Goal: Task Accomplishment & Management: Use online tool/utility

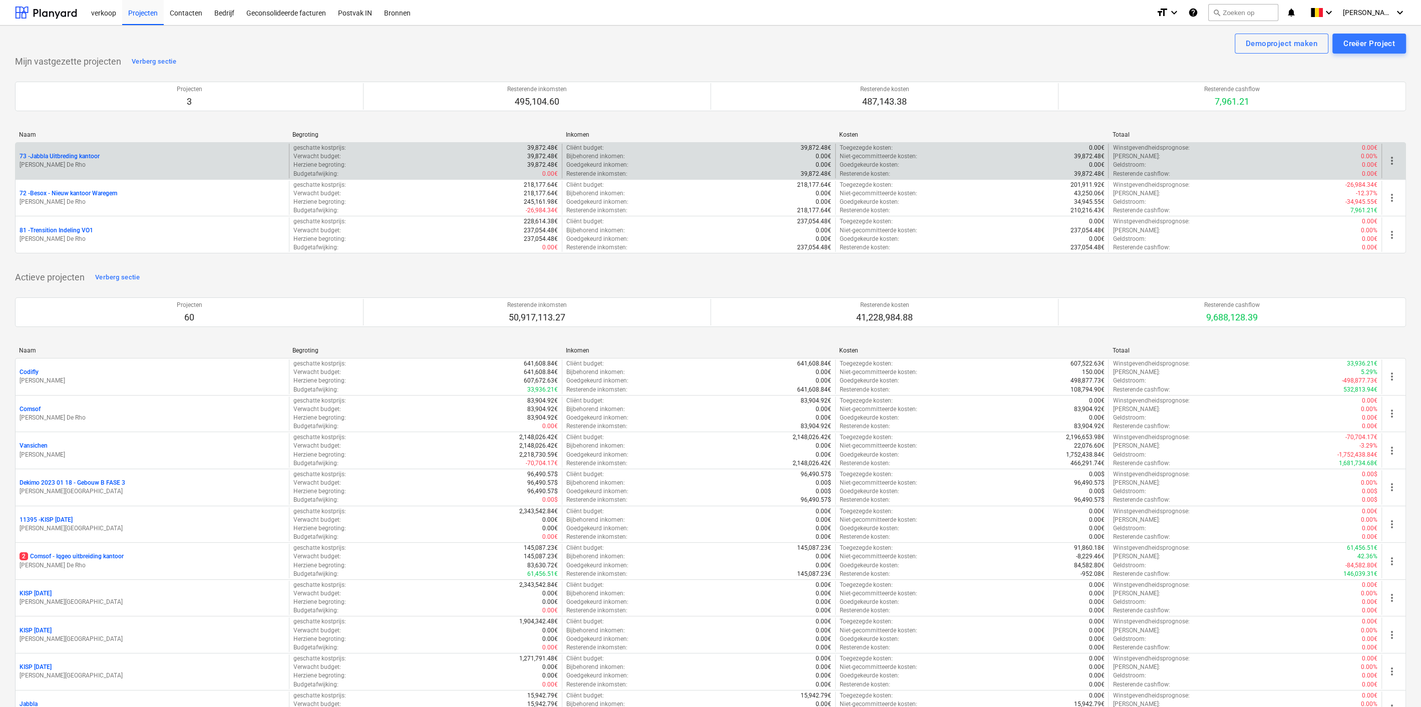
click at [89, 152] on p "73 - Jabbla Uitbreding kantoor" at bounding box center [60, 156] width 80 height 9
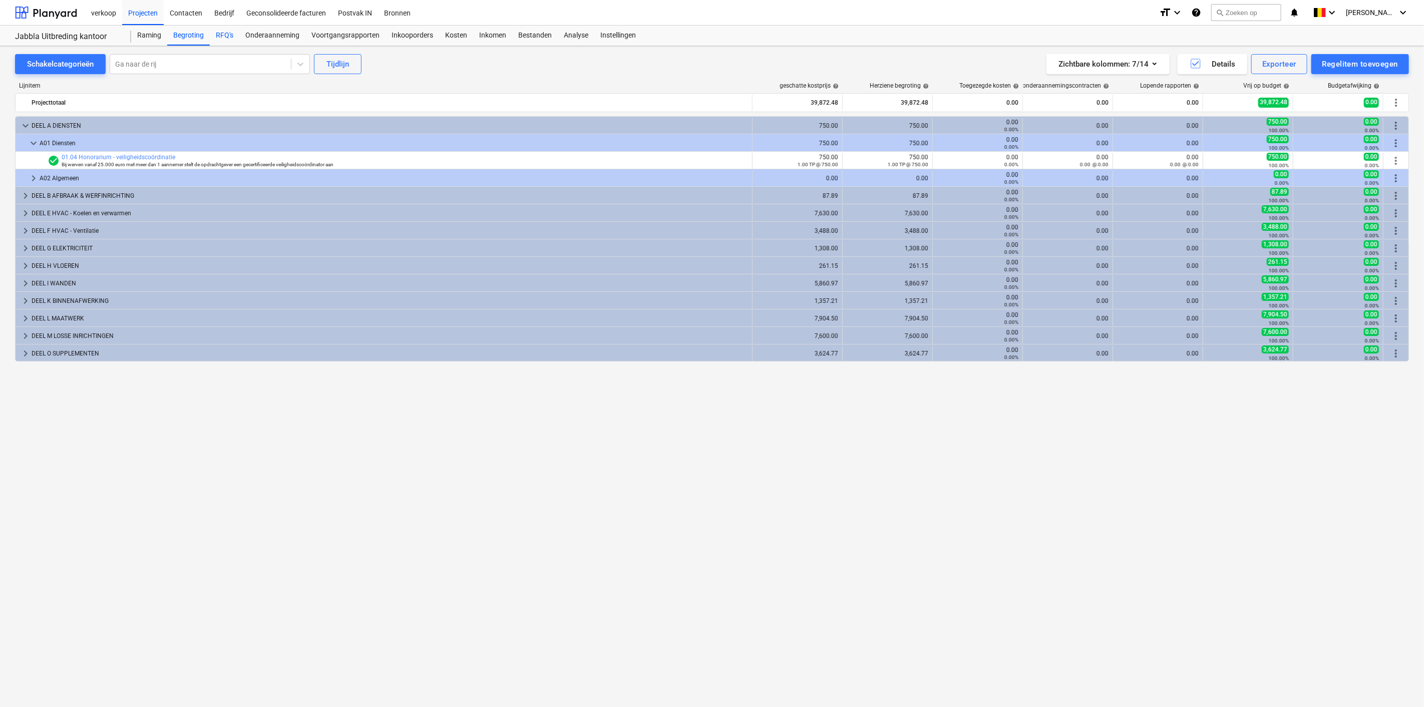
click at [224, 40] on div "RFQ's" at bounding box center [225, 36] width 30 height 20
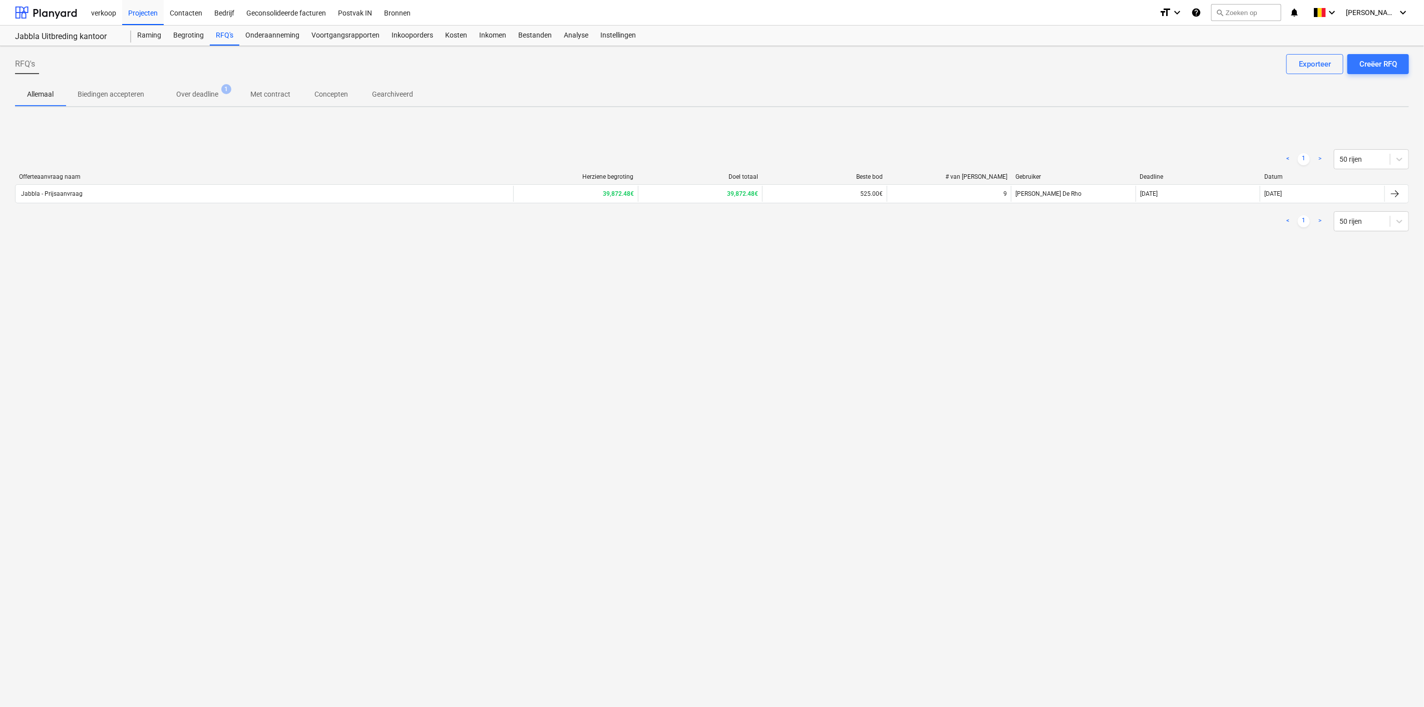
click at [411, 196] on div "Jabbla - Prijsaanvraag" at bounding box center [265, 194] width 498 height 16
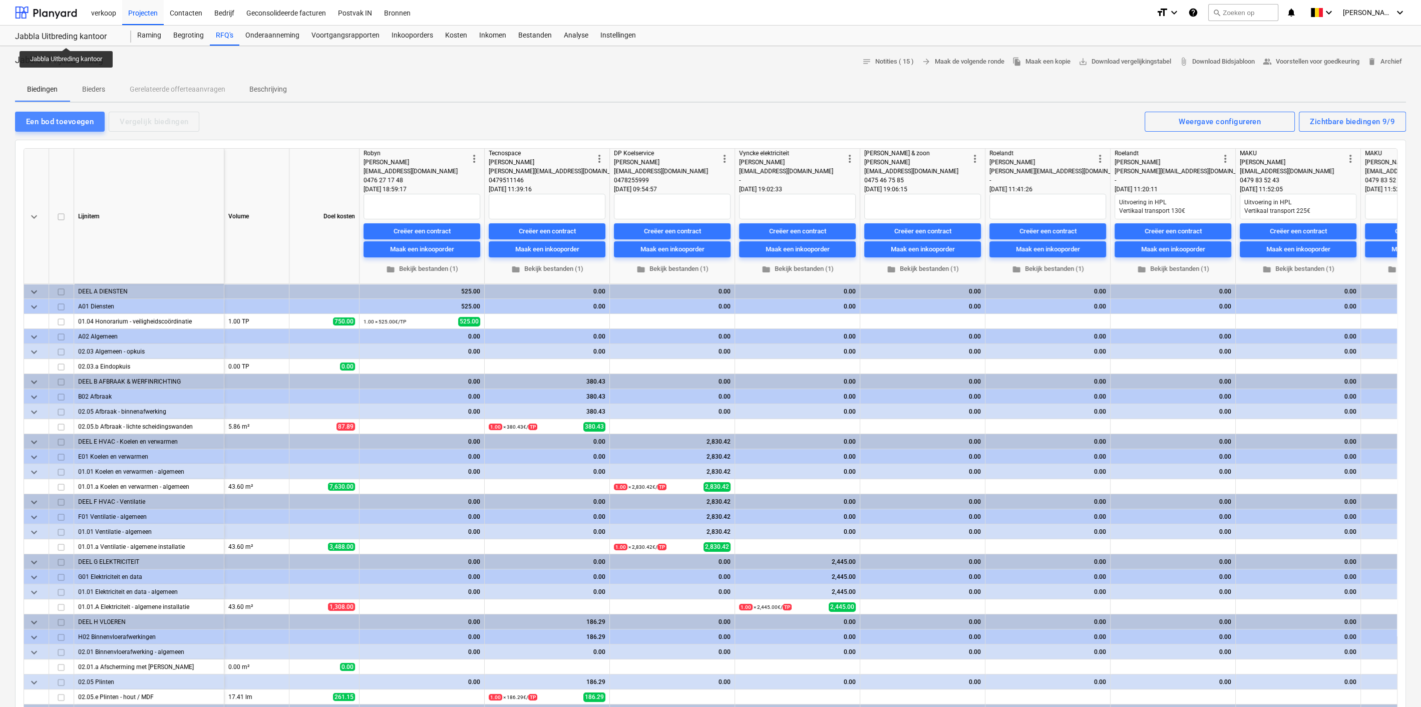
click at [72, 122] on div "Een bod toevoegen" at bounding box center [60, 121] width 68 height 13
type textarea "x"
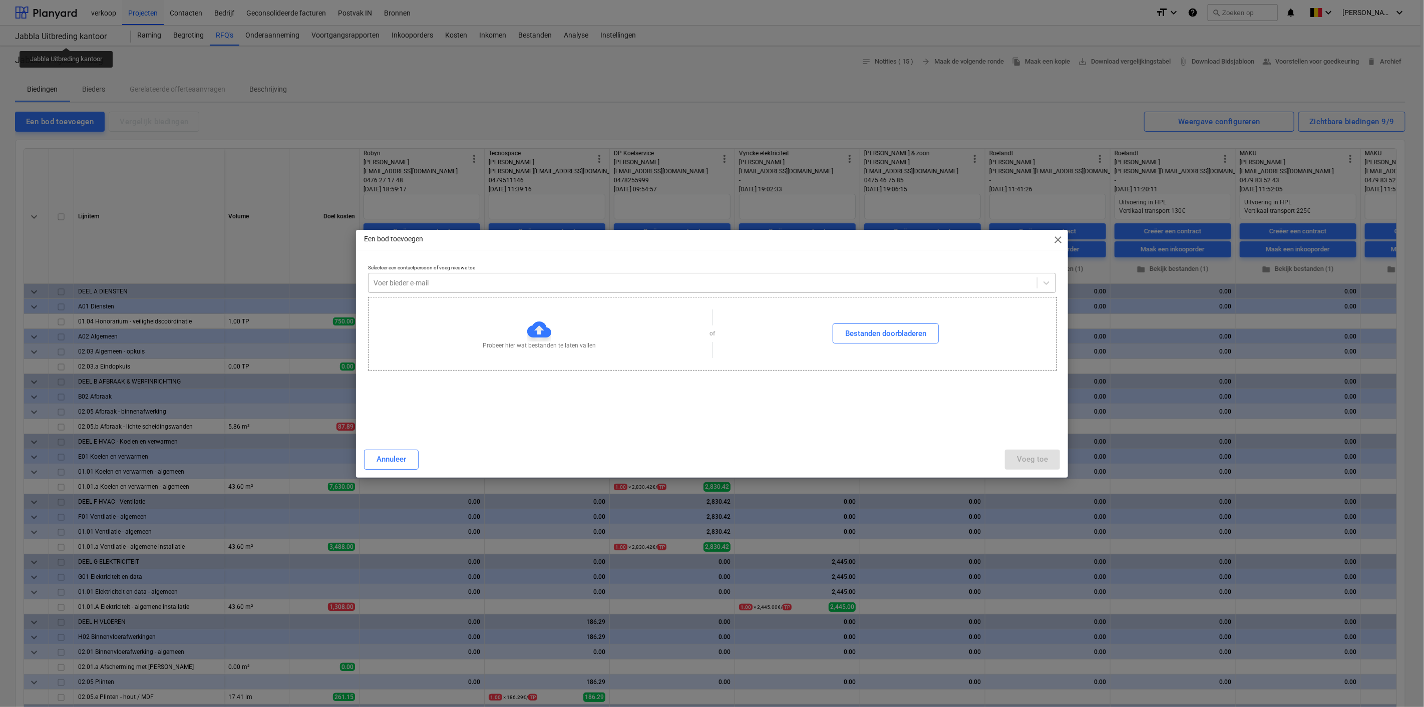
click at [475, 288] on div at bounding box center [703, 283] width 659 height 10
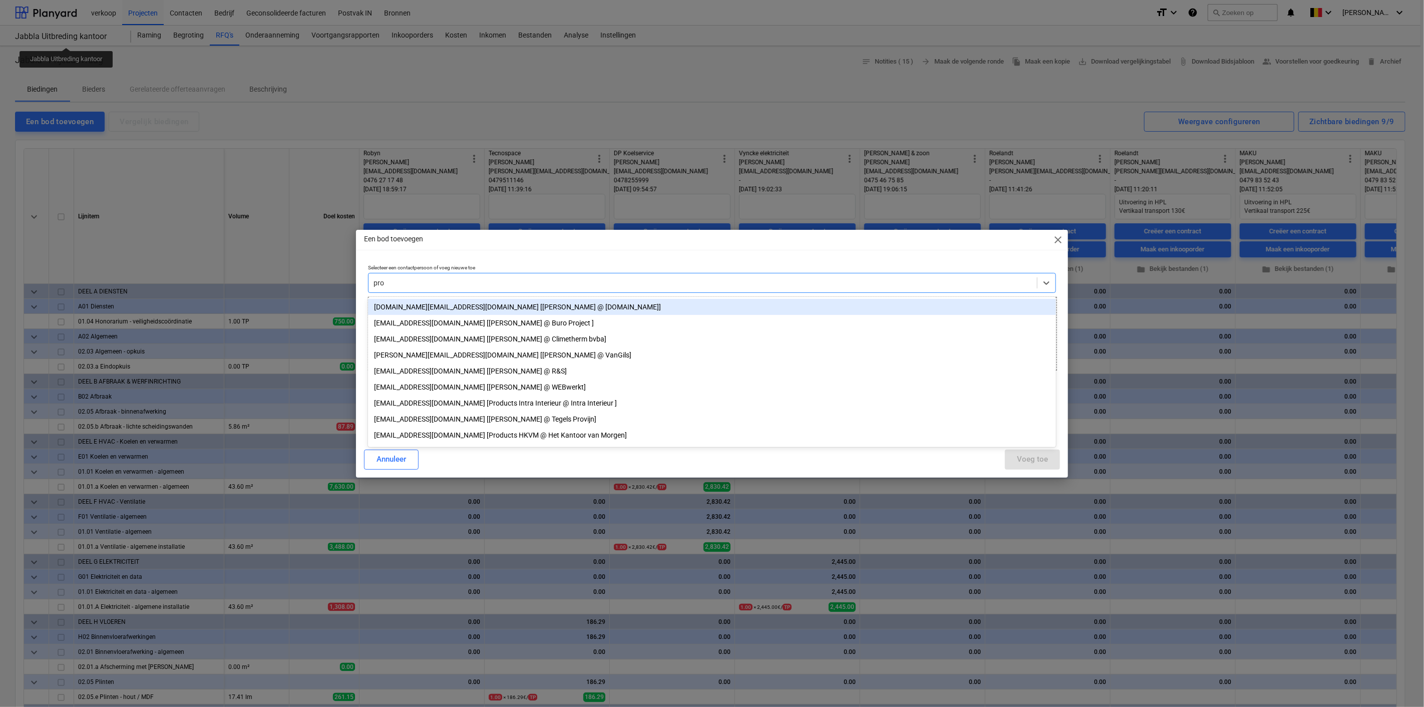
type input "prod"
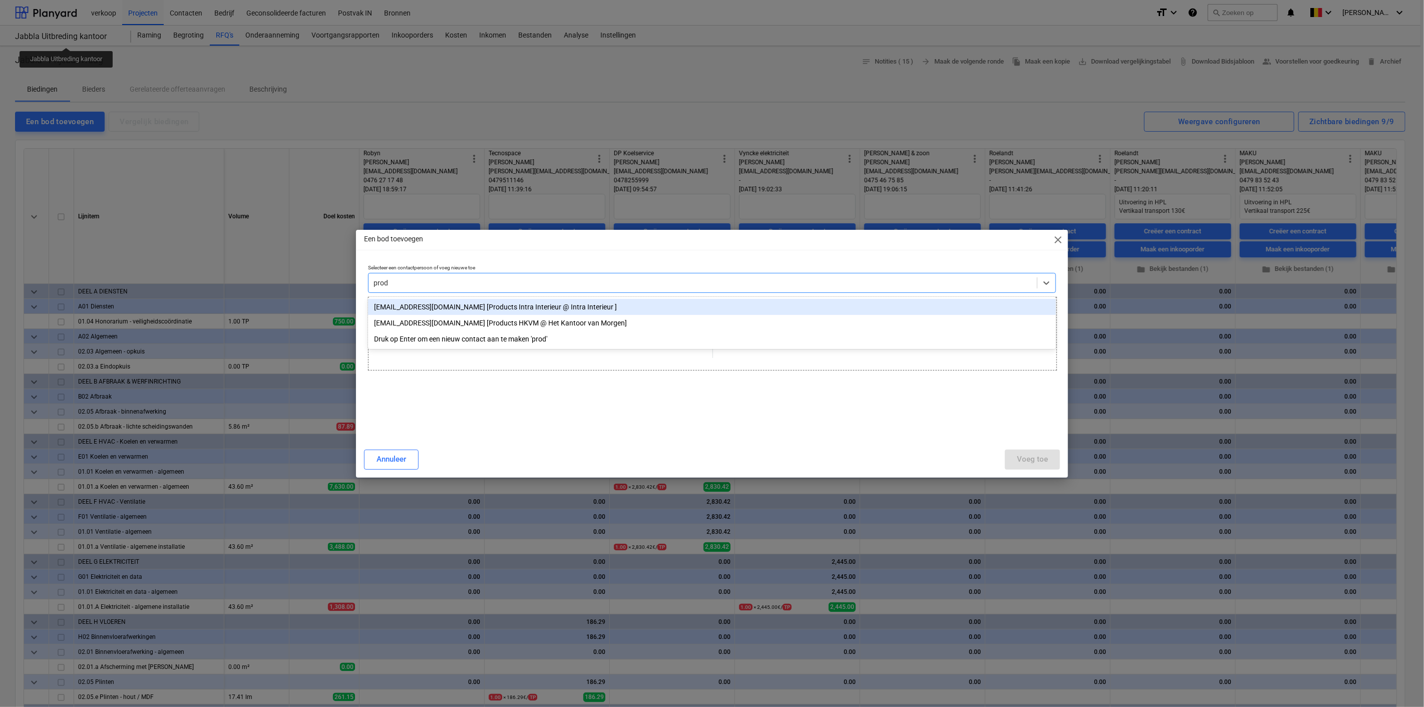
click at [455, 306] on div "[EMAIL_ADDRESS][DOMAIN_NAME] [Products Intra Interieur @ Intra Interieur ]" at bounding box center [712, 307] width 688 height 16
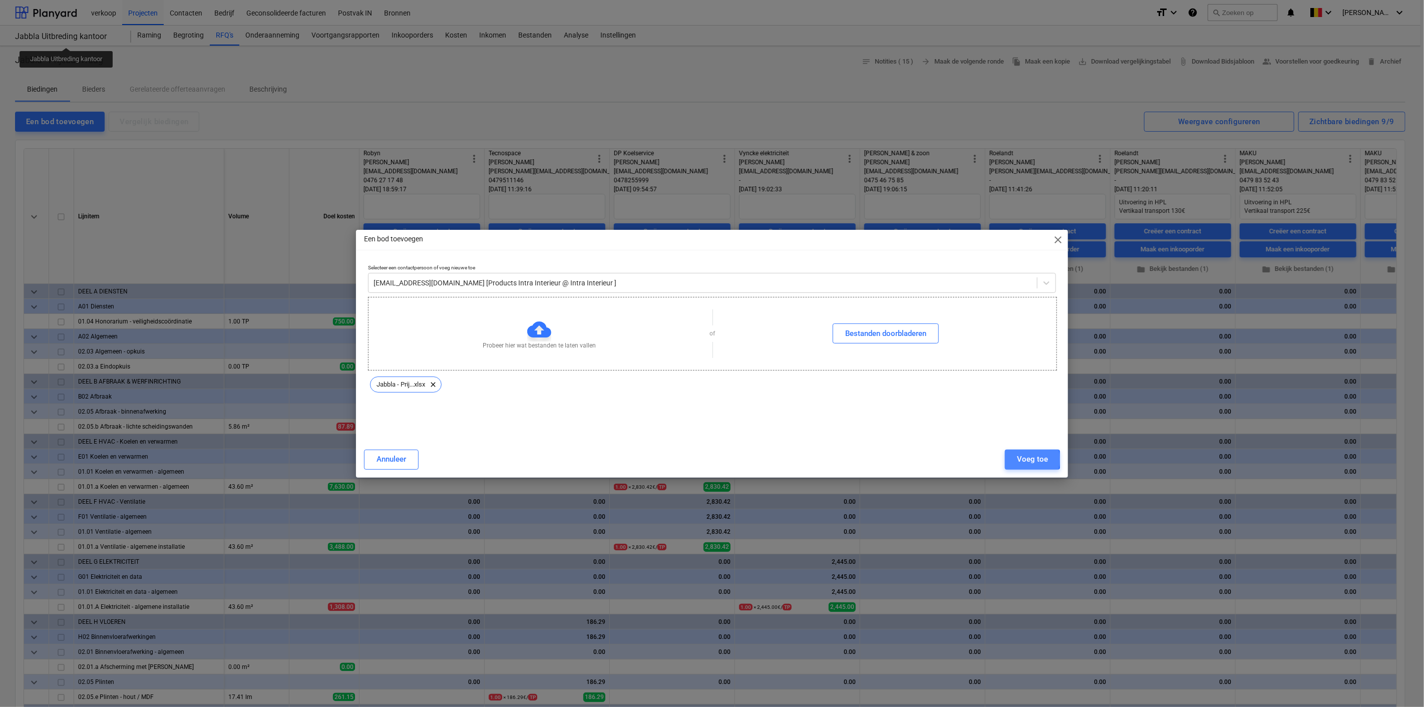
click at [1012, 460] on button "Voeg toe" at bounding box center [1032, 460] width 55 height 20
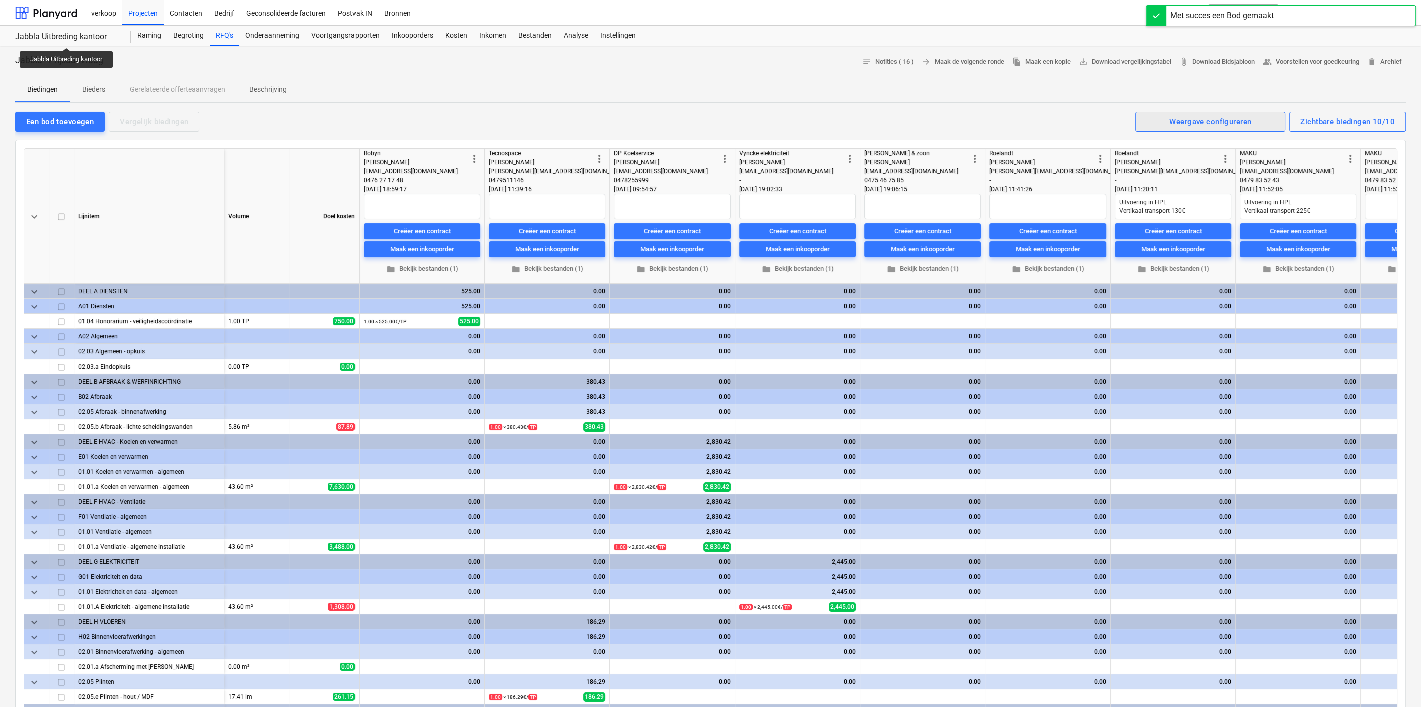
click at [1231, 118] on div "Weergave configureren" at bounding box center [1211, 121] width 82 height 13
click at [1369, 114] on div at bounding box center [710, 353] width 1421 height 707
click at [1369, 116] on div "Zichtbare biedingen 10/10" at bounding box center [1348, 121] width 95 height 13
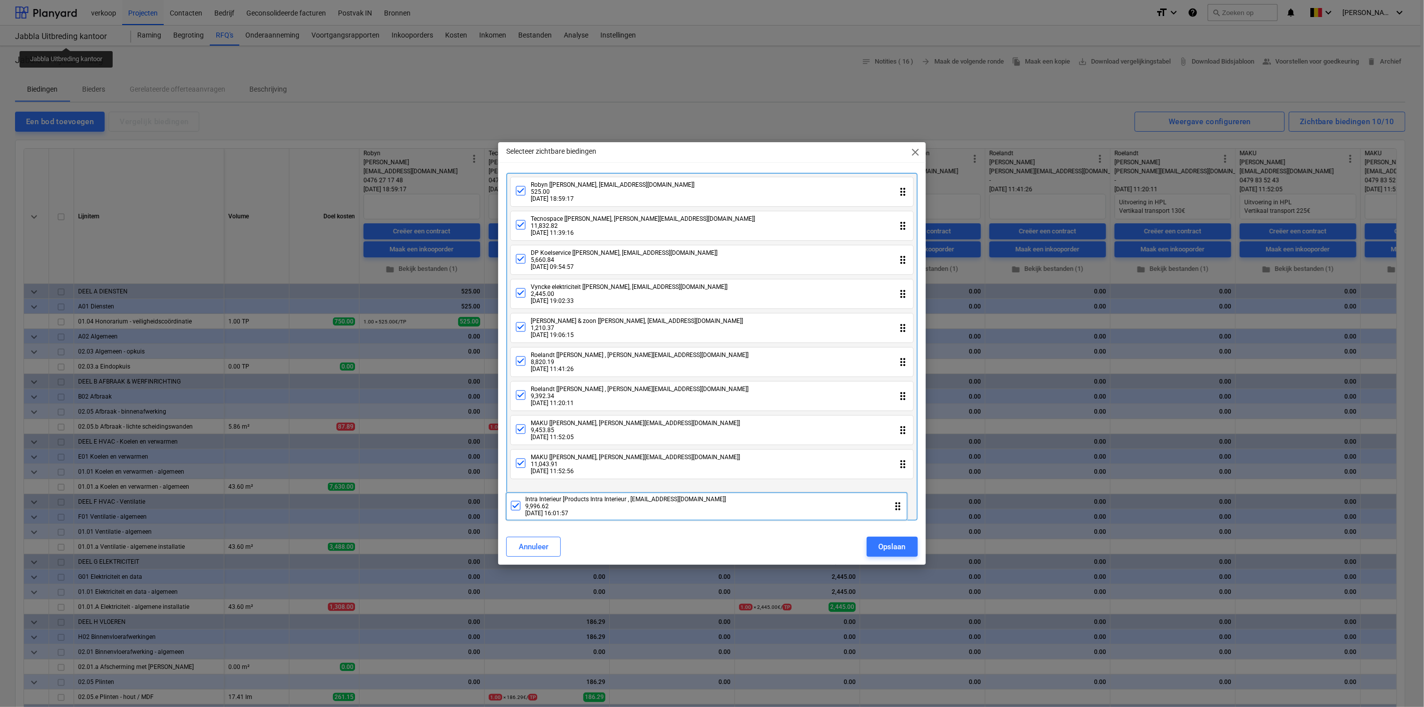
click at [714, 503] on div "Robyn [[PERSON_NAME], [EMAIL_ADDRESS][DOMAIN_NAME]] 525.00 [DATE] 18:59:17 drag…" at bounding box center [711, 347] width 411 height 349
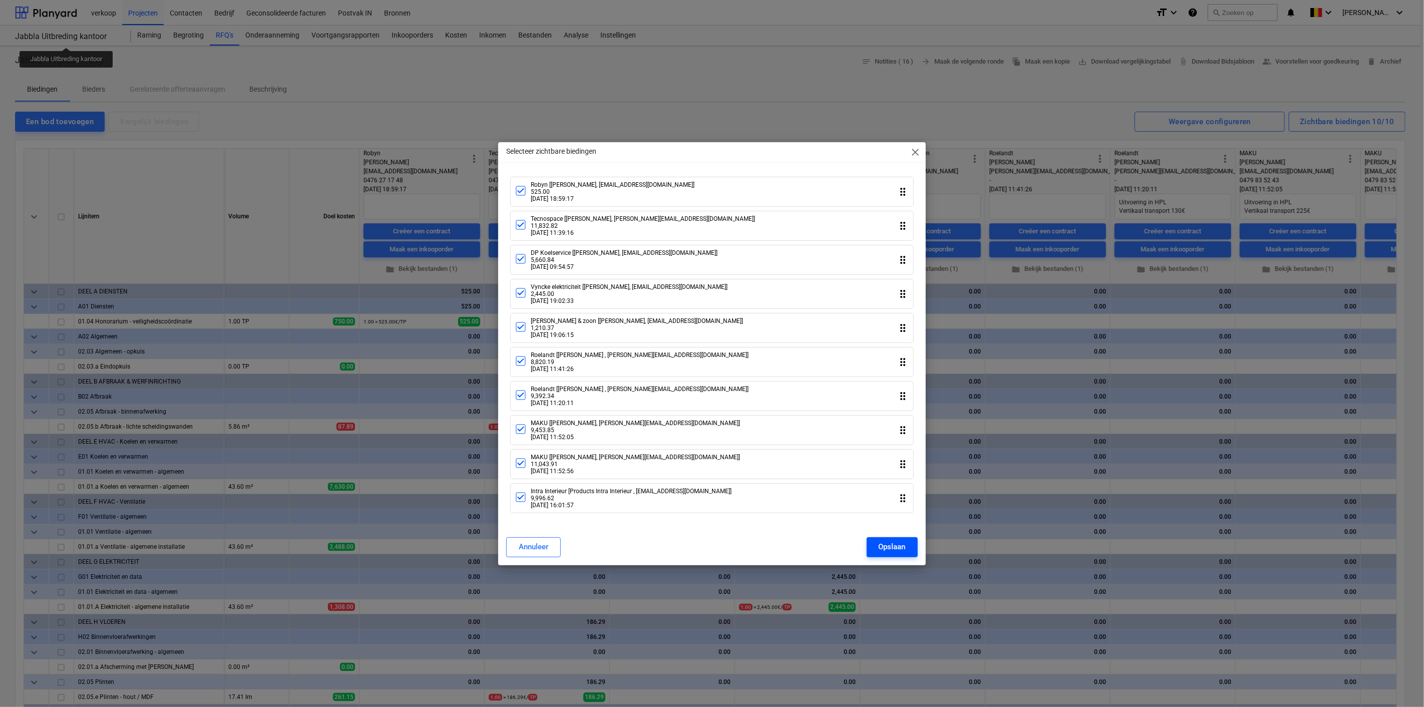
click at [888, 548] on div "Opslaan" at bounding box center [892, 546] width 27 height 13
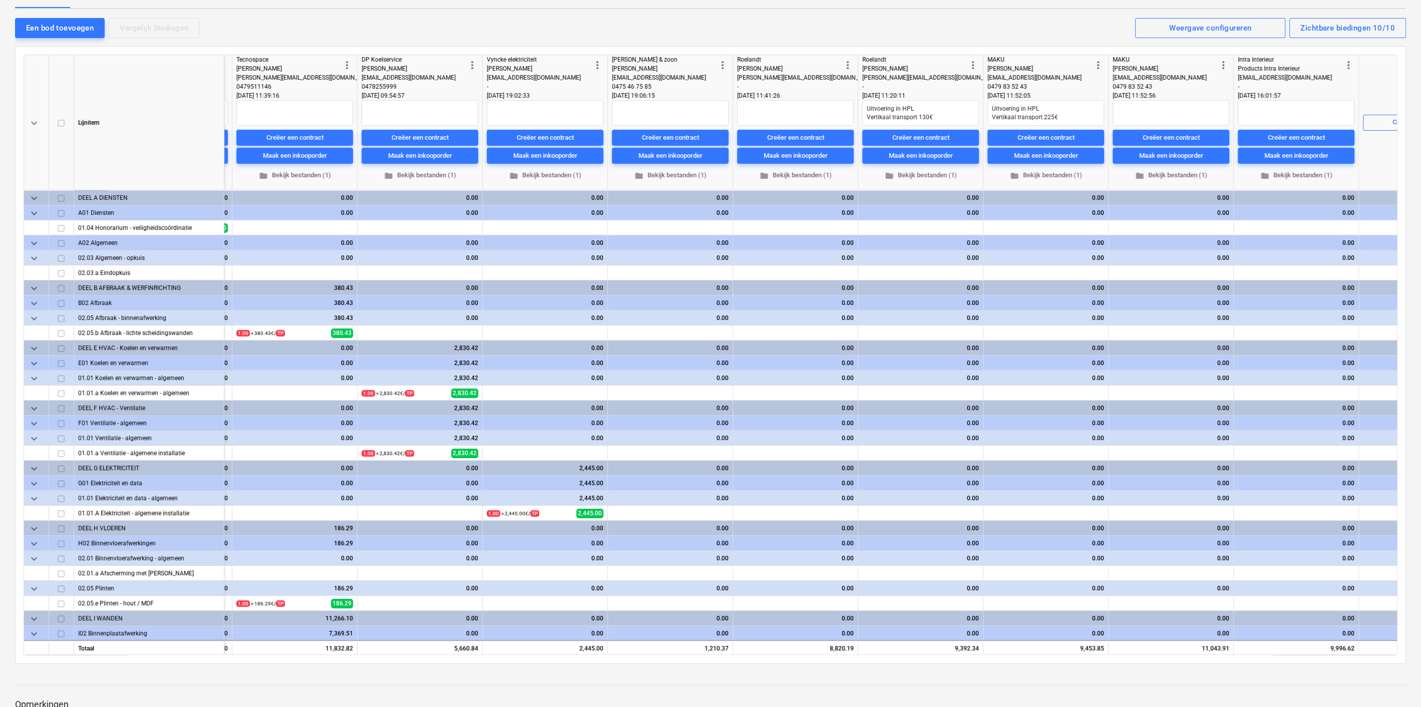
scroll to position [0, 342]
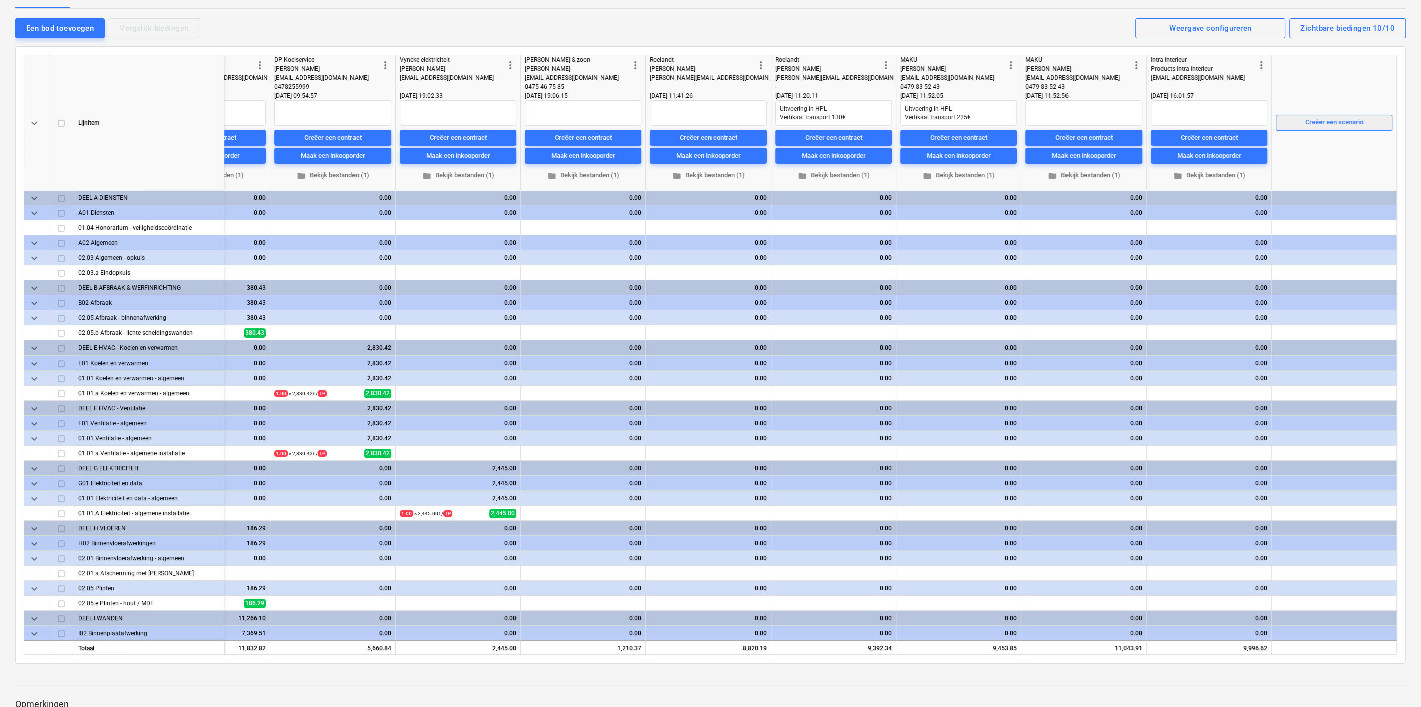
click at [1365, 125] on span "Creëer een scenario" at bounding box center [1335, 123] width 108 height 12
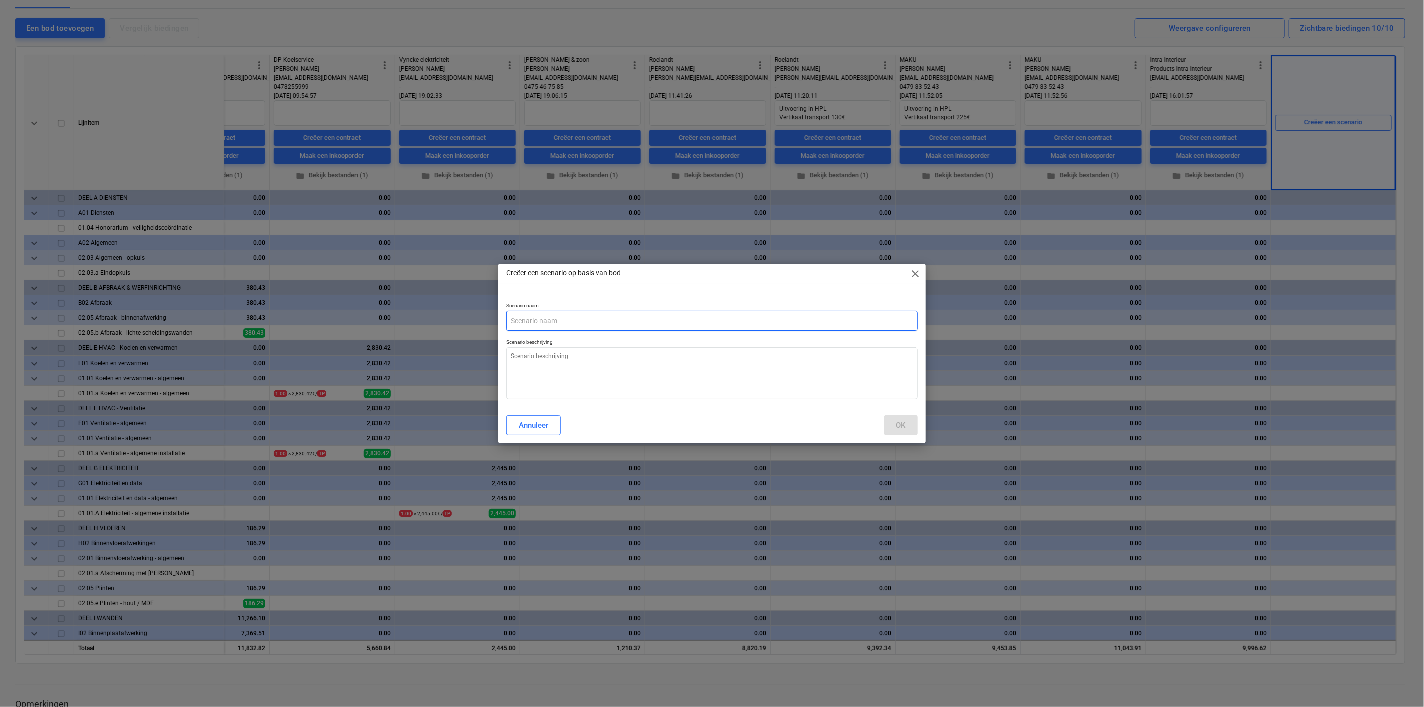
click at [525, 330] on input "text" at bounding box center [711, 321] width 411 height 20
type textarea "x"
type input "U"
type textarea "x"
type input "Ui"
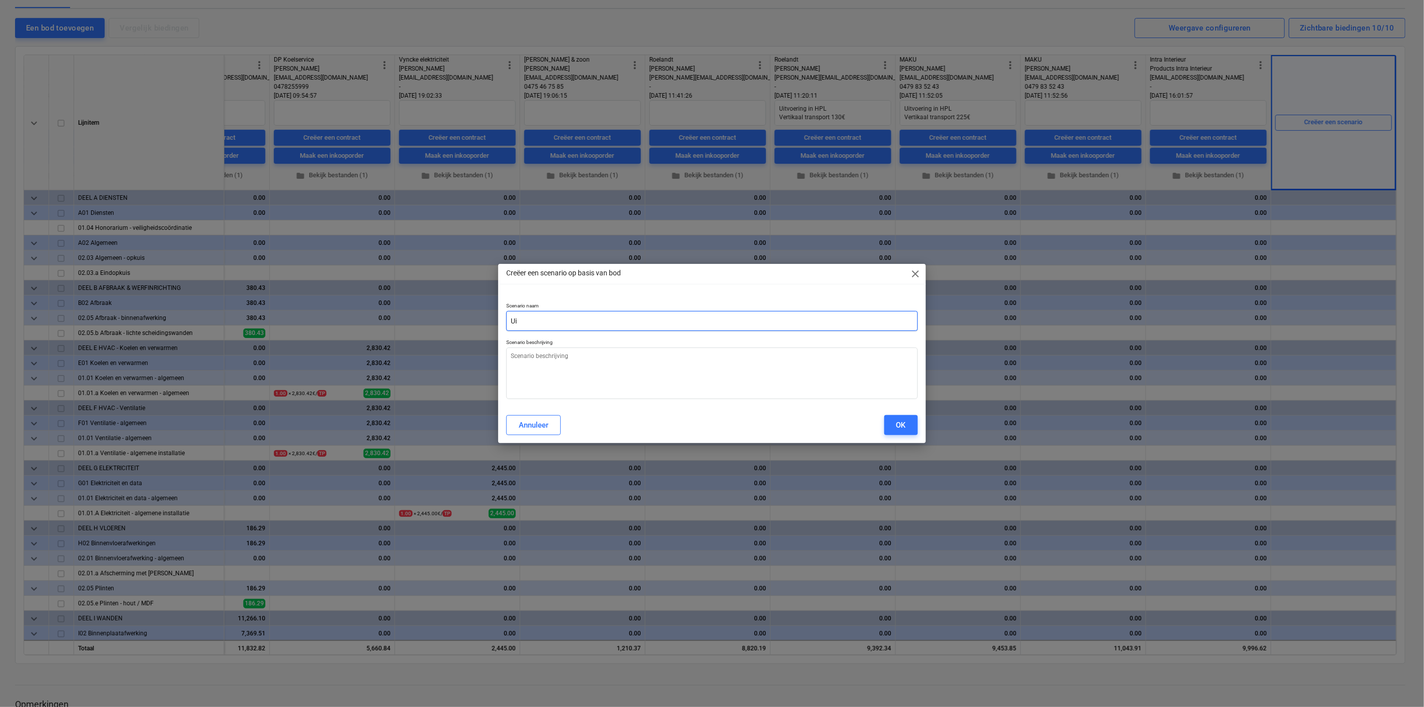
type textarea "x"
type input "Uit"
type textarea "x"
type input "Uitv"
type textarea "x"
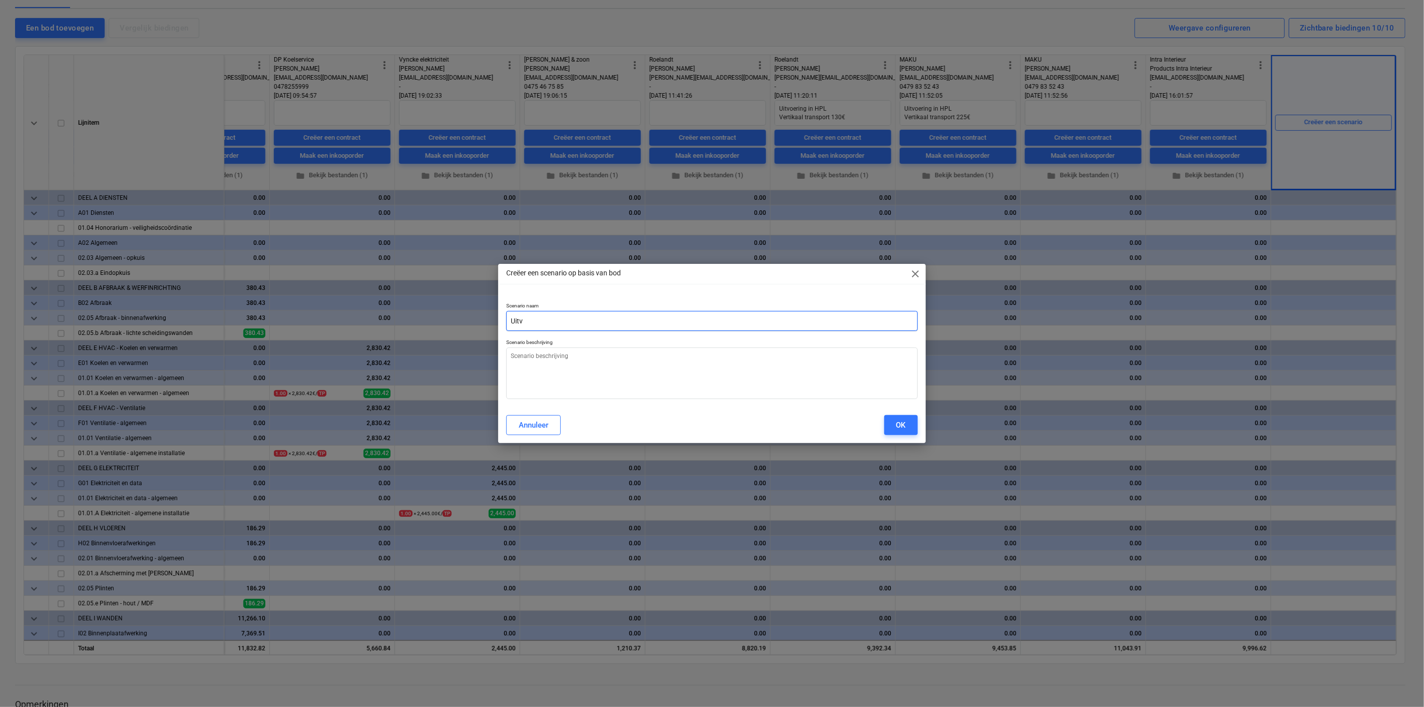
type input "Uitvo"
type textarea "x"
type input "Uitvoe"
type textarea "x"
type input "Uitvoer"
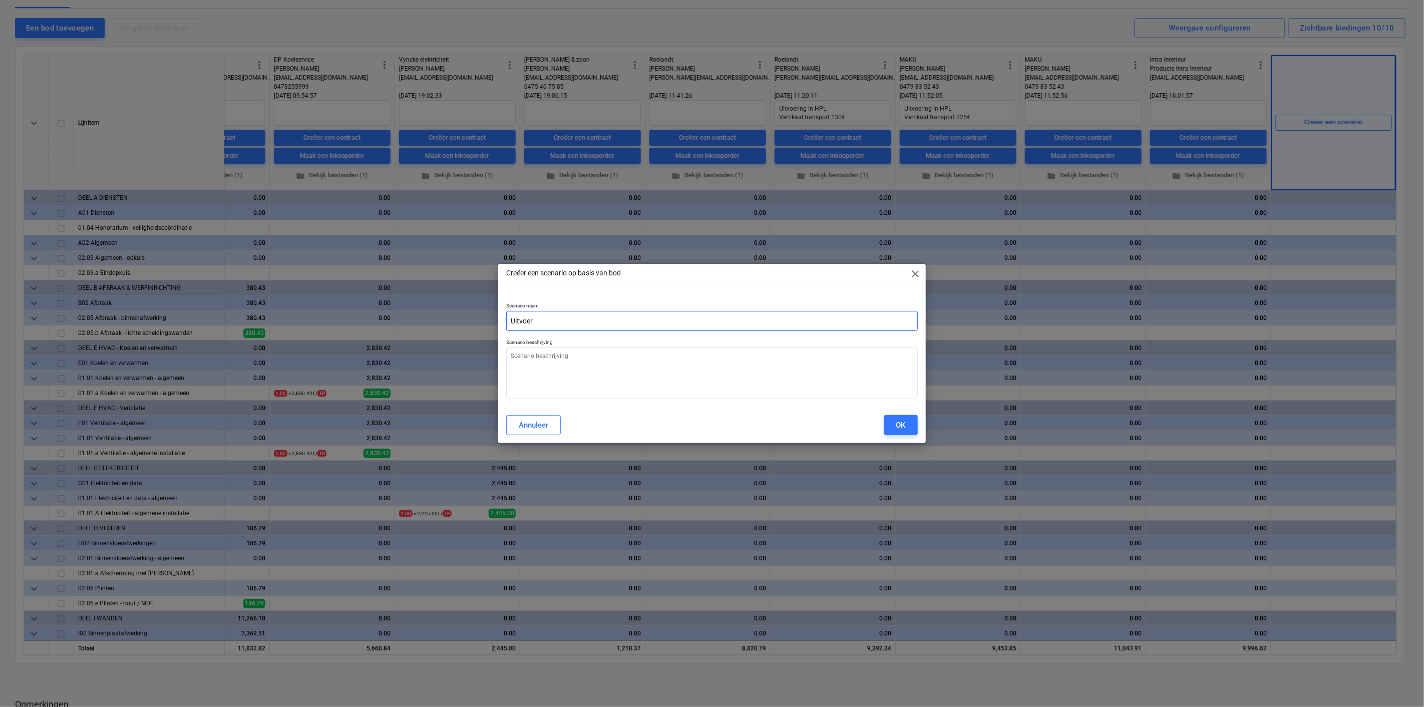
type textarea "x"
type input "Uitvoeri"
type textarea "x"
type input "Uitvoerin"
type textarea "x"
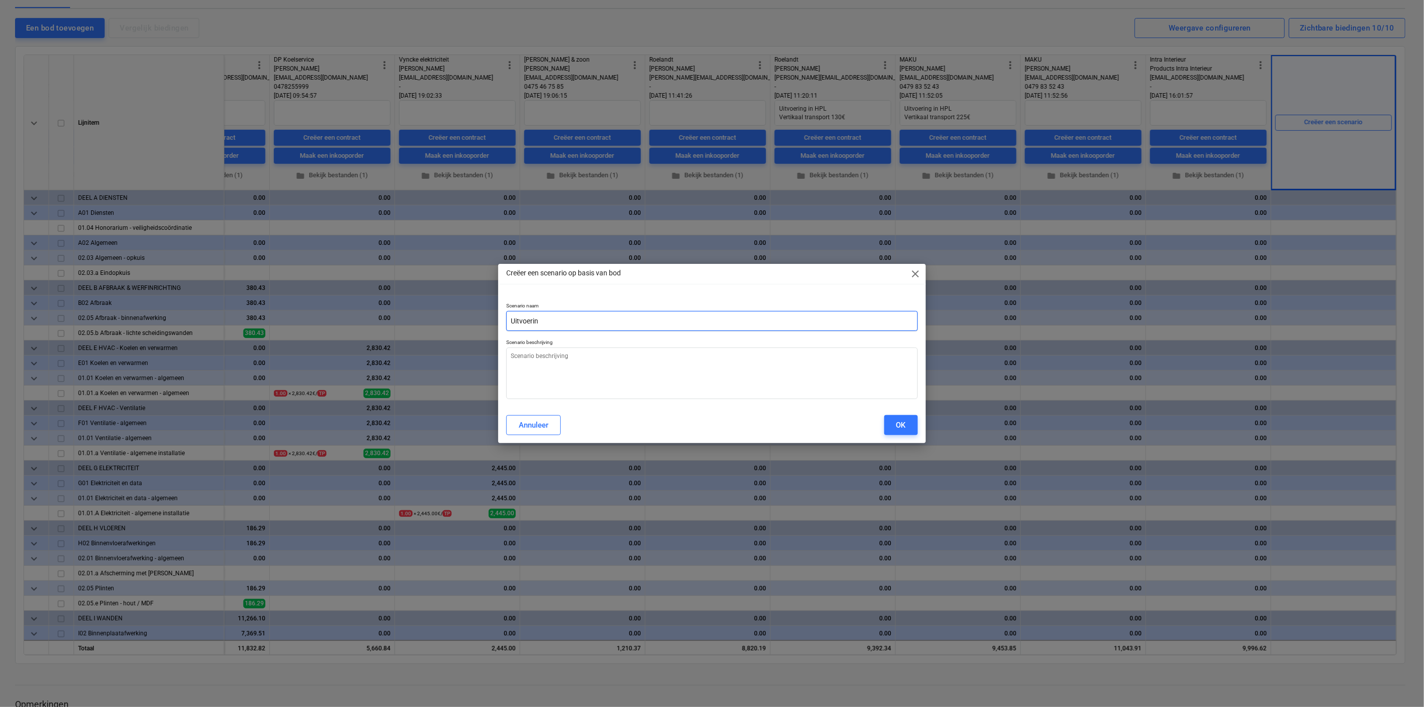
type input "Uitvoering"
type textarea "x"
type input "Uitvoering"
type textarea "x"
type input "Uitvoering w"
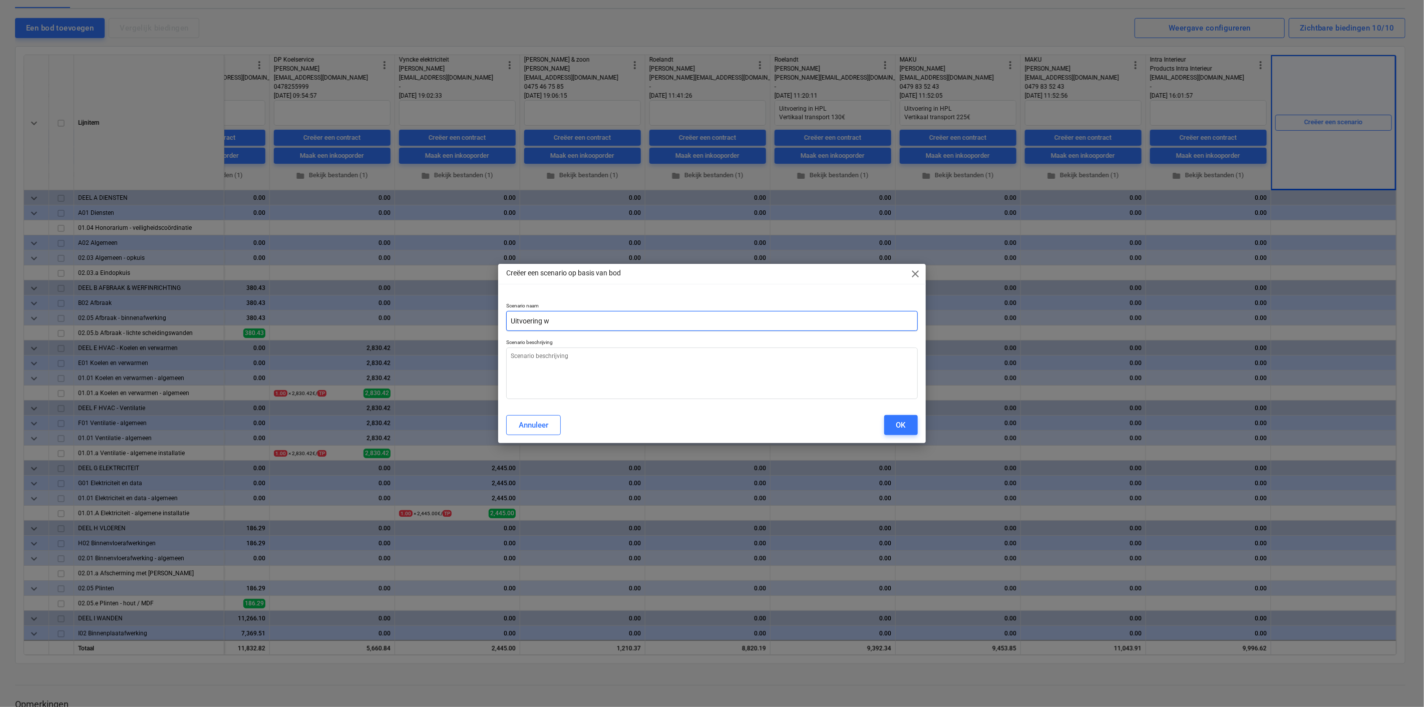
type textarea "x"
type input "Uitvoering we"
type textarea "x"
type input "Uitvoering wer"
type textarea "x"
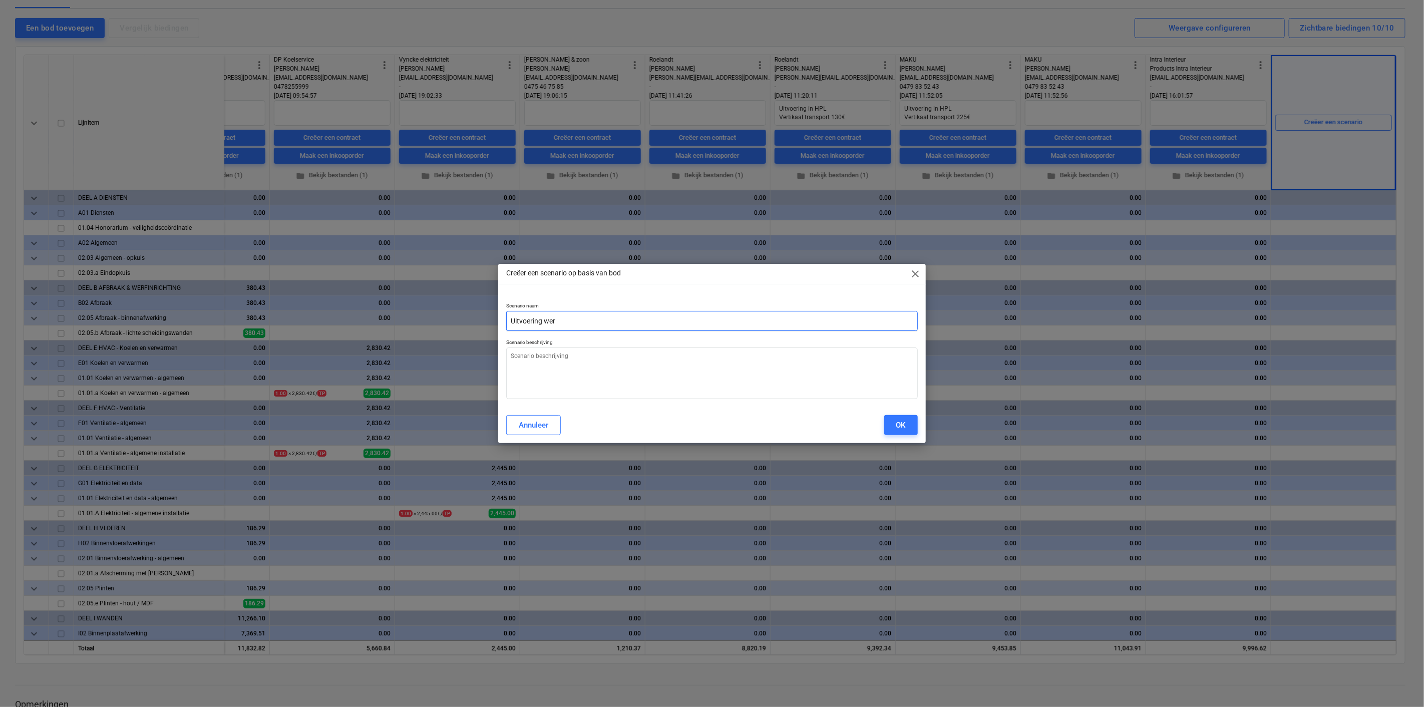
type input "Uitvoering werk"
type textarea "x"
type input "Uitvoering wer"
type textarea "x"
type input "Uitvoering we"
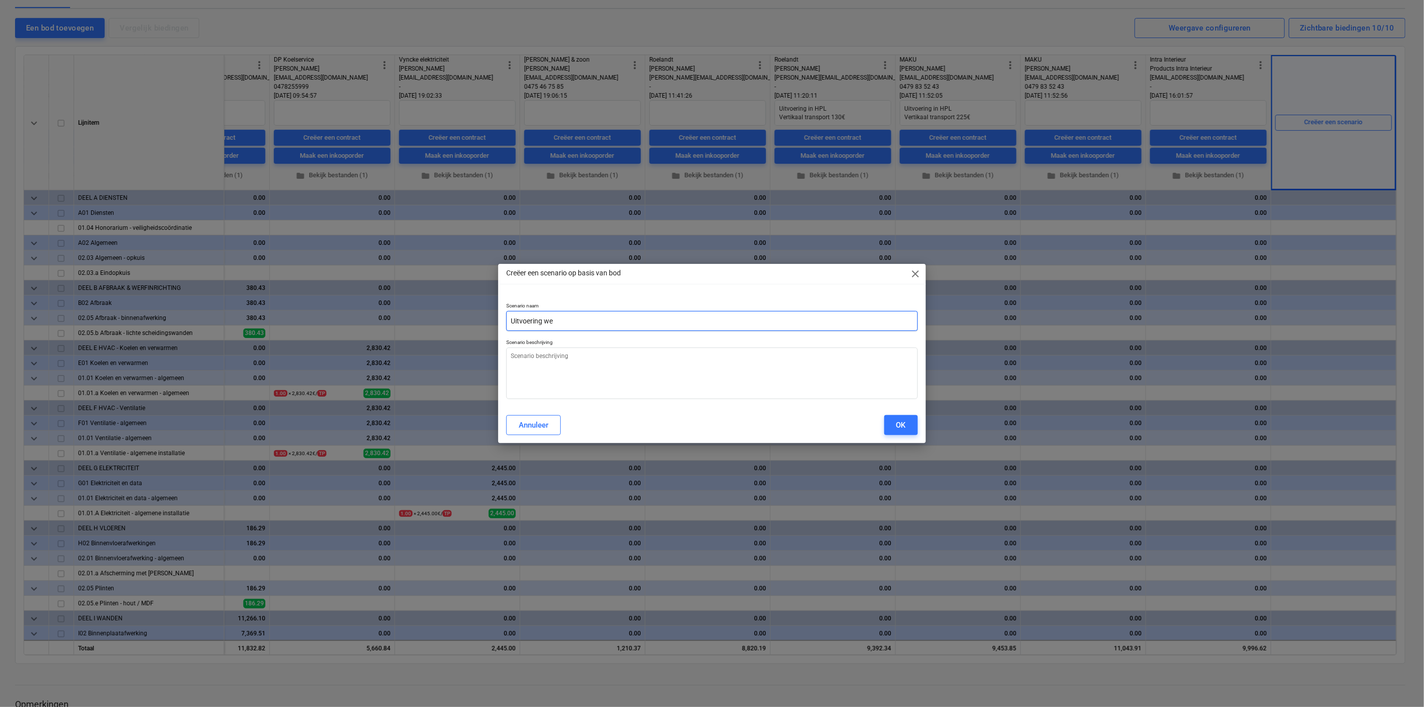
type textarea "x"
type input "Uitvoering w"
type textarea "x"
type input "Uitvoering"
type textarea "x"
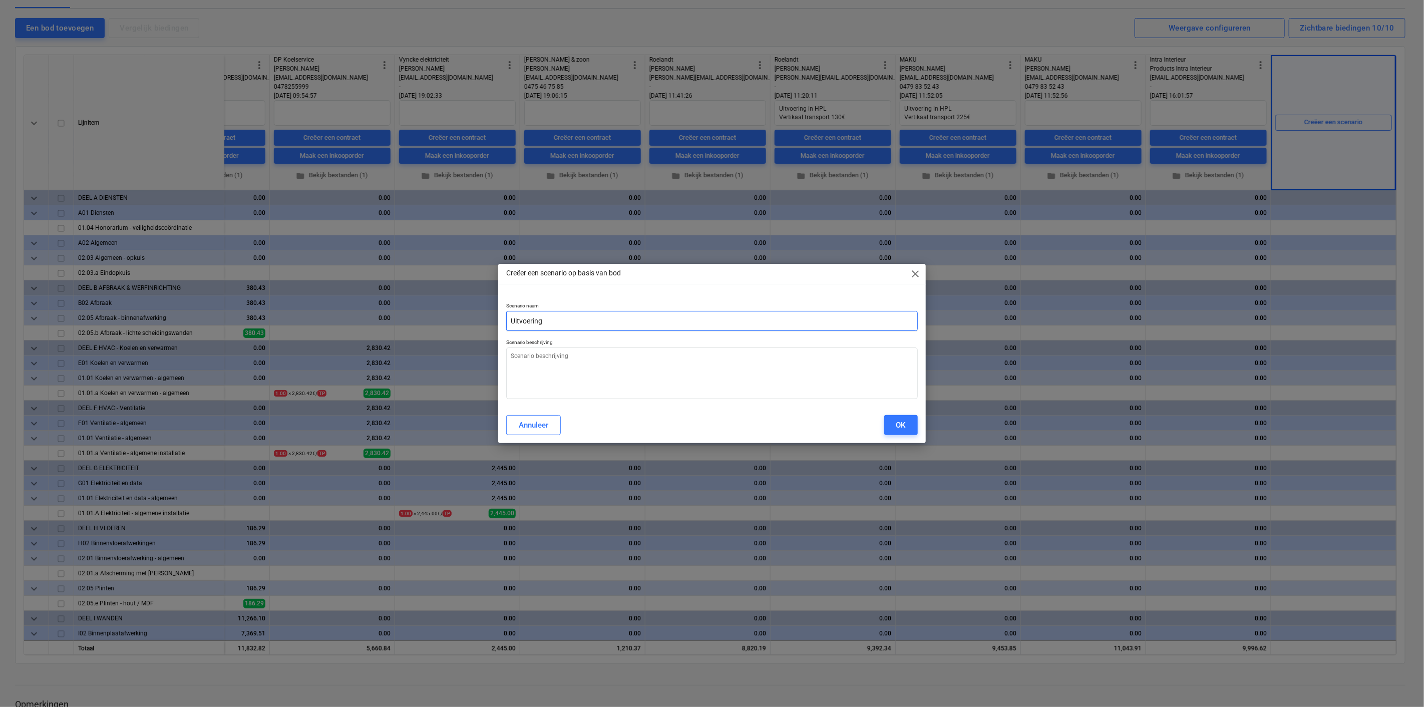
type input "Uitvoering"
type textarea "x"
type input "Uitvoerin"
type textarea "x"
type input "Uitvoeri"
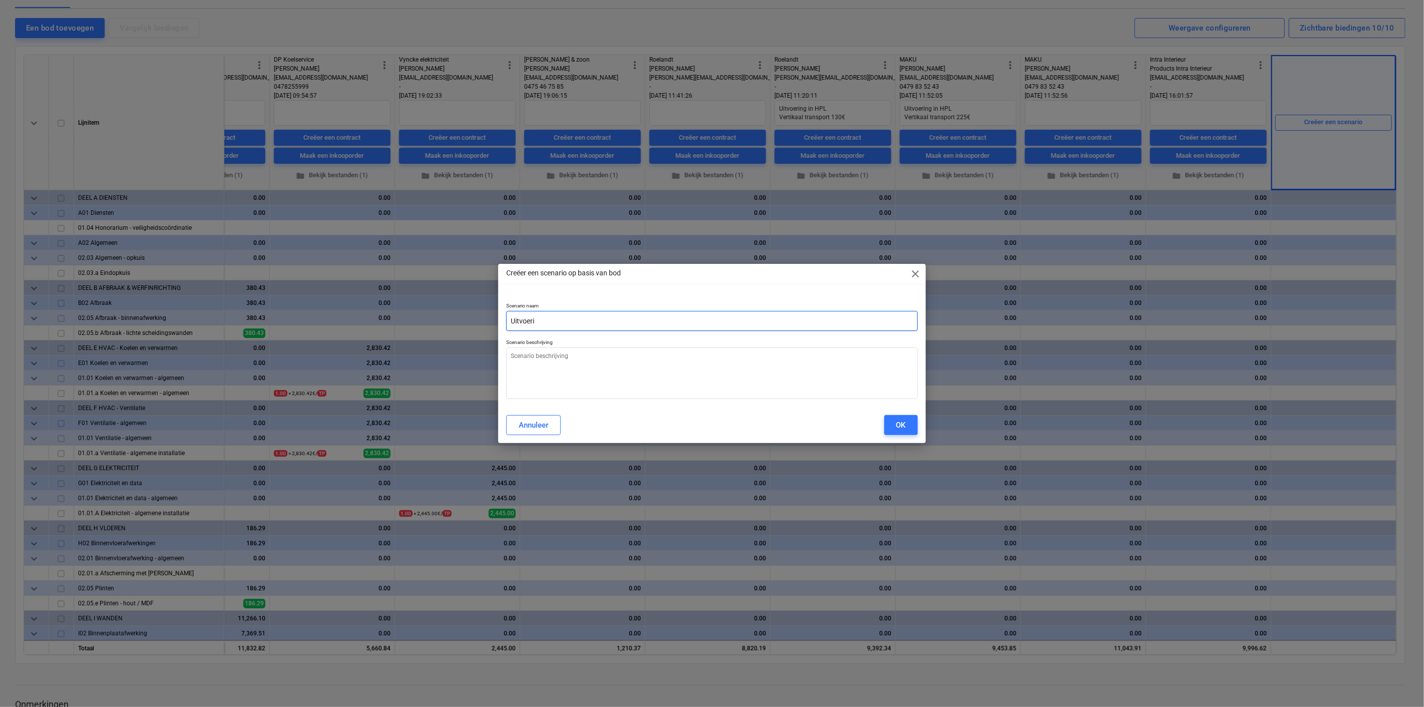
type textarea "x"
type input "Uitvoer"
type textarea "x"
type input "Uitvoe"
type textarea "x"
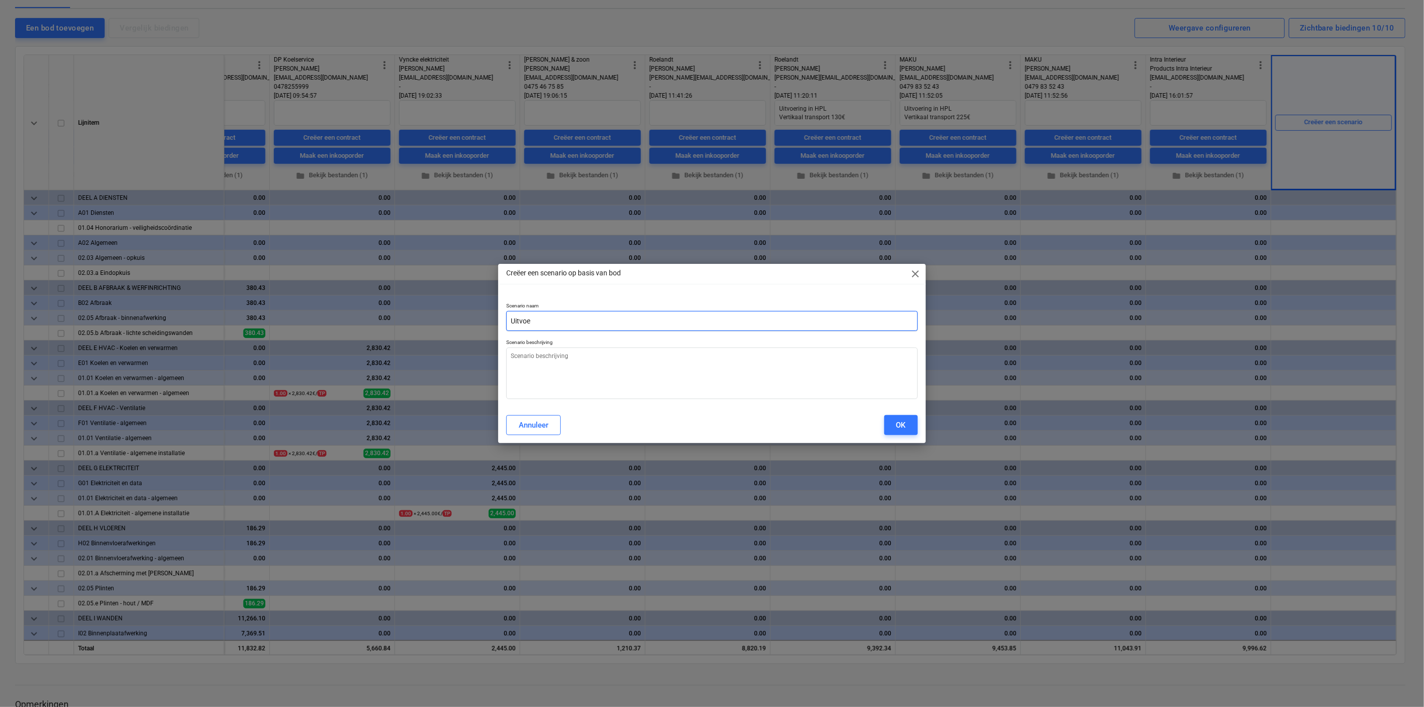
type input "Uitvo"
type textarea "x"
type input "Uitv"
type textarea "x"
type input "Uit"
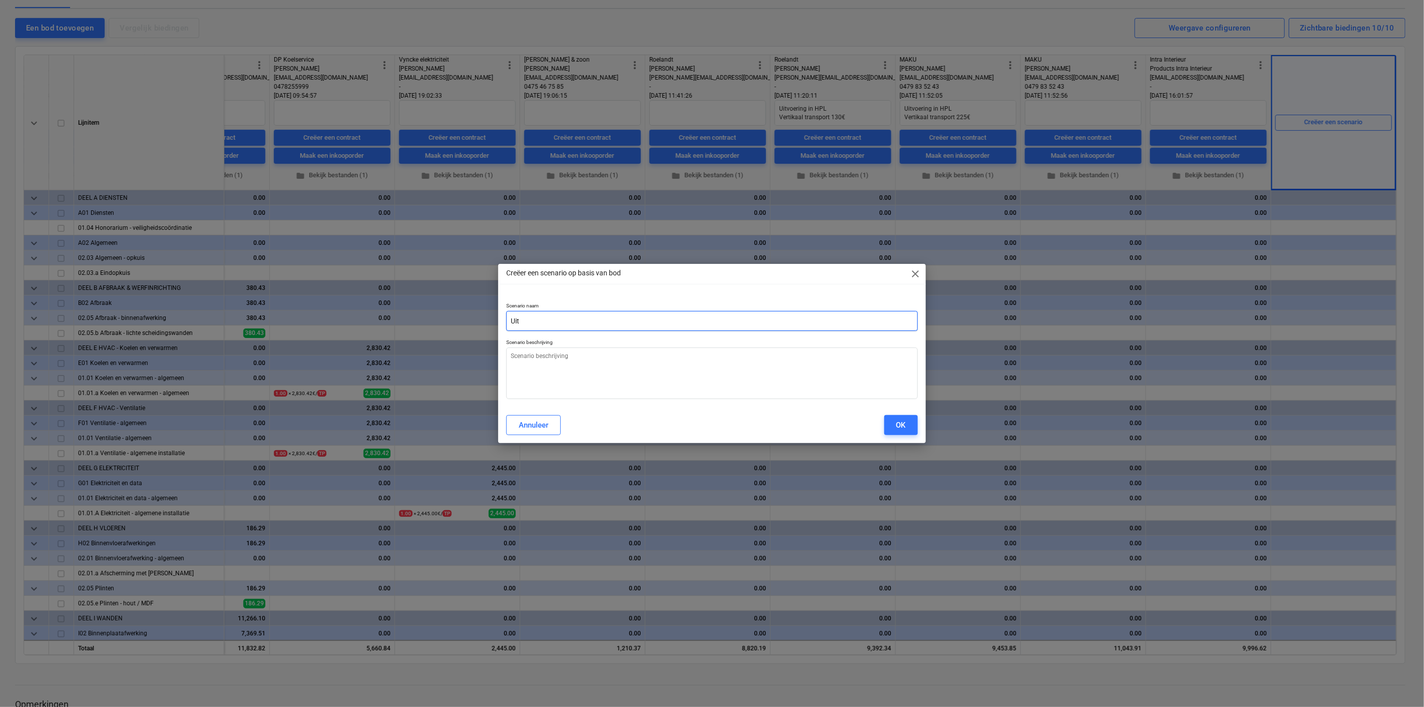
type textarea "x"
type input "Ui"
type textarea "x"
type input "U"
type textarea "x"
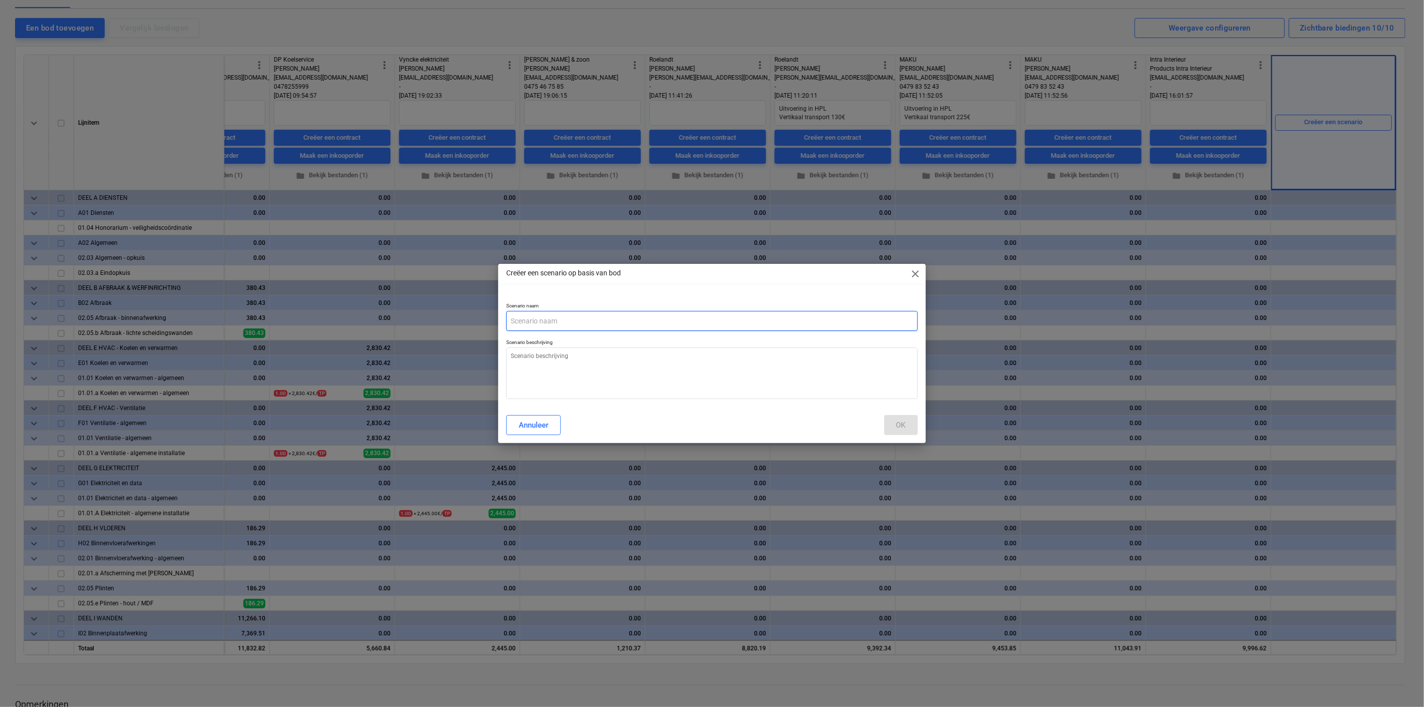
type textarea "x"
type input "T"
type textarea "x"
type input "Tot"
type textarea "x"
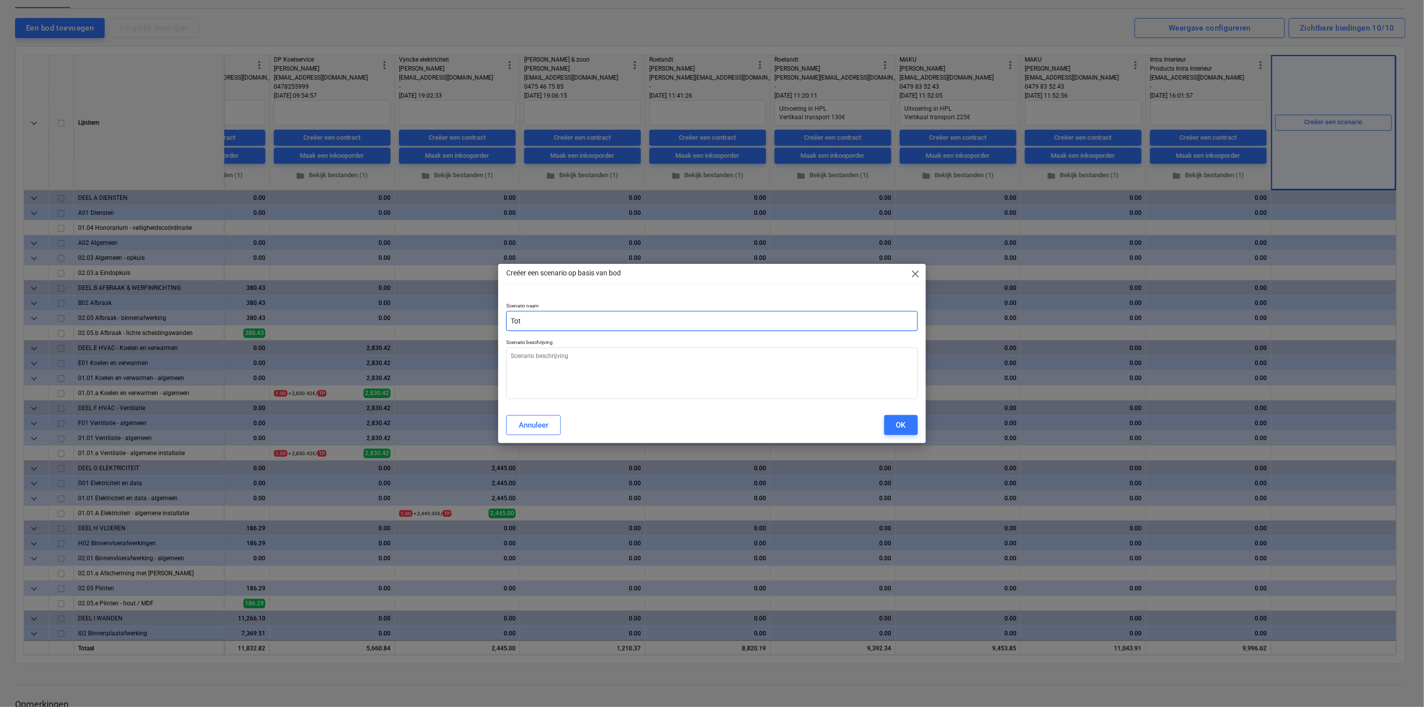
type input "Tota"
type textarea "x"
type input "Totaal"
type textarea "x"
type input "Totaal"
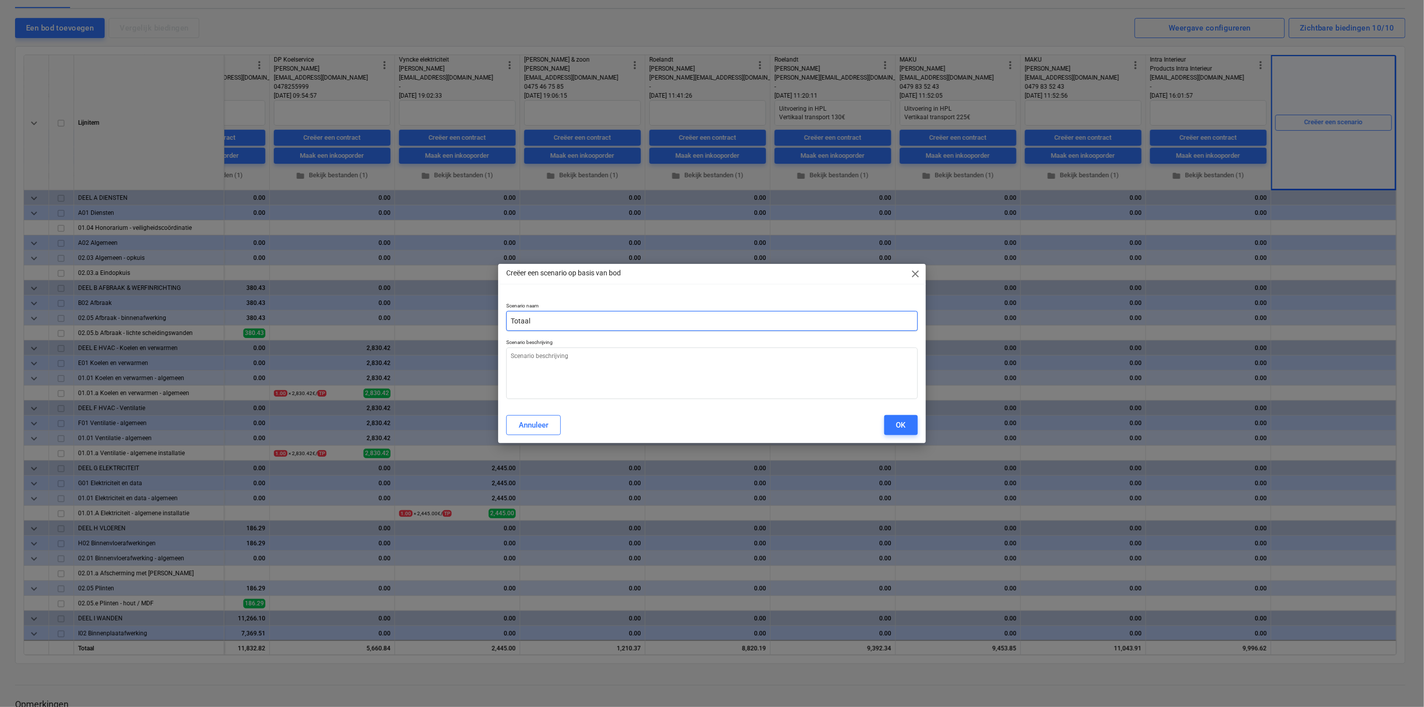
type textarea "x"
type input "Totaal o"
type textarea "x"
type input "Totaal of"
type textarea "x"
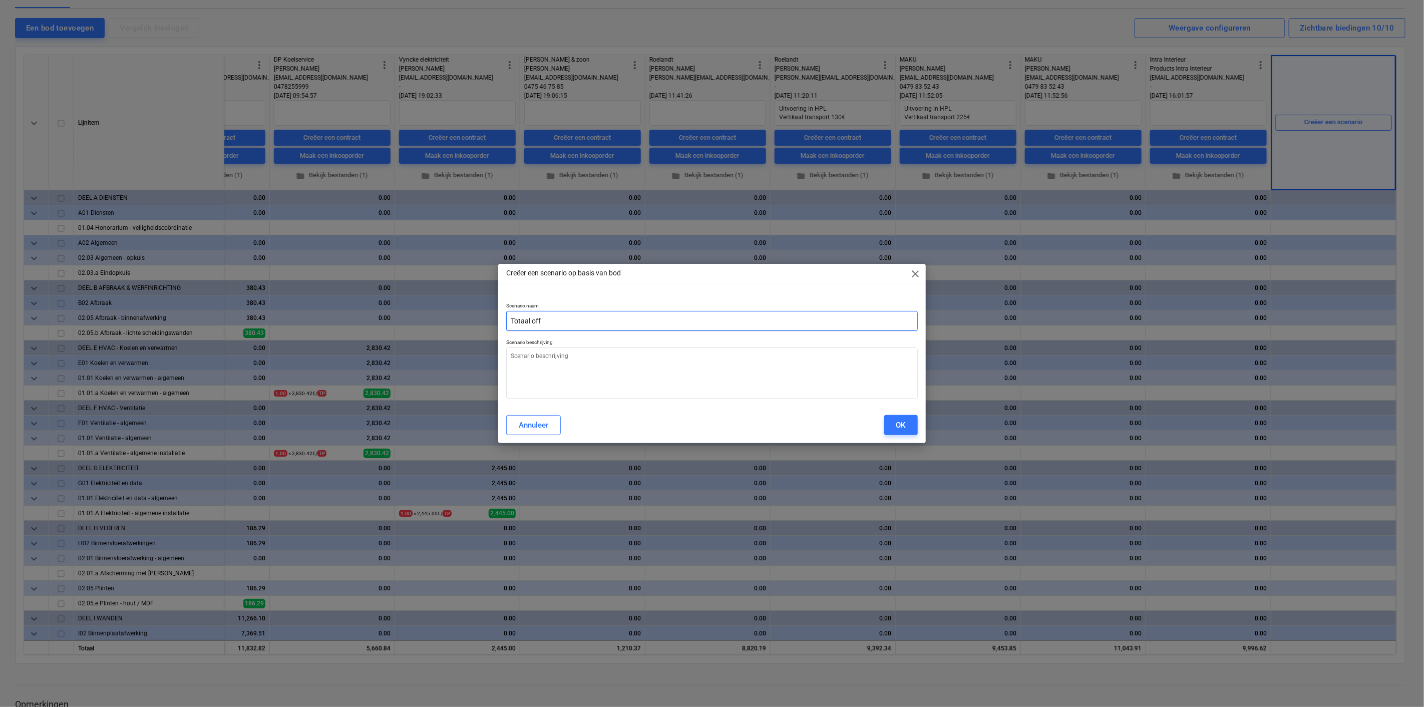
type input "Totaal offe"
type textarea "x"
type input "Totaal offer"
type textarea "x"
type input "Totaal offert"
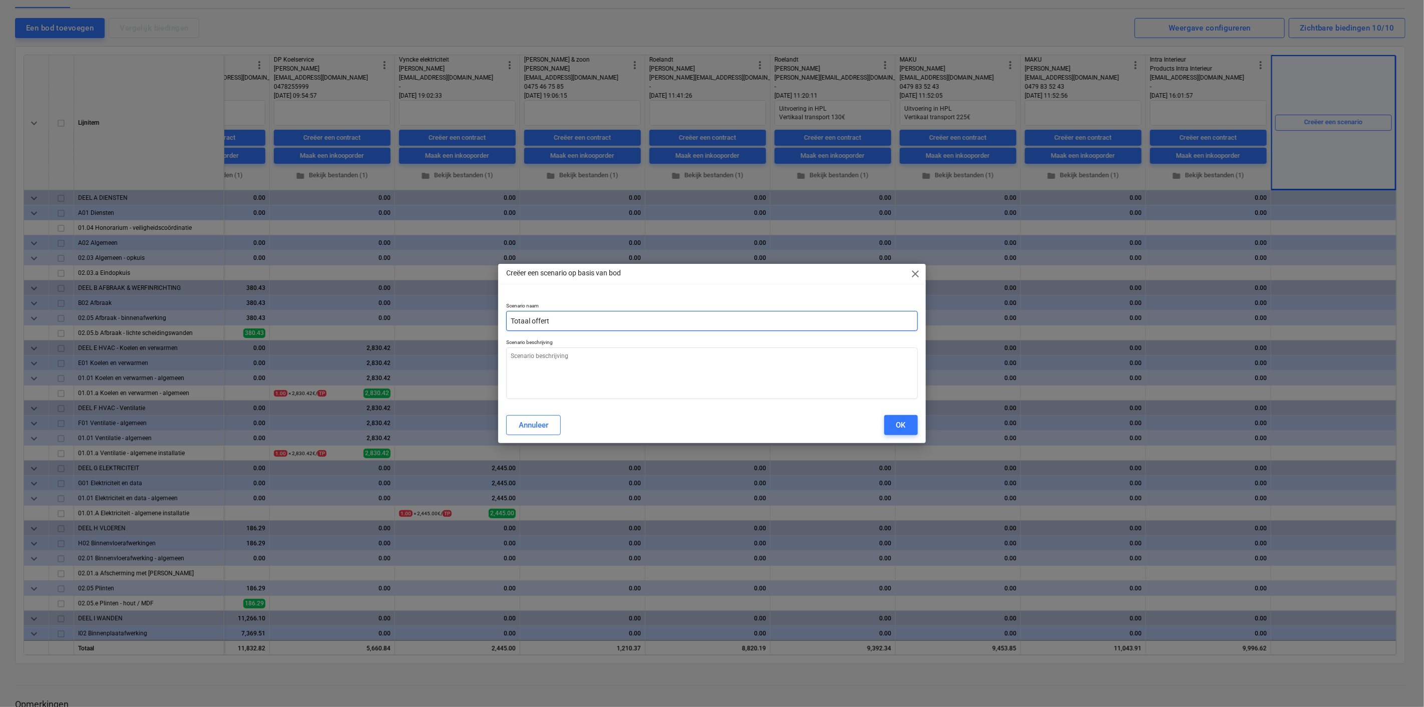
type textarea "x"
type input "Totaal offerte"
type textarea "x"
type input "Totaal offertes"
type textarea "x"
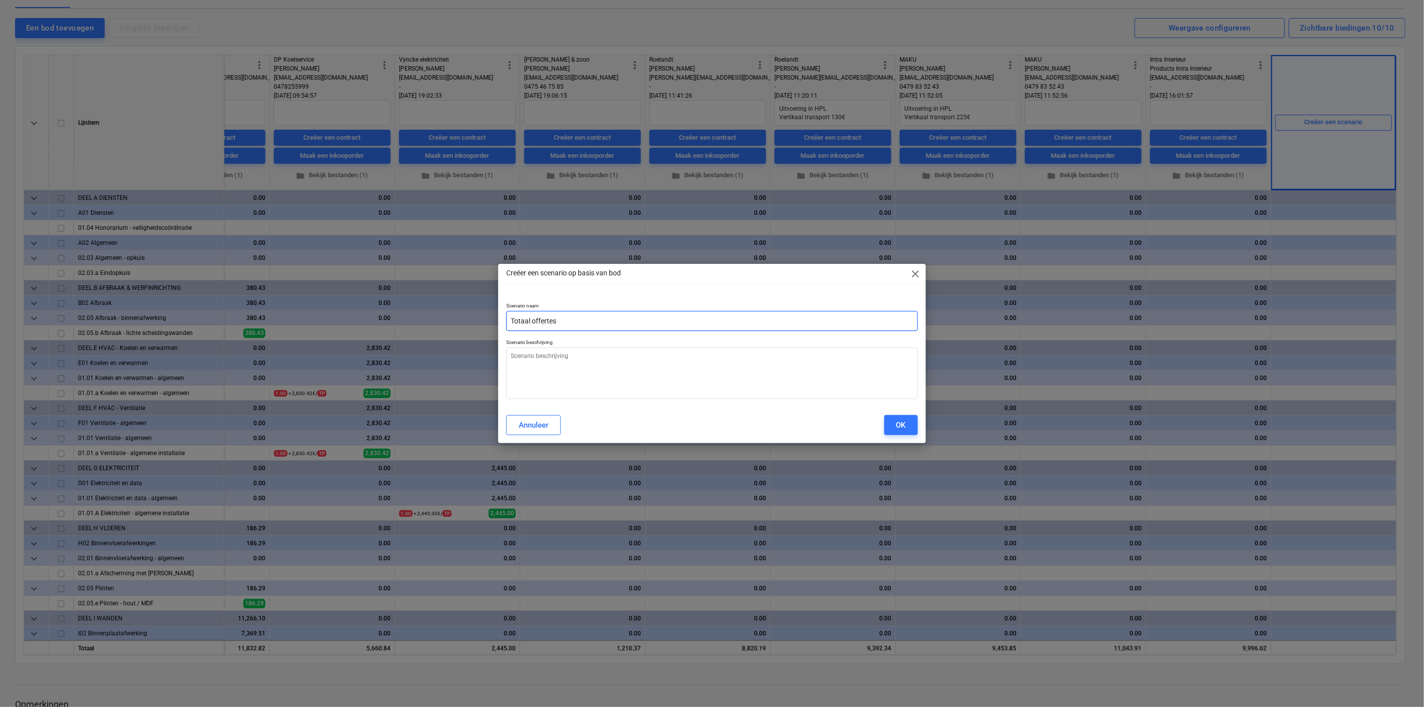
type input "Totaal offertes"
type textarea "x"
type input "Totaal offertes v"
type textarea "x"
type input "Totaal offertes vo"
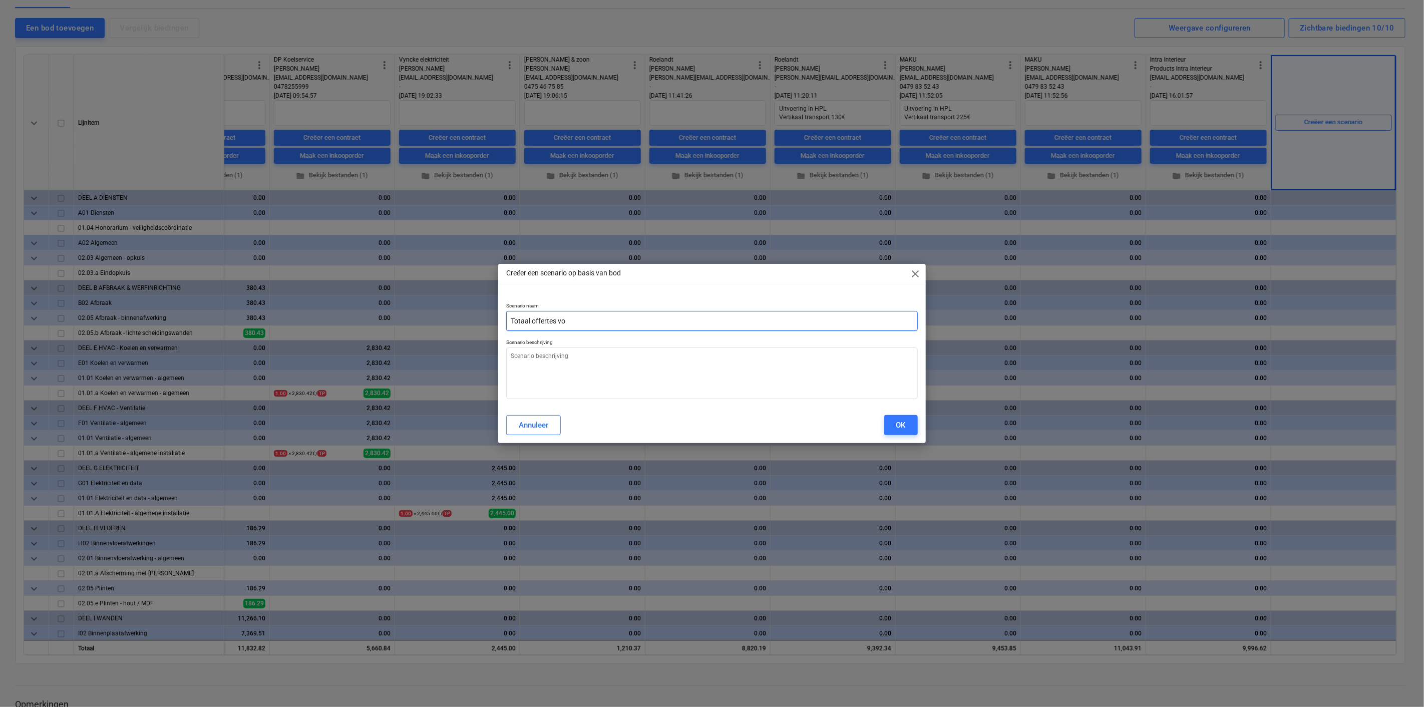
type textarea "x"
type input "Totaal offertes voo"
type textarea "x"
type input "Totaal offertes vo"
type textarea "x"
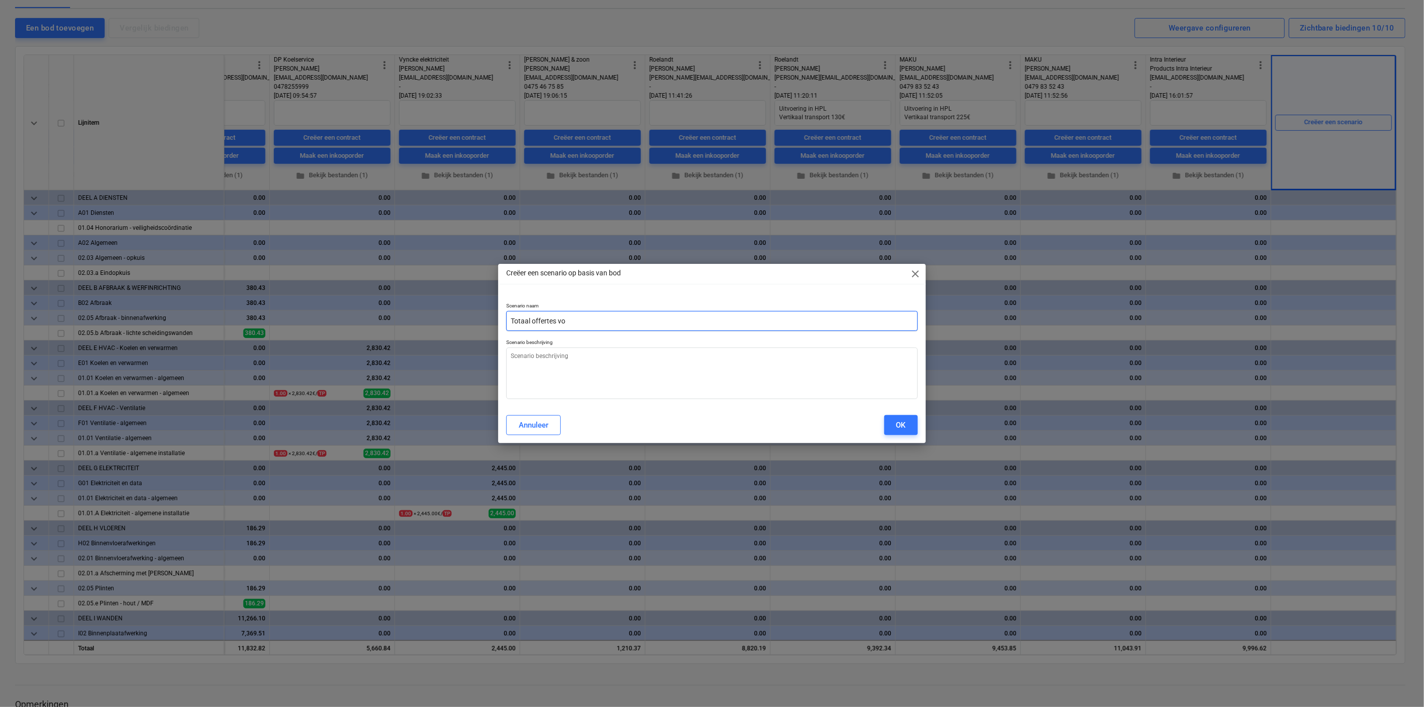
type input "Totaal offertes v"
type textarea "x"
type input "Totaal offertes"
type textarea "x"
type input "Totaal offertes a"
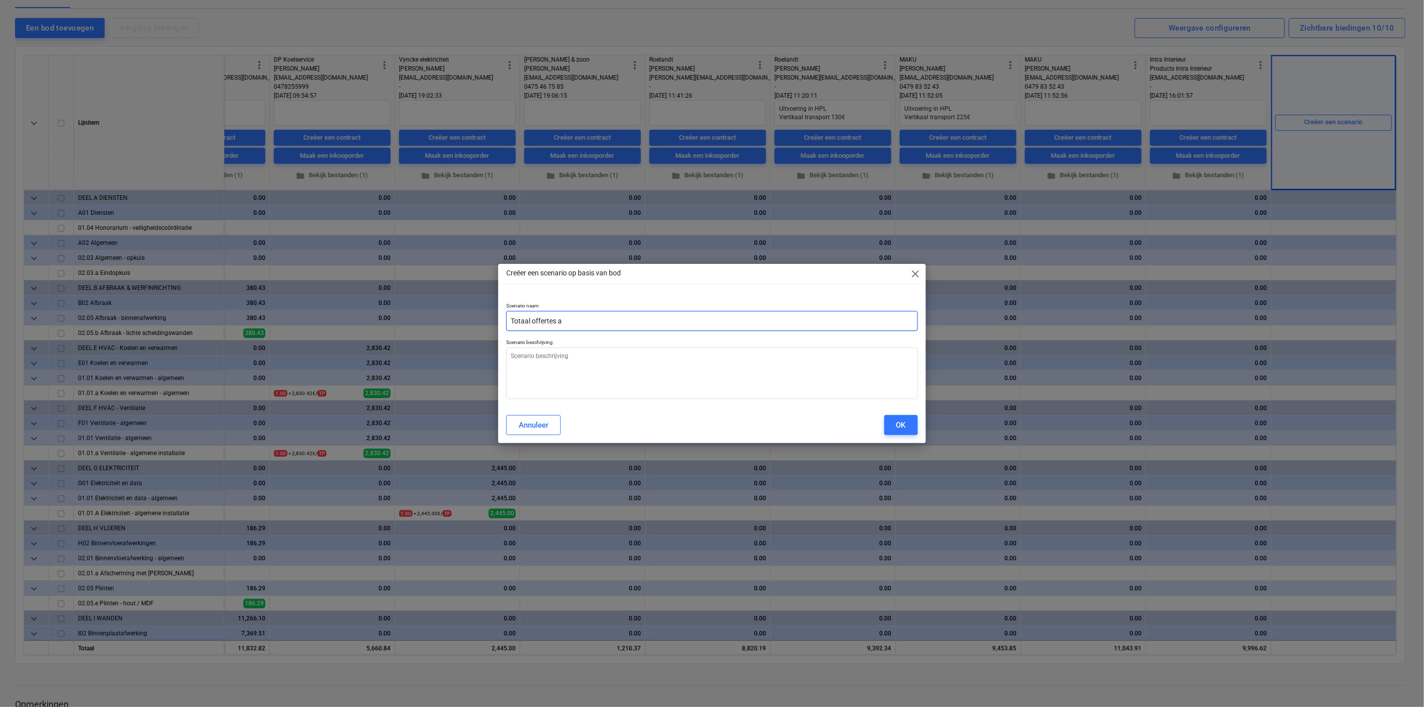
type textarea "x"
type input "Totaal offertes aa"
type textarea "x"
type input "Totaal offertes aan"
type textarea "x"
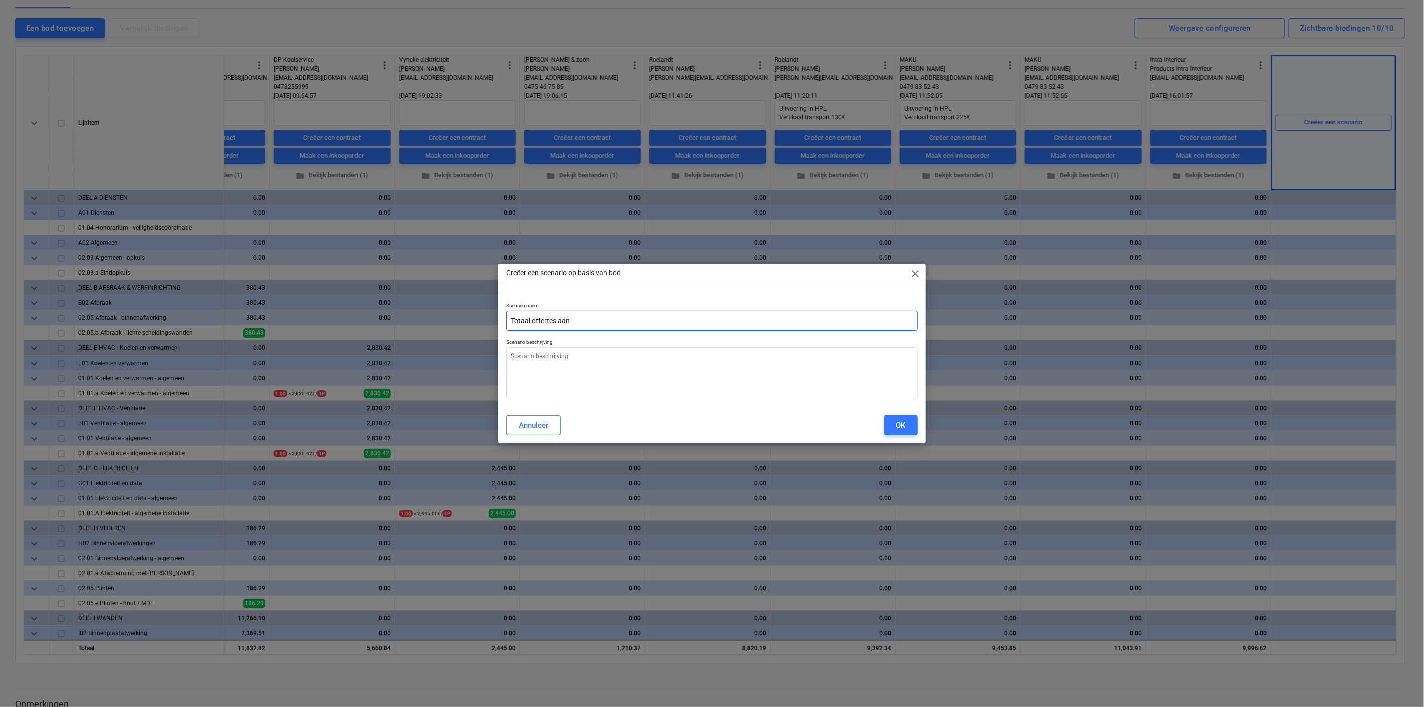
type input "Totaal offertes aanp"
type textarea "x"
type input "Totaal offertes aanpa"
type textarea "x"
type input "Totaal offertes aanpas"
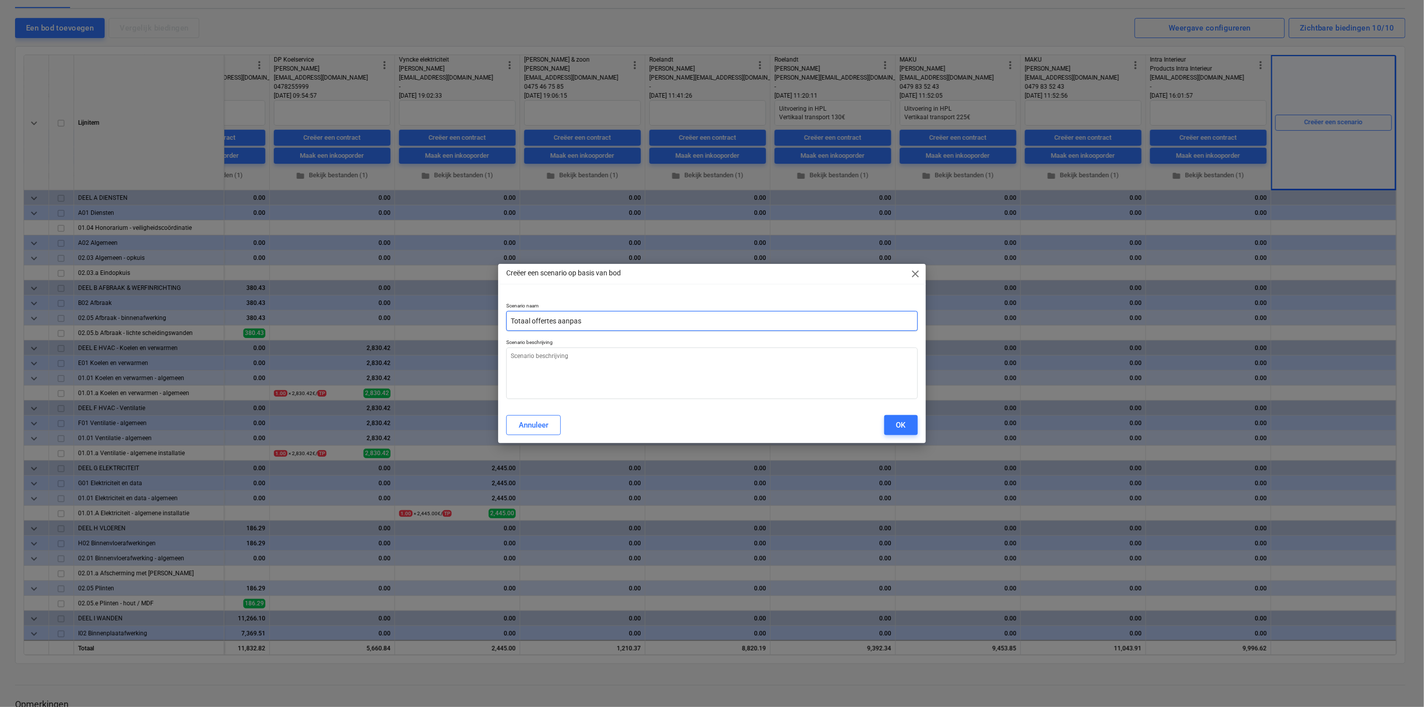
type textarea "x"
type input "Totaal offertes aanpass"
type textarea "x"
type input "Totaal offertes aanpassi"
type textarea "x"
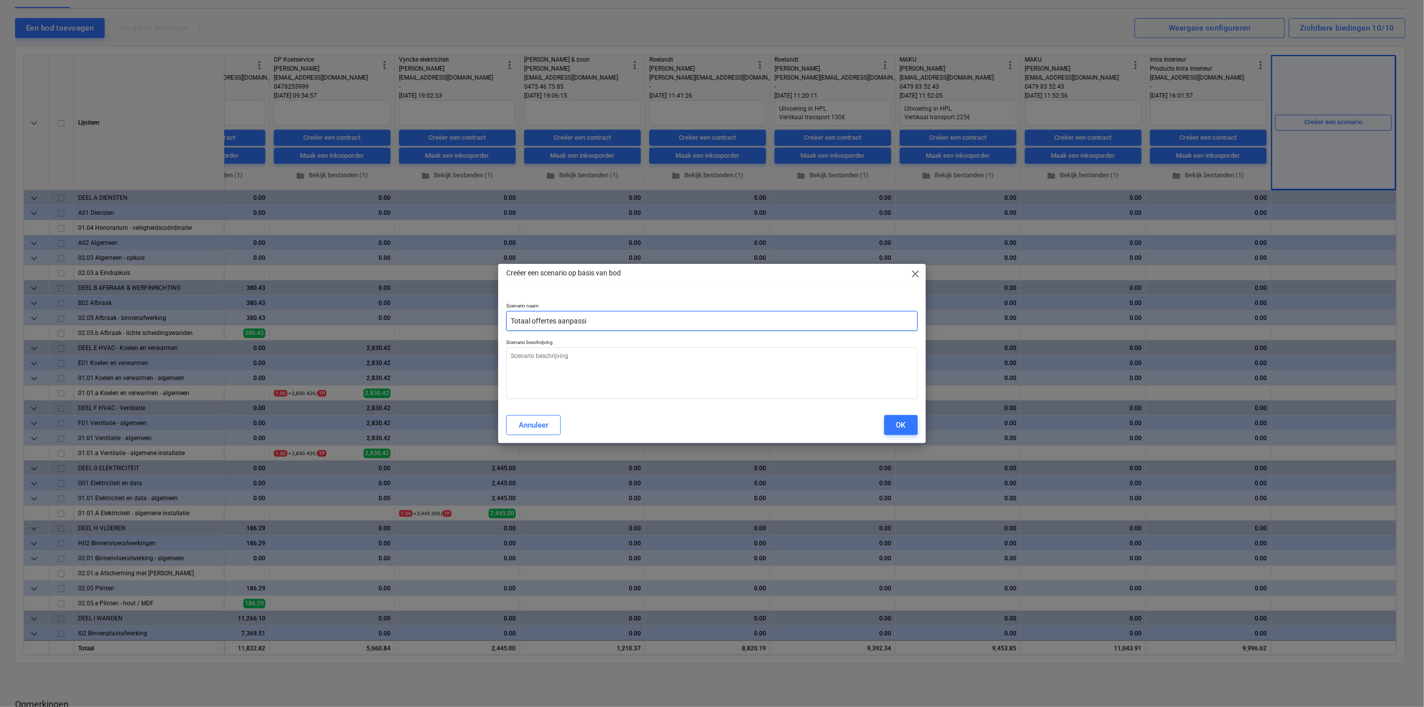
type input "Totaal offertes aanpassin"
type textarea "x"
type input "Totaal offertes aanpassing"
type textarea "x"
type input "Totaal offertes aanpassing"
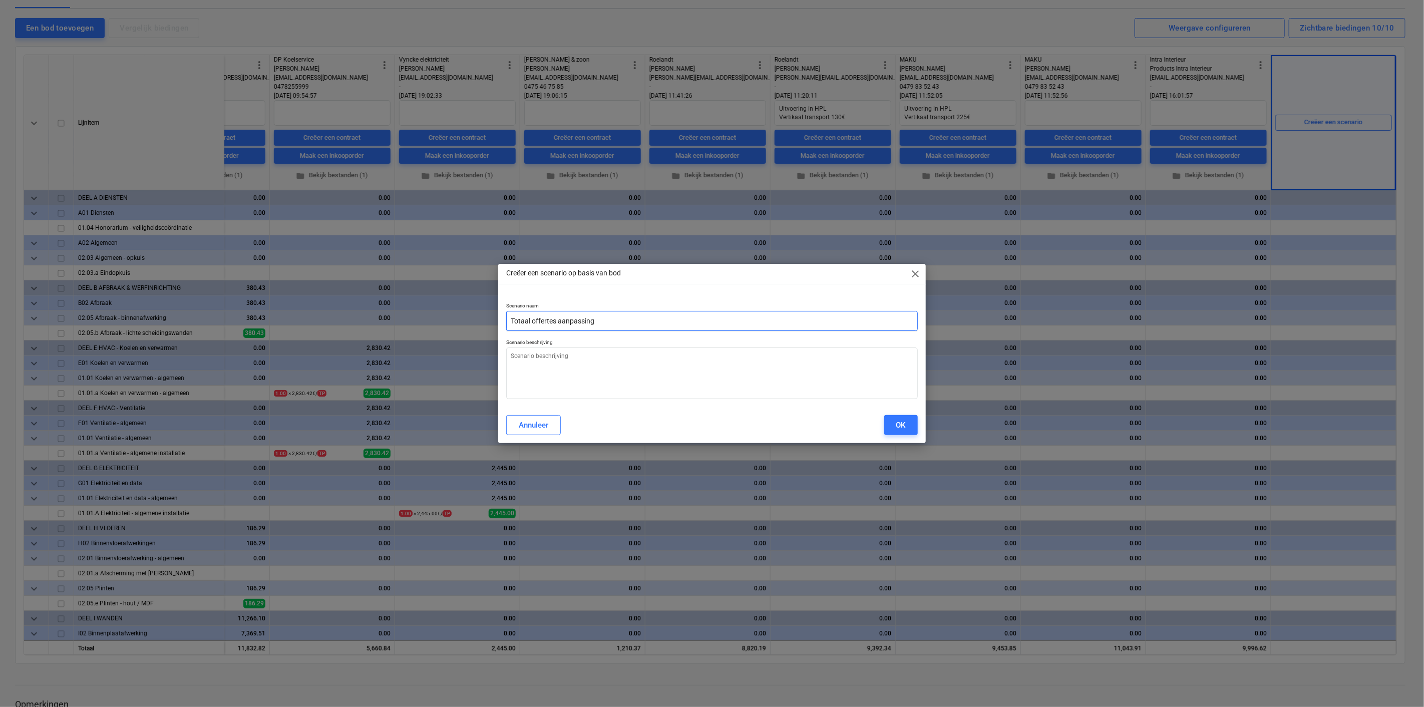
type textarea "x"
type input "Totaal offertes aanpassing k"
type textarea "x"
type input "Totaal offertes aanpassing ka"
type textarea "x"
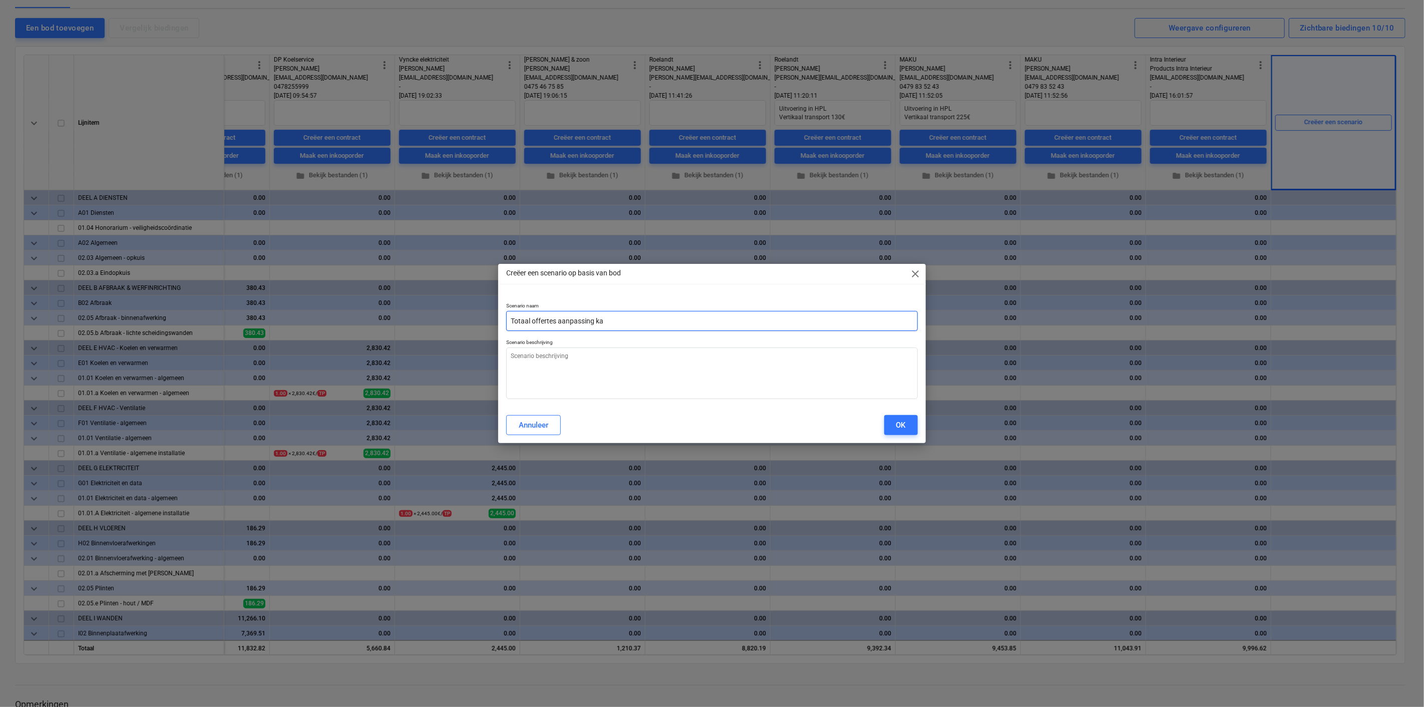
type input "Totaal offertes aanpassing kan"
type textarea "x"
type input "Totaal offertes aanpassing kant"
type textarea "x"
type input "Totaal offertes aanpassing kanto"
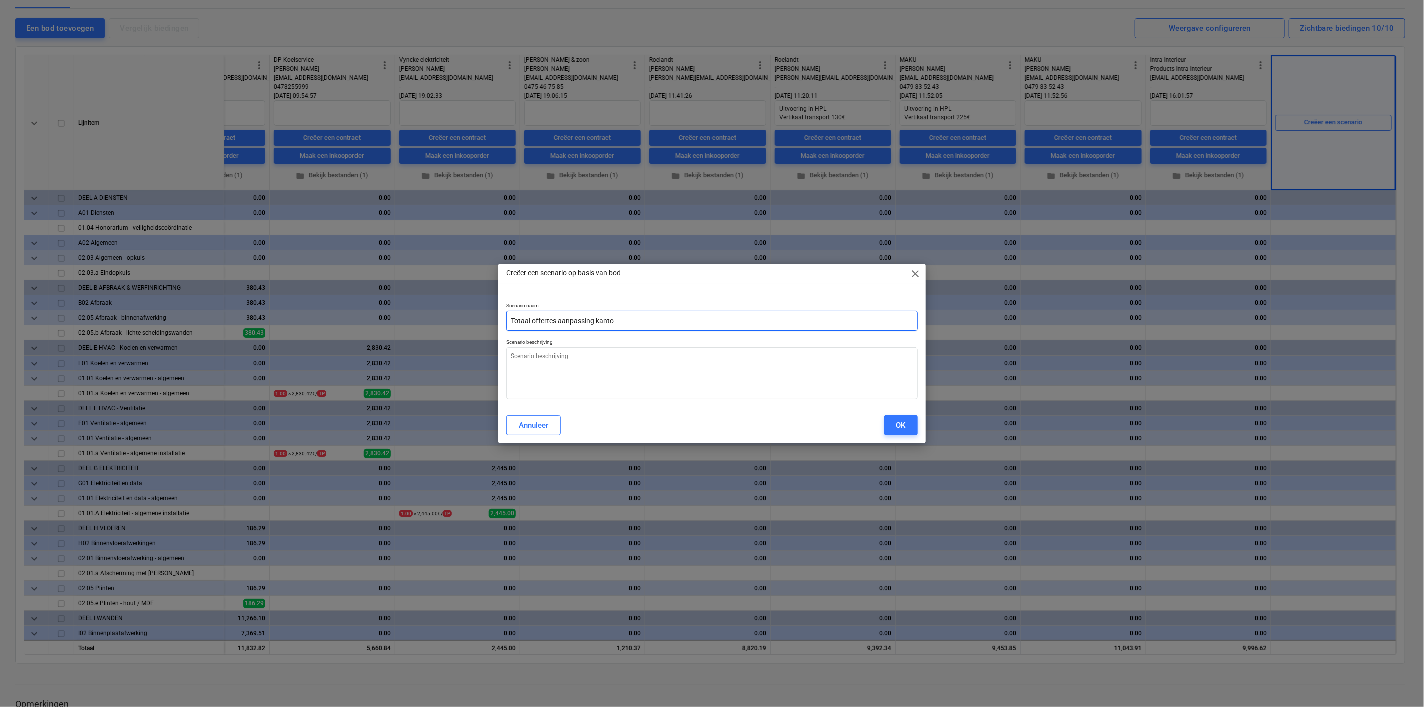
type textarea "x"
type input "Totaal offertes aanpassing kantoo"
type textarea "x"
type input "Totaal offertes aanpassing kantoor"
click at [901, 427] on div "OK" at bounding box center [902, 425] width 10 height 13
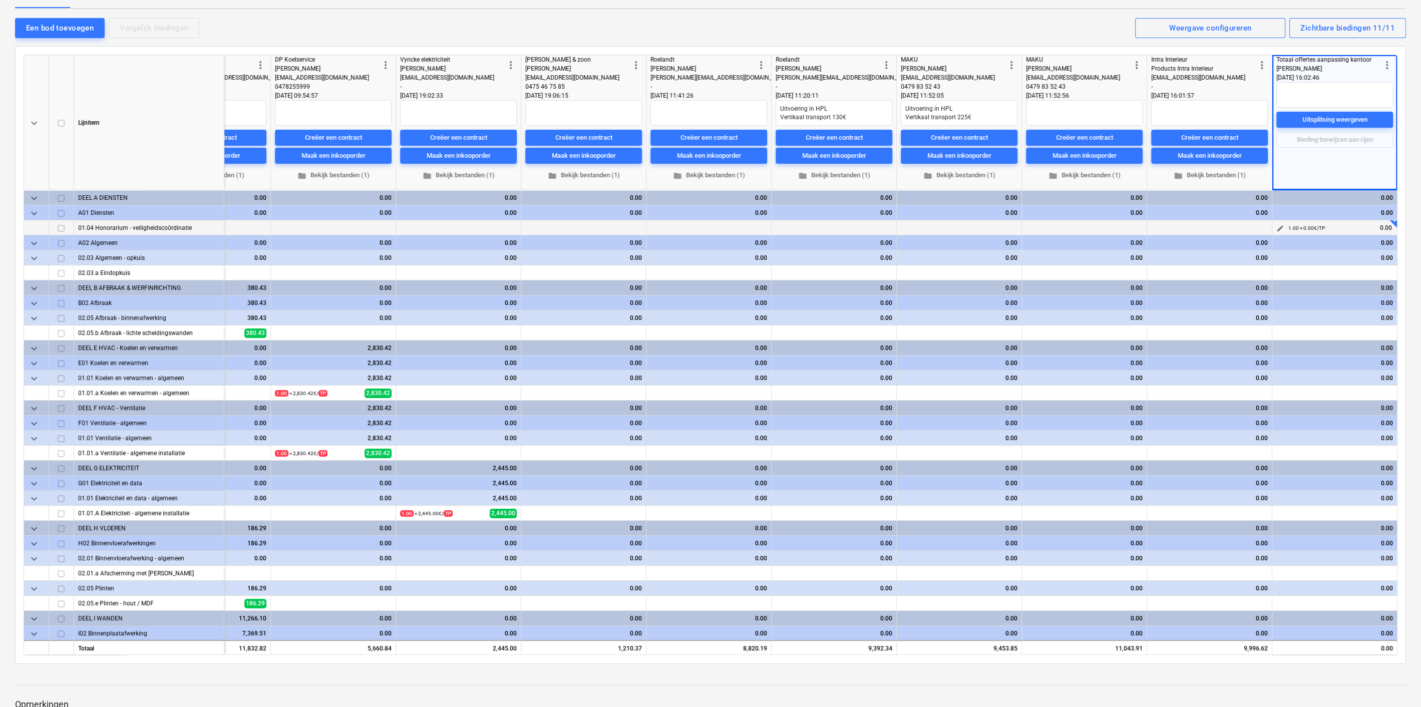
scroll to position [0, 0]
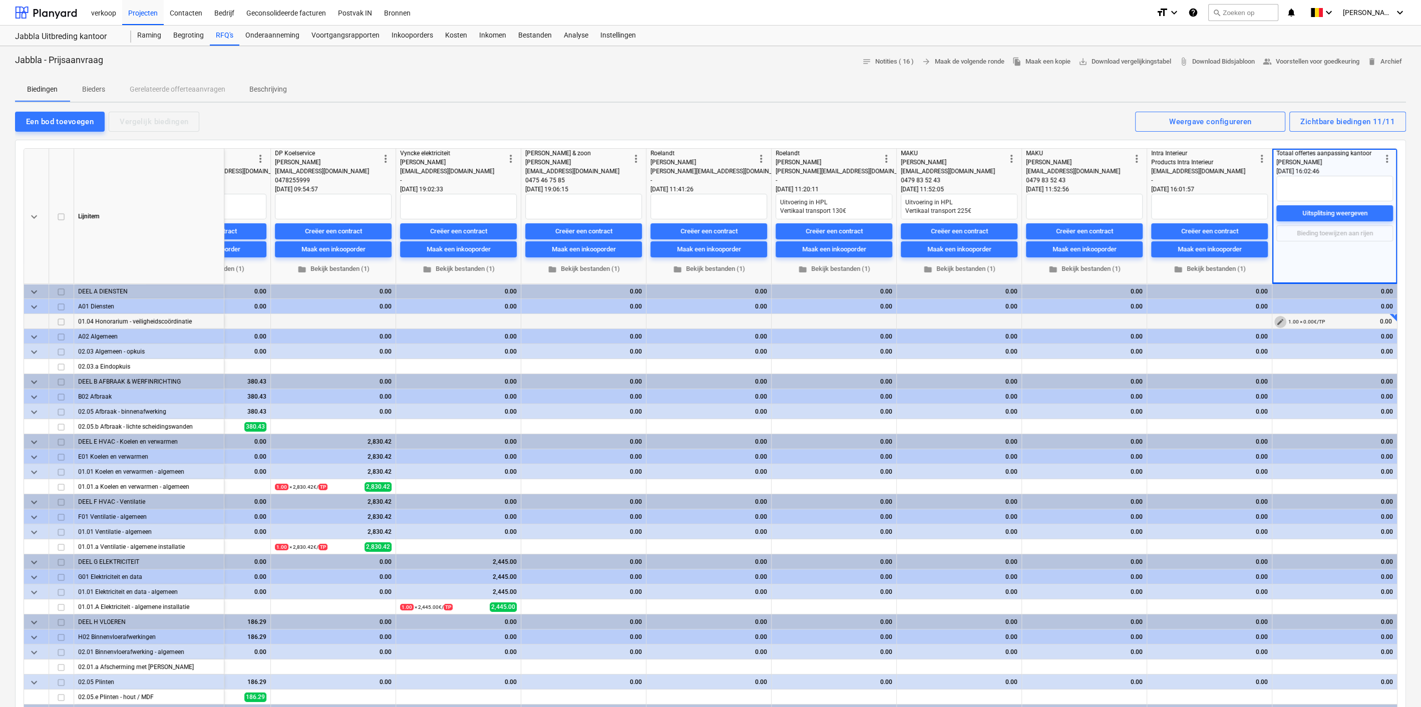
click at [1278, 319] on span "edit" at bounding box center [1281, 322] width 8 height 8
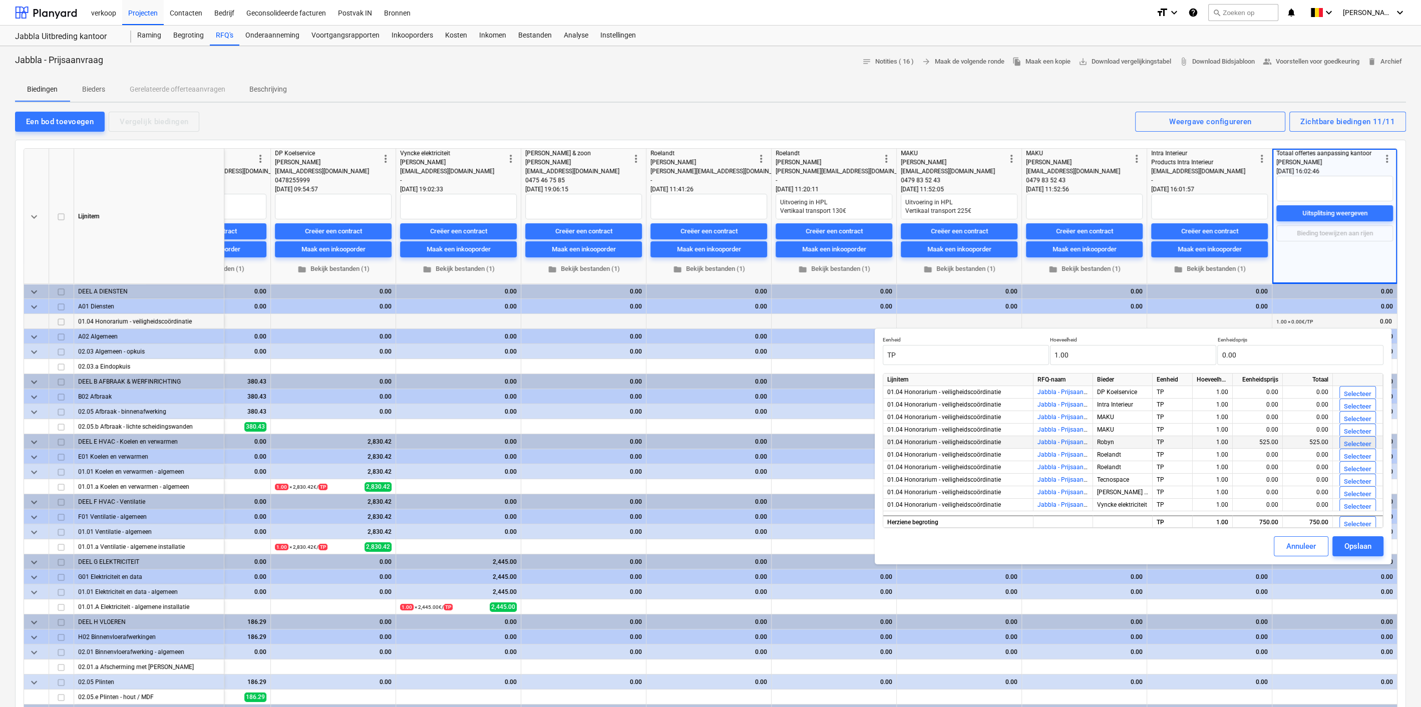
click at [1365, 439] on div "Selecteer" at bounding box center [1358, 445] width 28 height 12
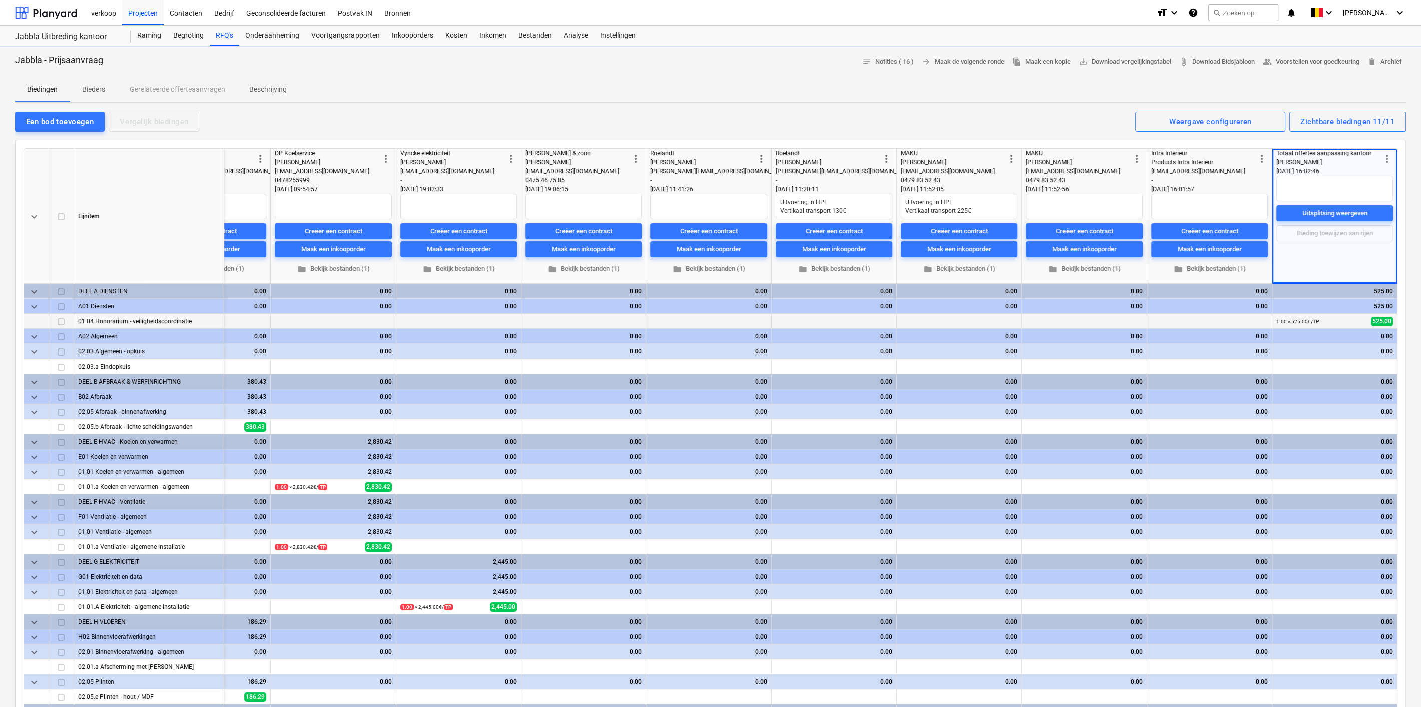
type textarea "x"
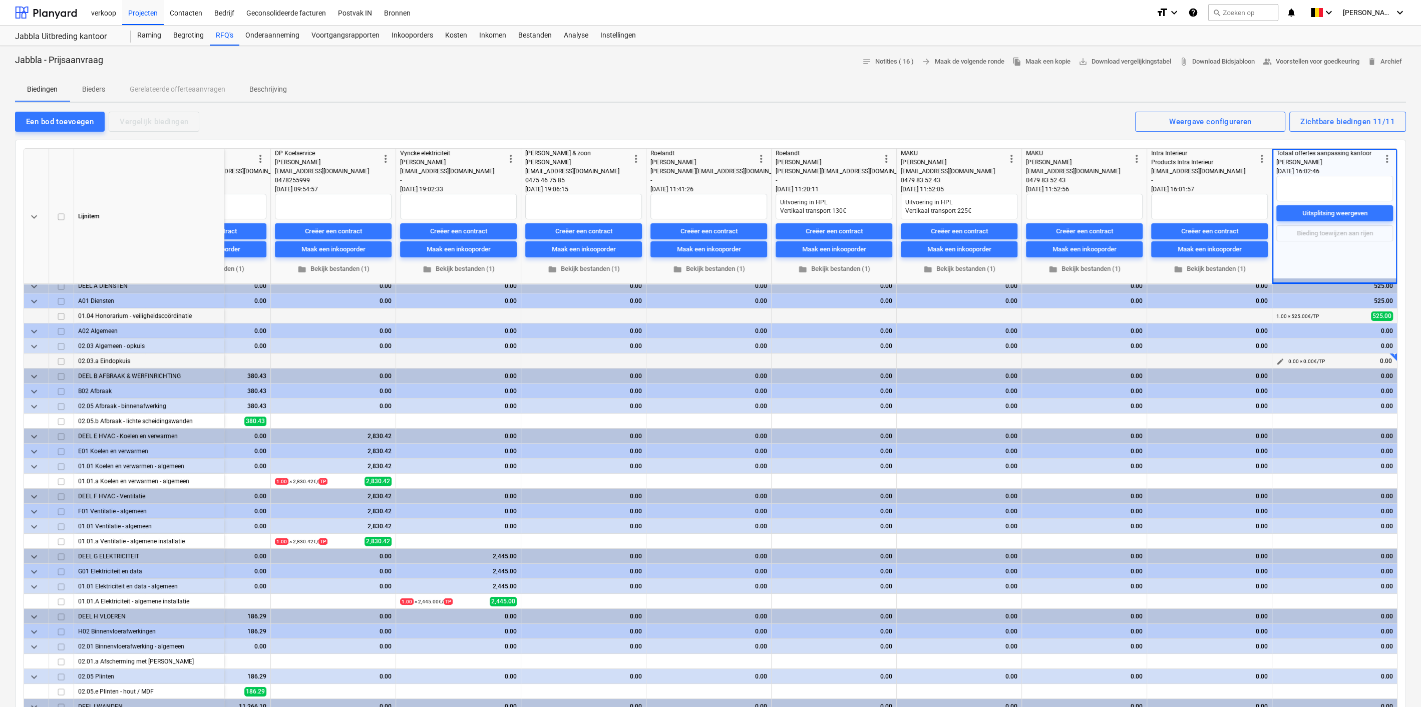
scroll to position [0, 339]
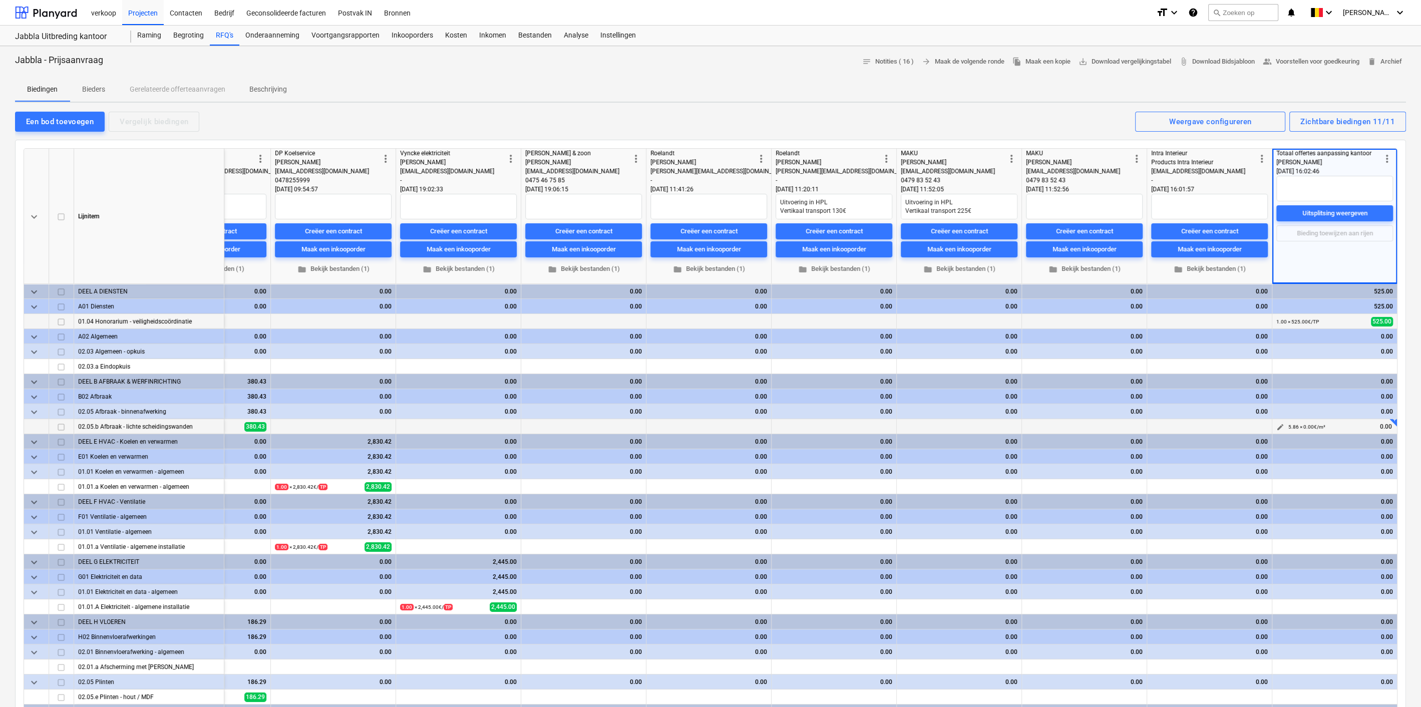
click at [1278, 423] on span "edit" at bounding box center [1281, 427] width 8 height 8
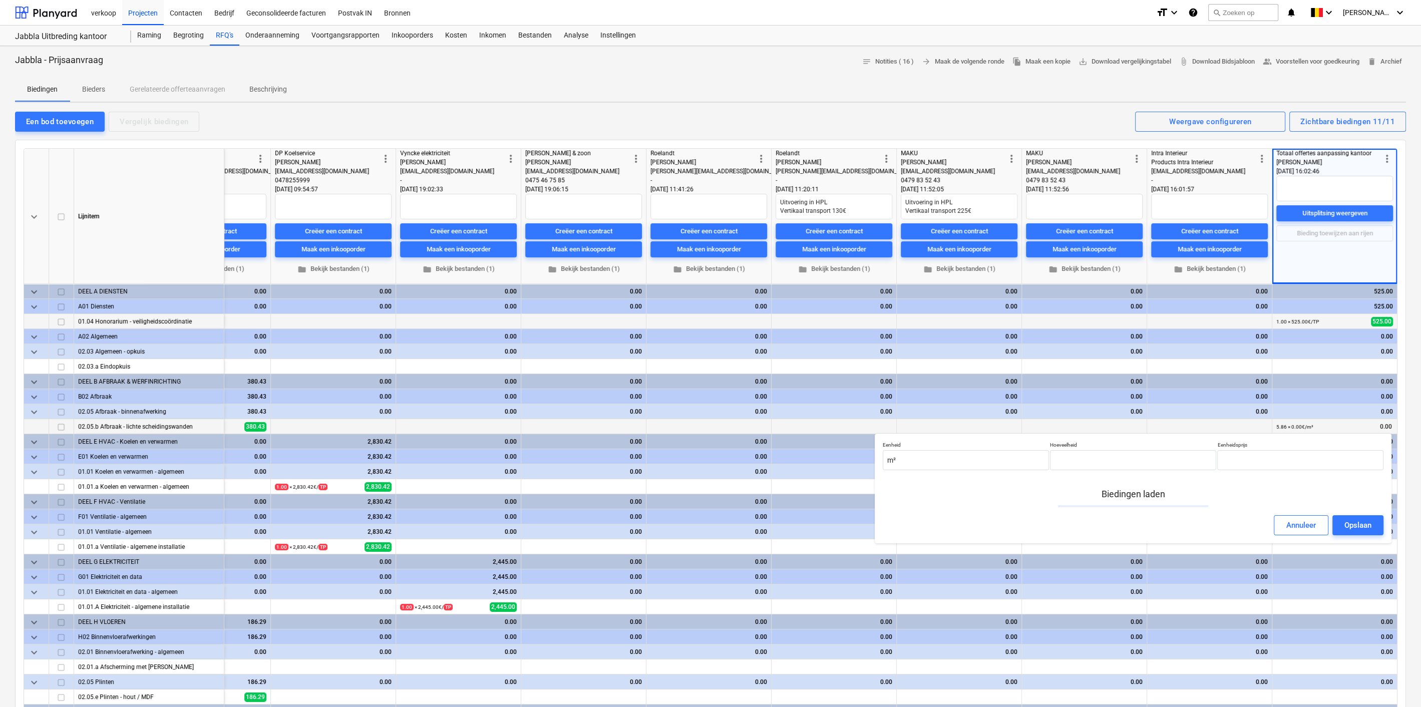
type input "5.86"
type input "0.00"
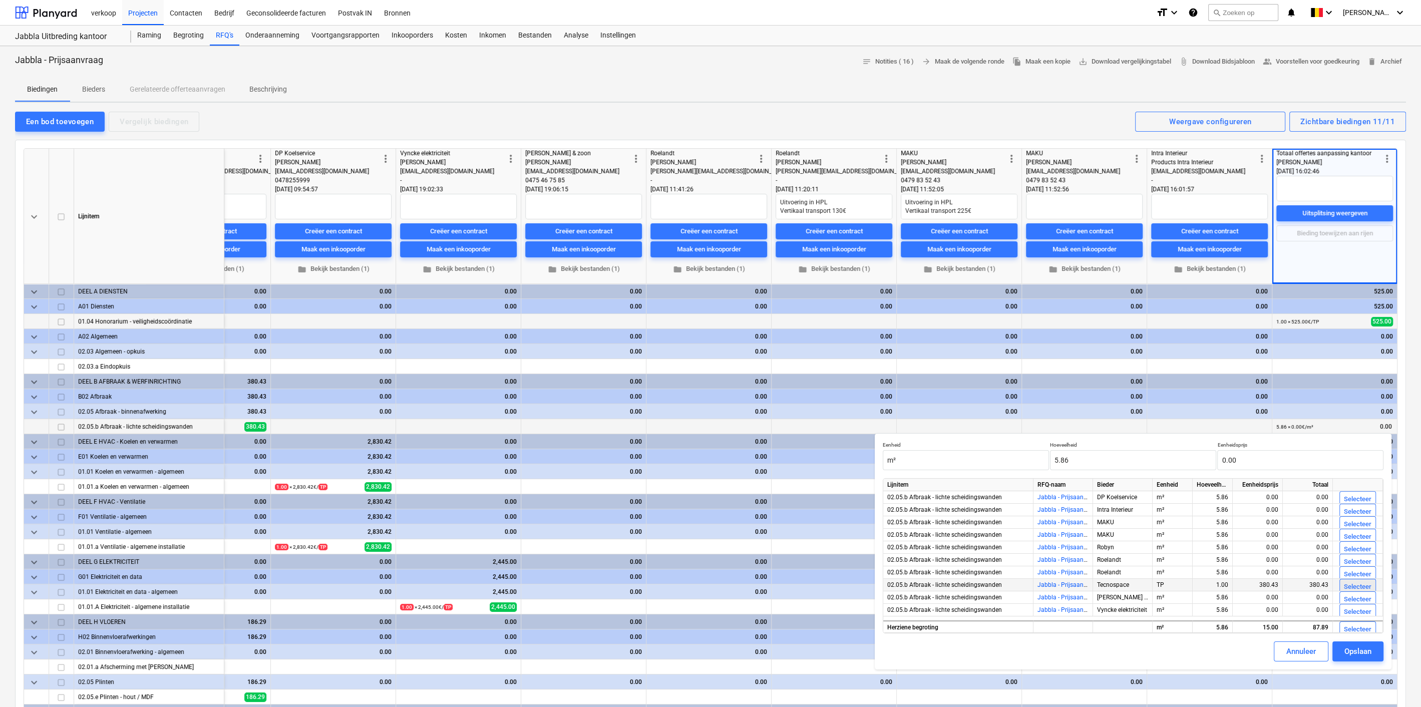
click at [1357, 585] on div "Selecteer" at bounding box center [1358, 588] width 28 height 12
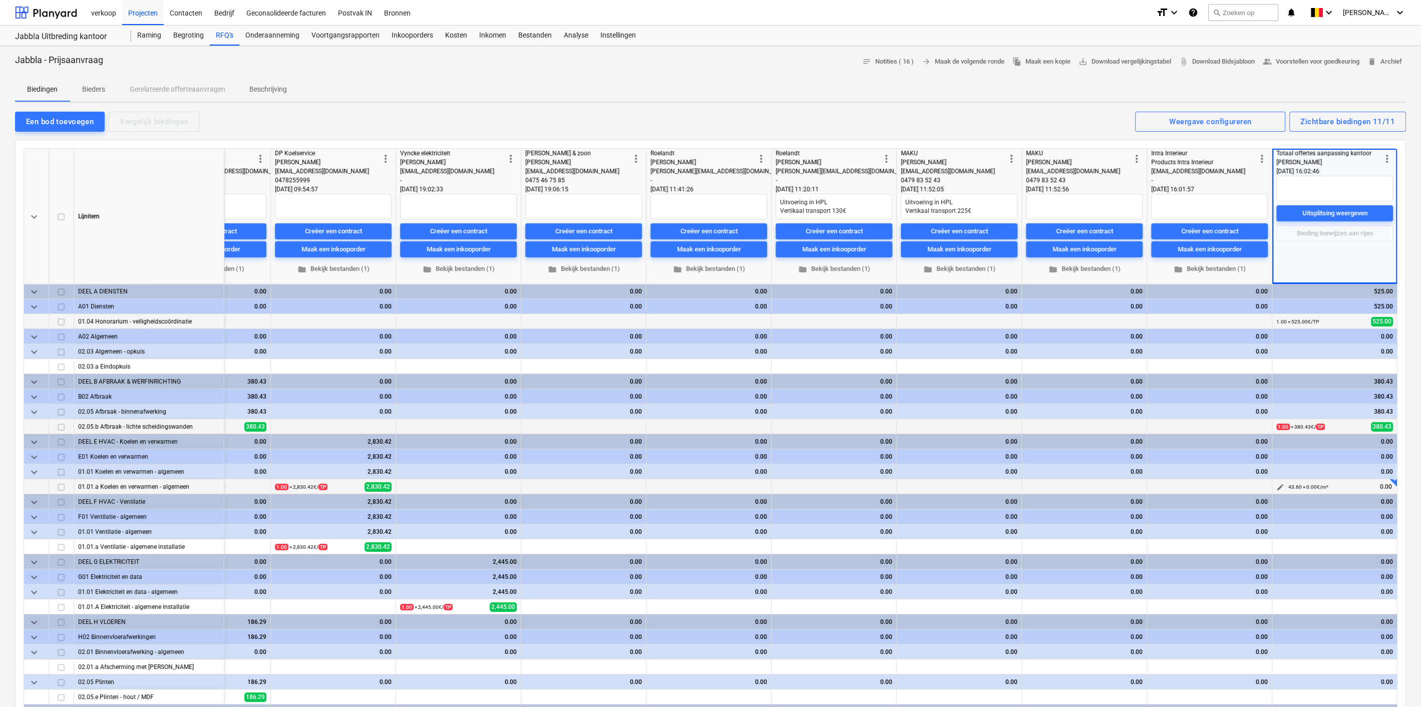
click at [1285, 485] on button "edit" at bounding box center [1281, 487] width 12 height 12
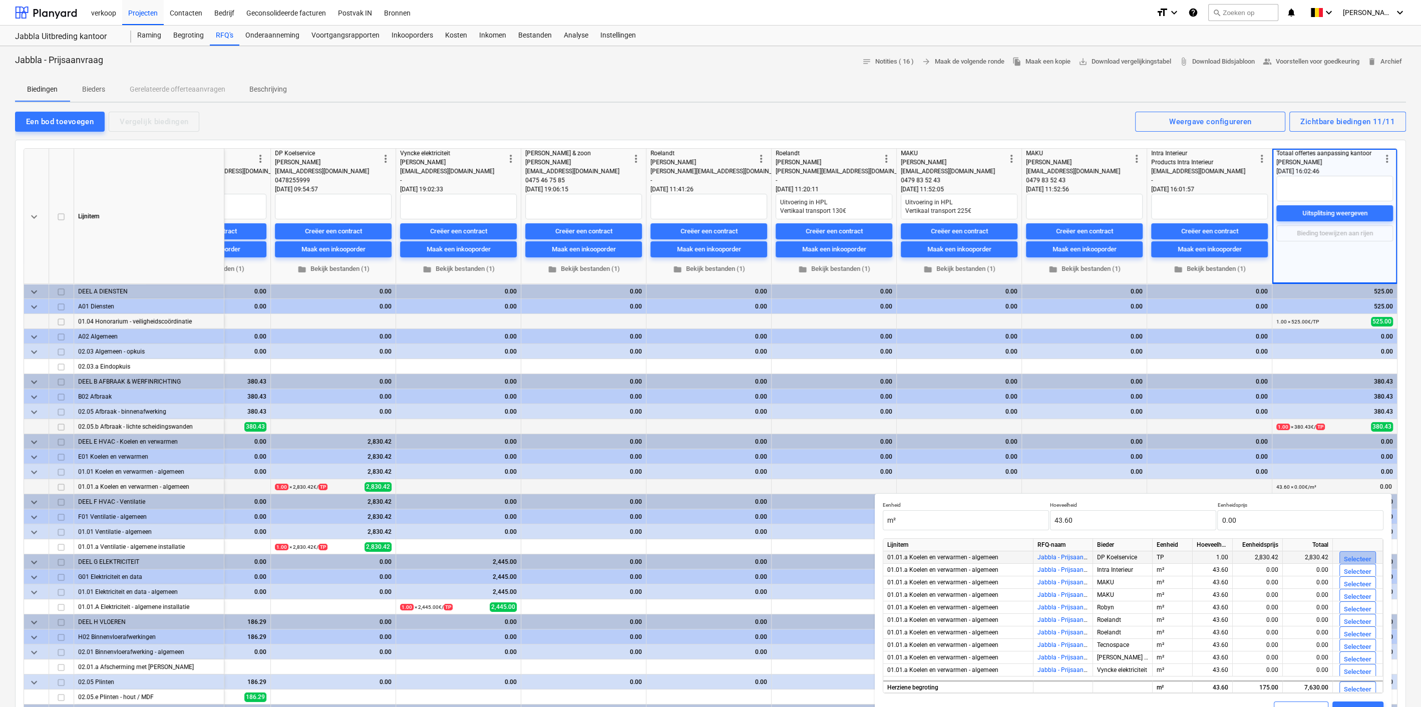
click at [1351, 556] on div "Selecteer" at bounding box center [1358, 560] width 28 height 12
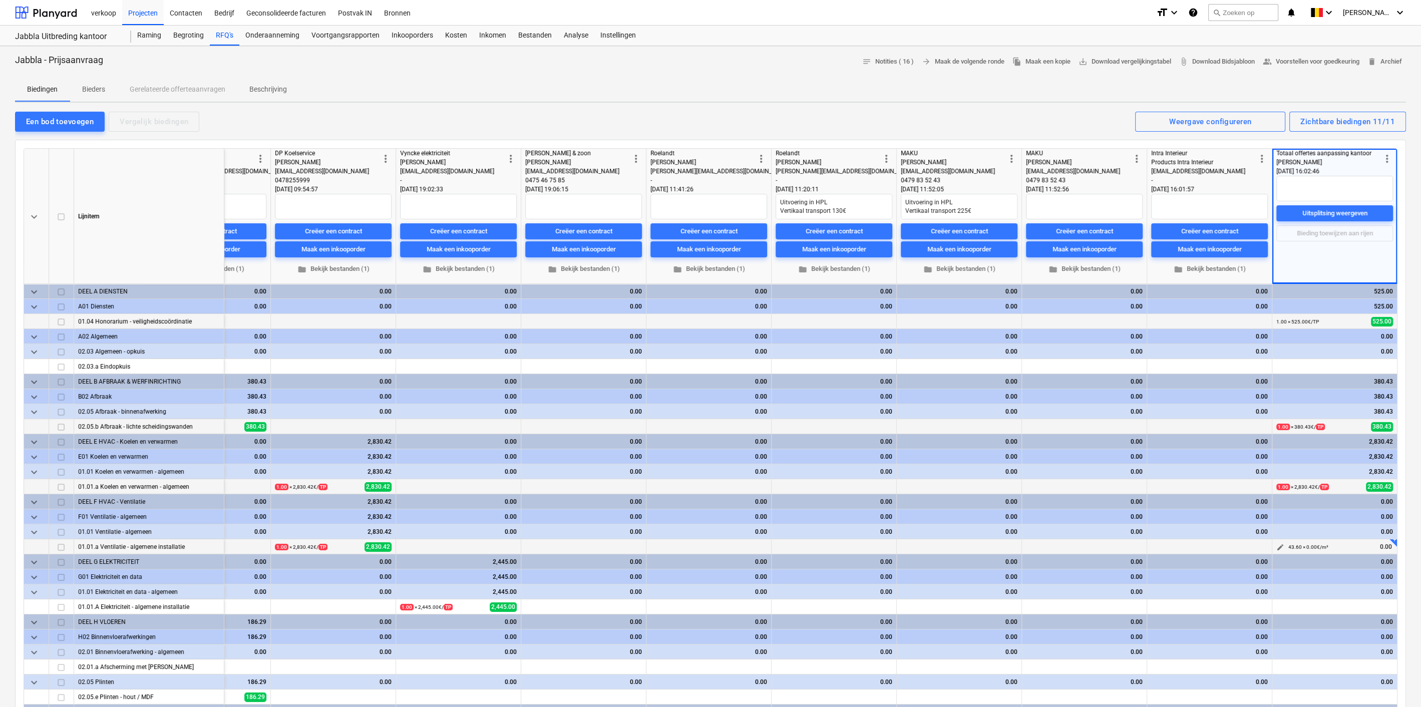
click at [1281, 546] on span "edit" at bounding box center [1281, 547] width 8 height 8
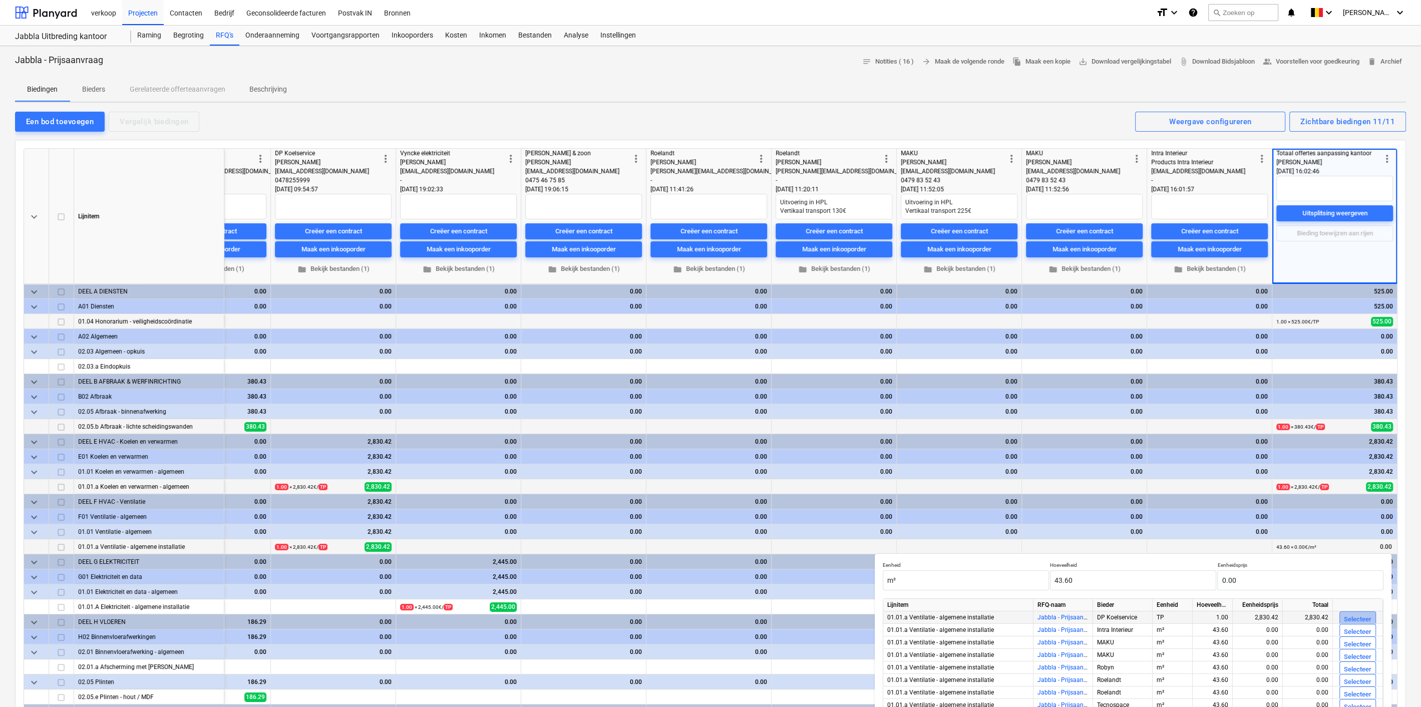
click at [1345, 618] on div "Selecteer" at bounding box center [1358, 620] width 28 height 12
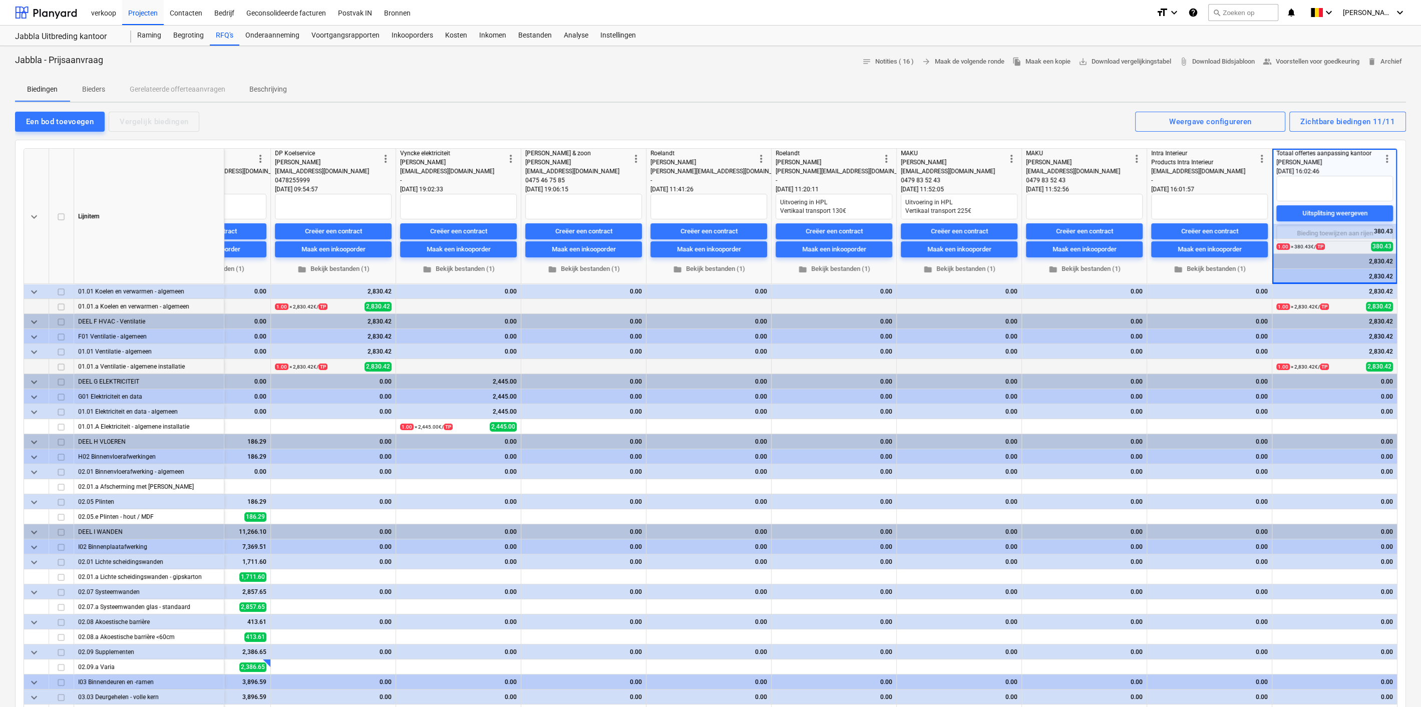
scroll to position [185, 339]
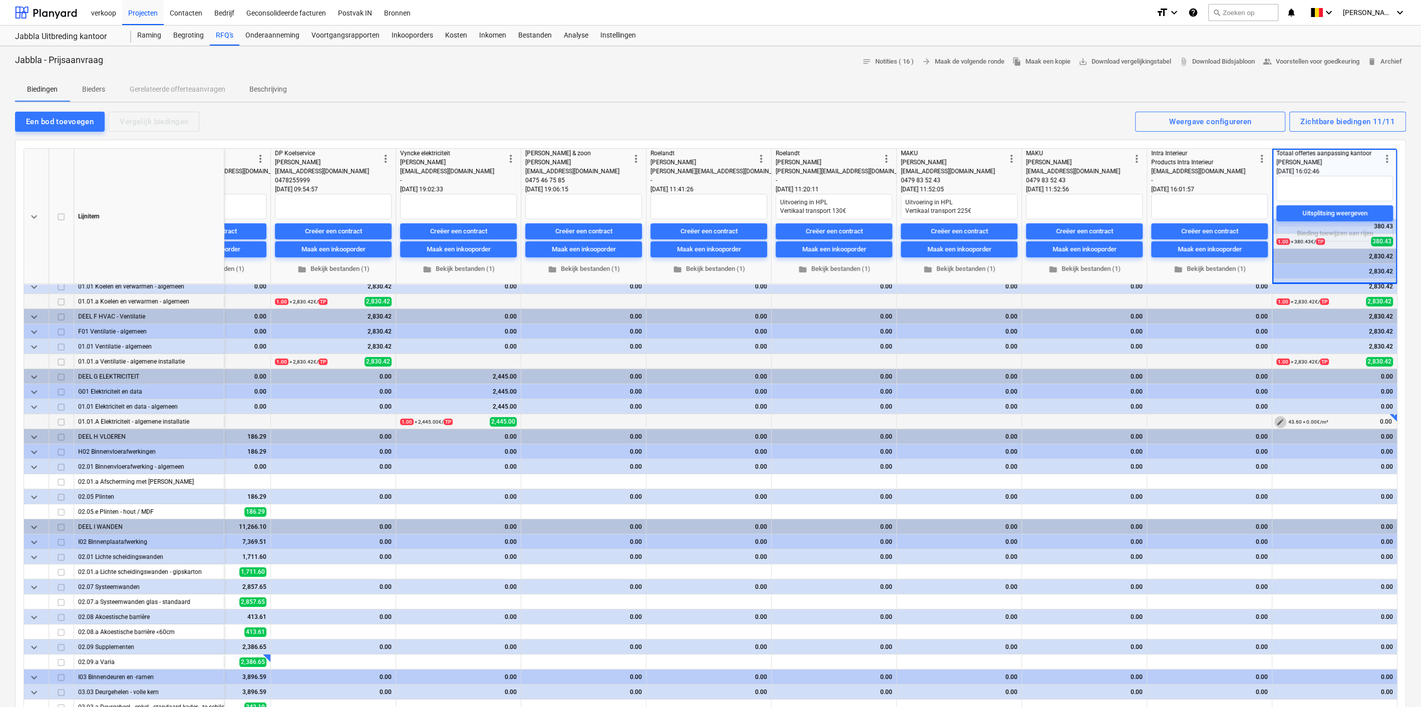
click at [1283, 418] on span "edit" at bounding box center [1281, 422] width 8 height 8
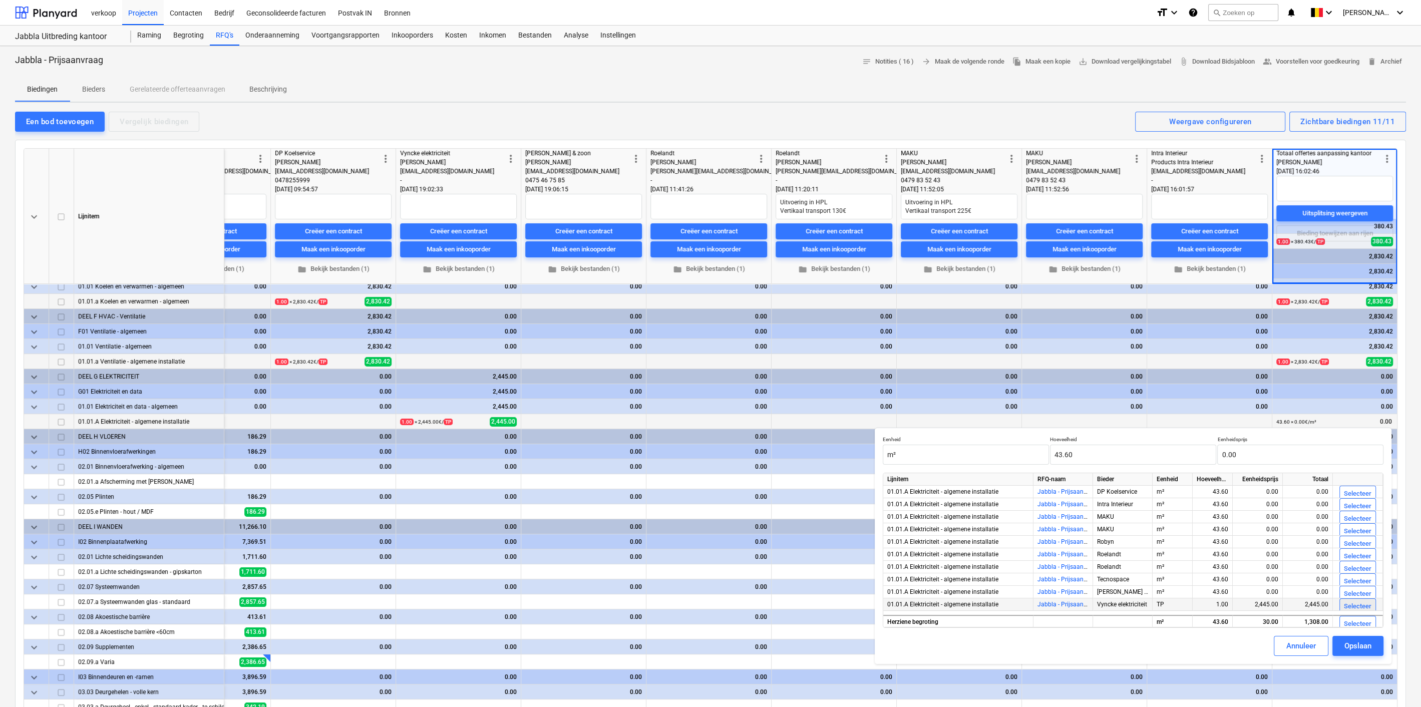
click at [1366, 601] on div "Selecteer" at bounding box center [1358, 607] width 28 height 12
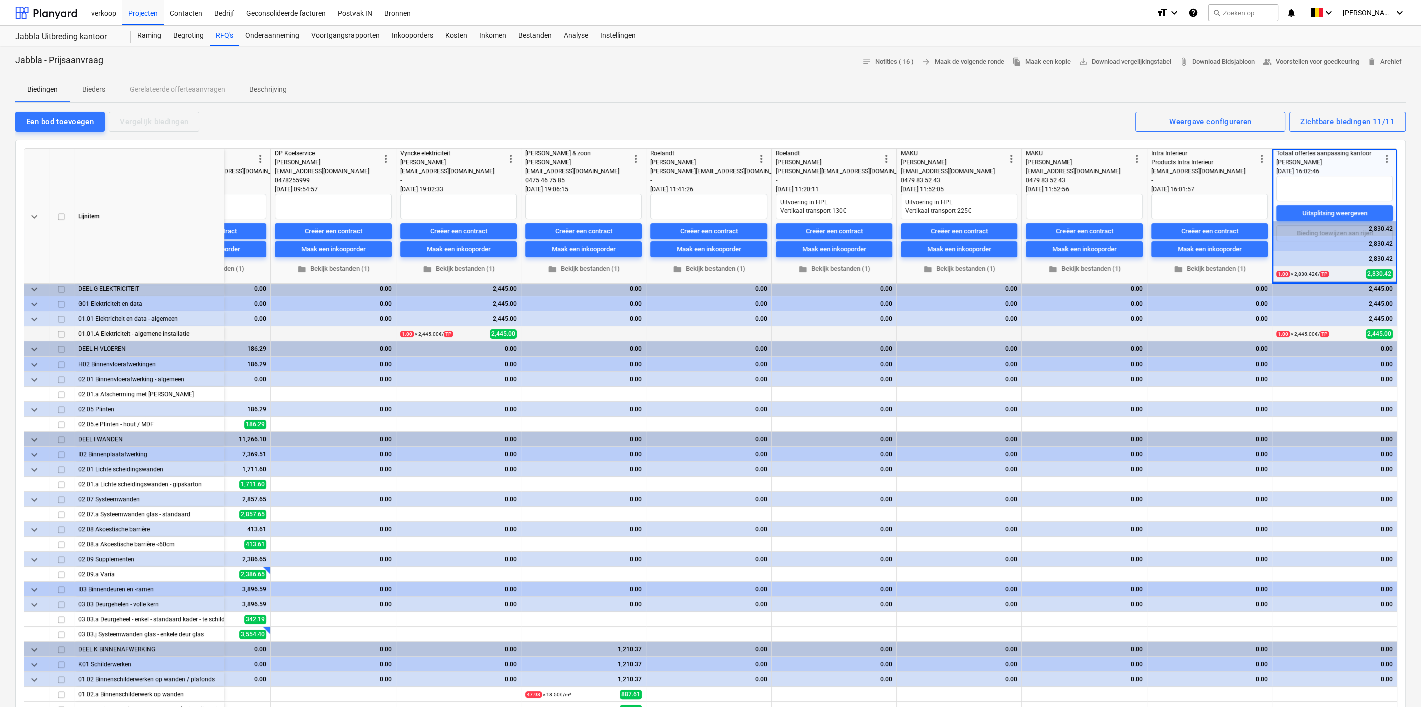
scroll to position [278, 339]
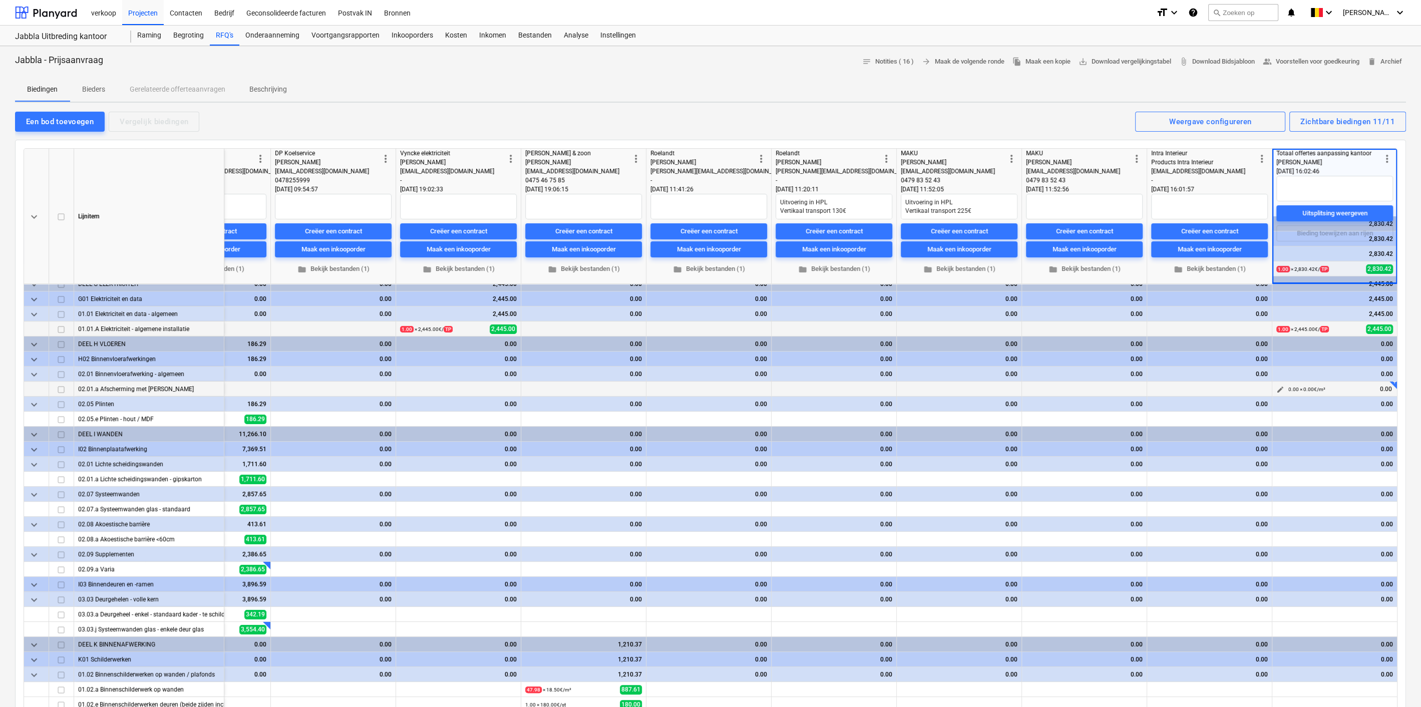
click at [1279, 386] on span "edit" at bounding box center [1281, 390] width 8 height 8
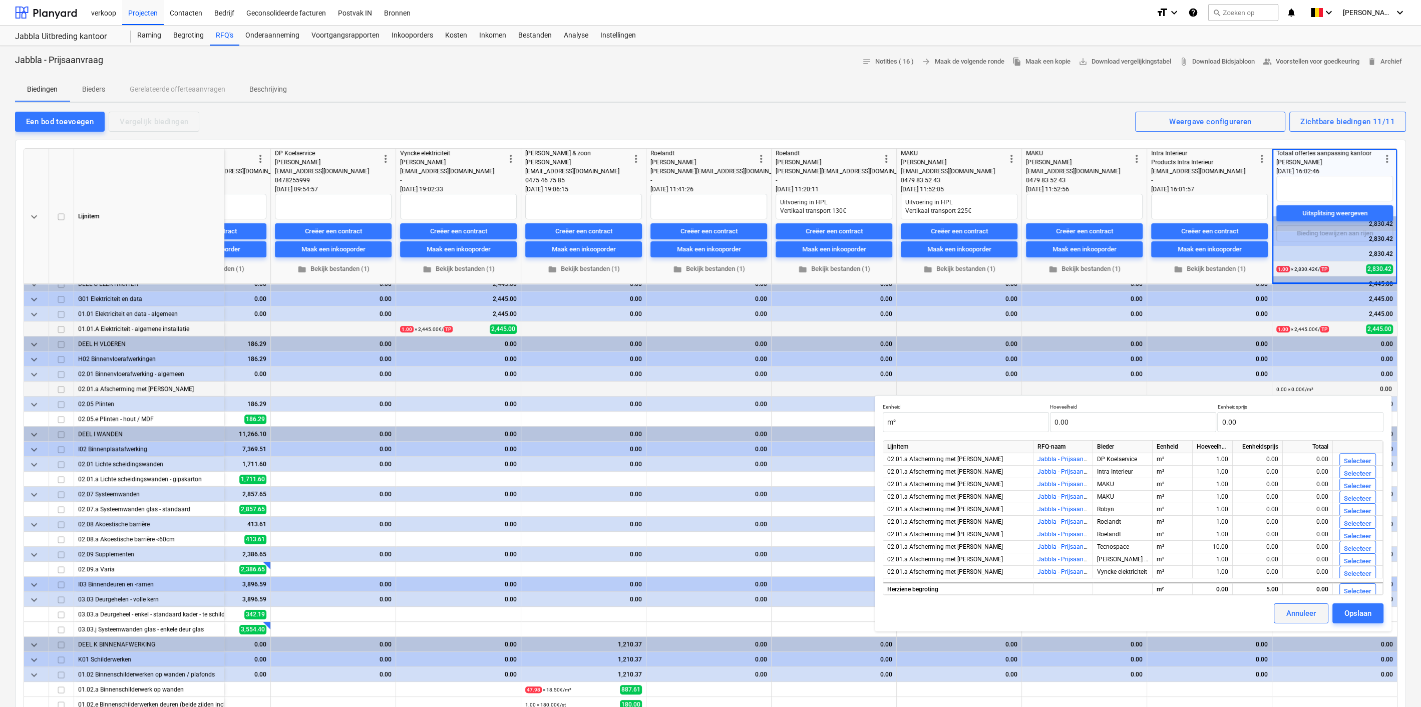
click at [1294, 617] on div "Annuleer" at bounding box center [1302, 613] width 30 height 13
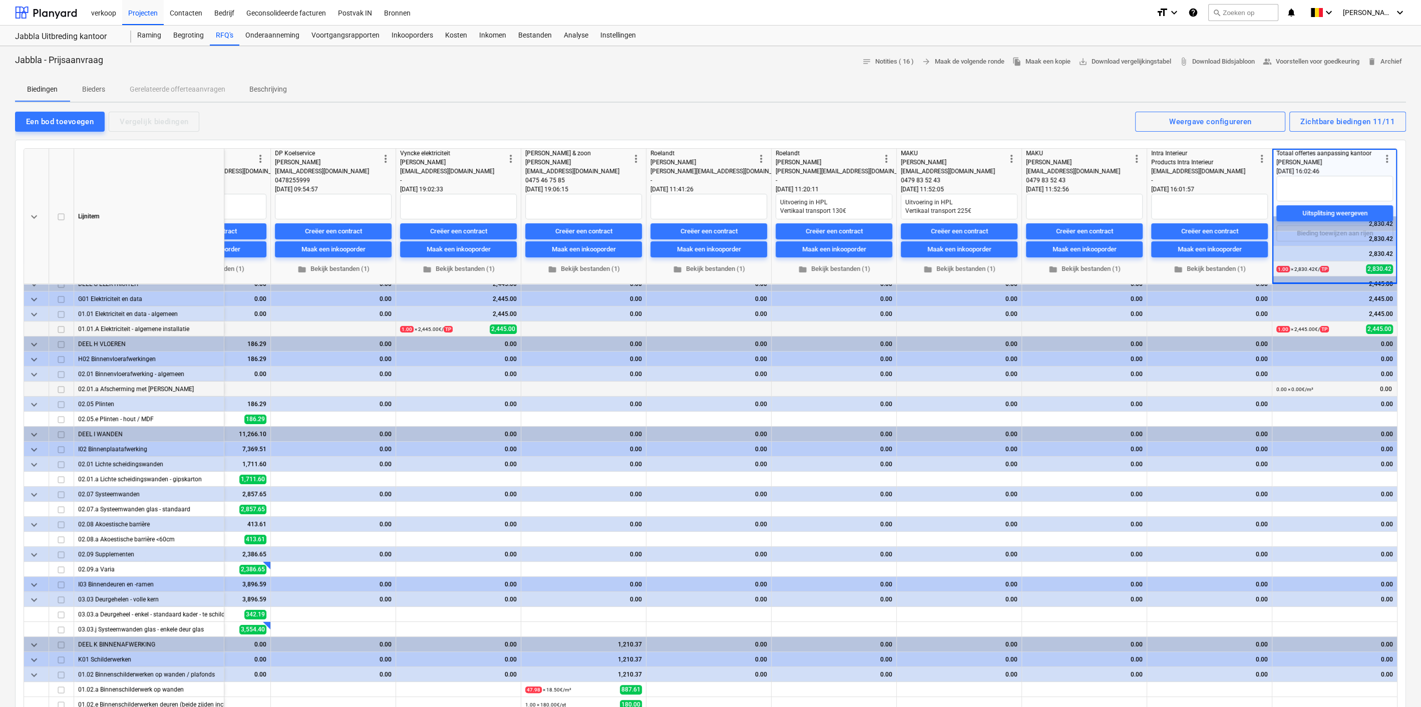
drag, startPoint x: 1421, startPoint y: 175, endPoint x: 1423, endPoint y: 189, distance: 14.2
click at [1421, 189] on html "verkoop Projecten Contacten Bedrijf Geconsolideerde facturen Postvak IN Bronnen…" at bounding box center [710, 353] width 1421 height 707
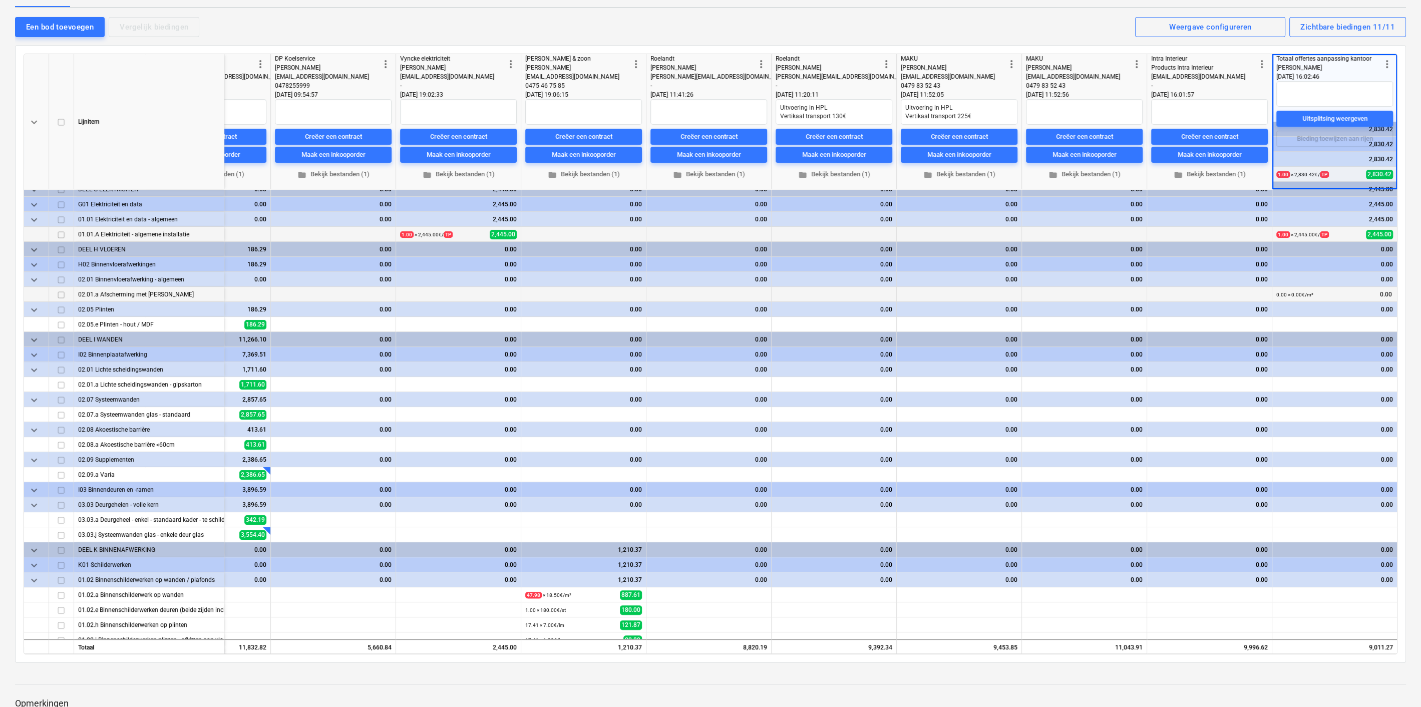
scroll to position [99, 0]
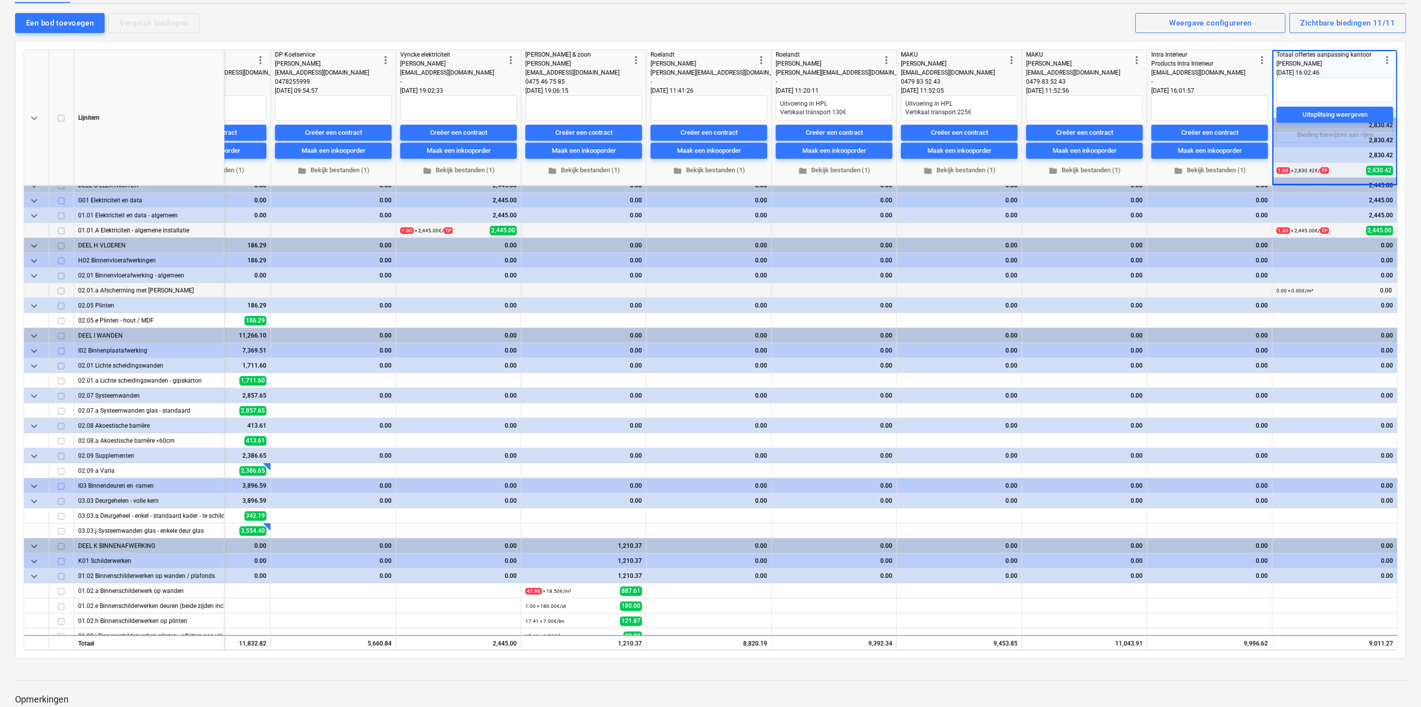
drag, startPoint x: 714, startPoint y: 645, endPoint x: 700, endPoint y: 647, distance: 14.1
click at [700, 647] on div "keyboard_arrow_down Lijnitem more_vert [PERSON_NAME] [EMAIL_ADDRESS][DOMAIN_NAM…" at bounding box center [711, 350] width 1374 height 601
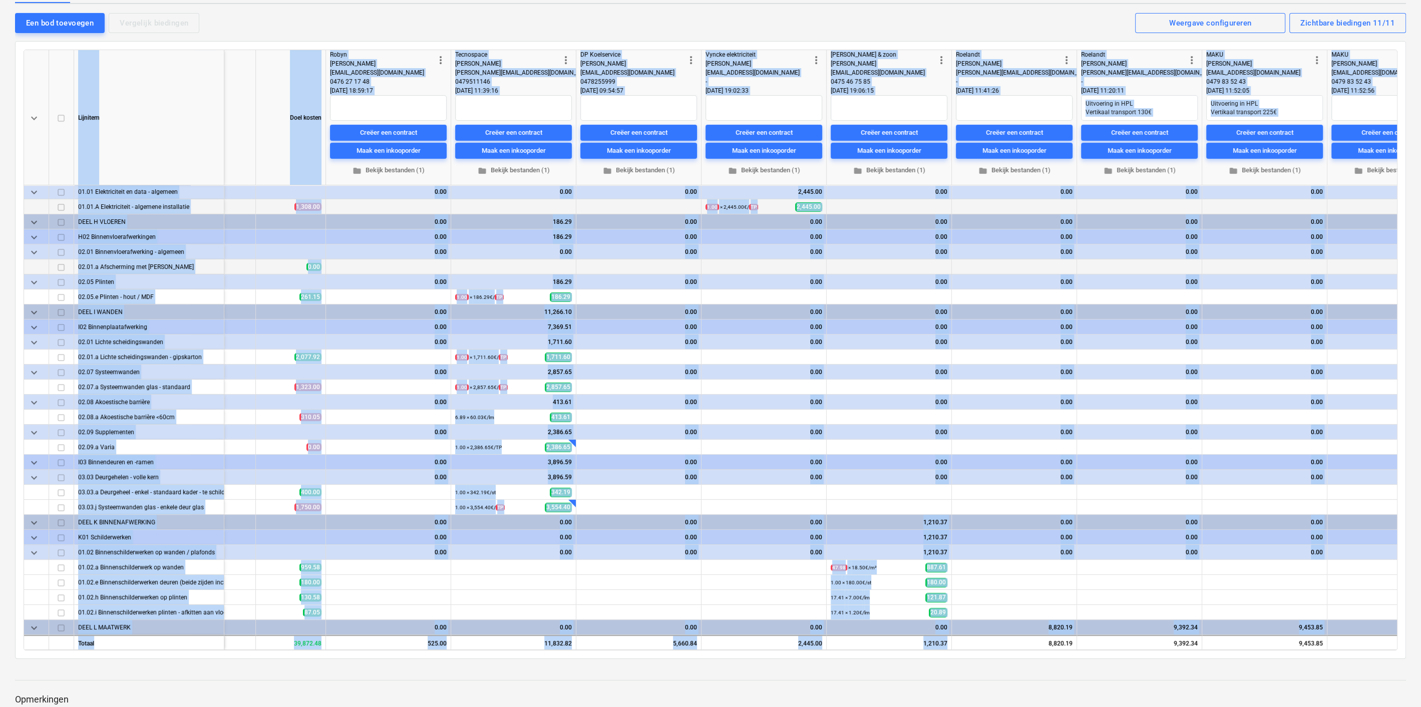
scroll to position [302, 27]
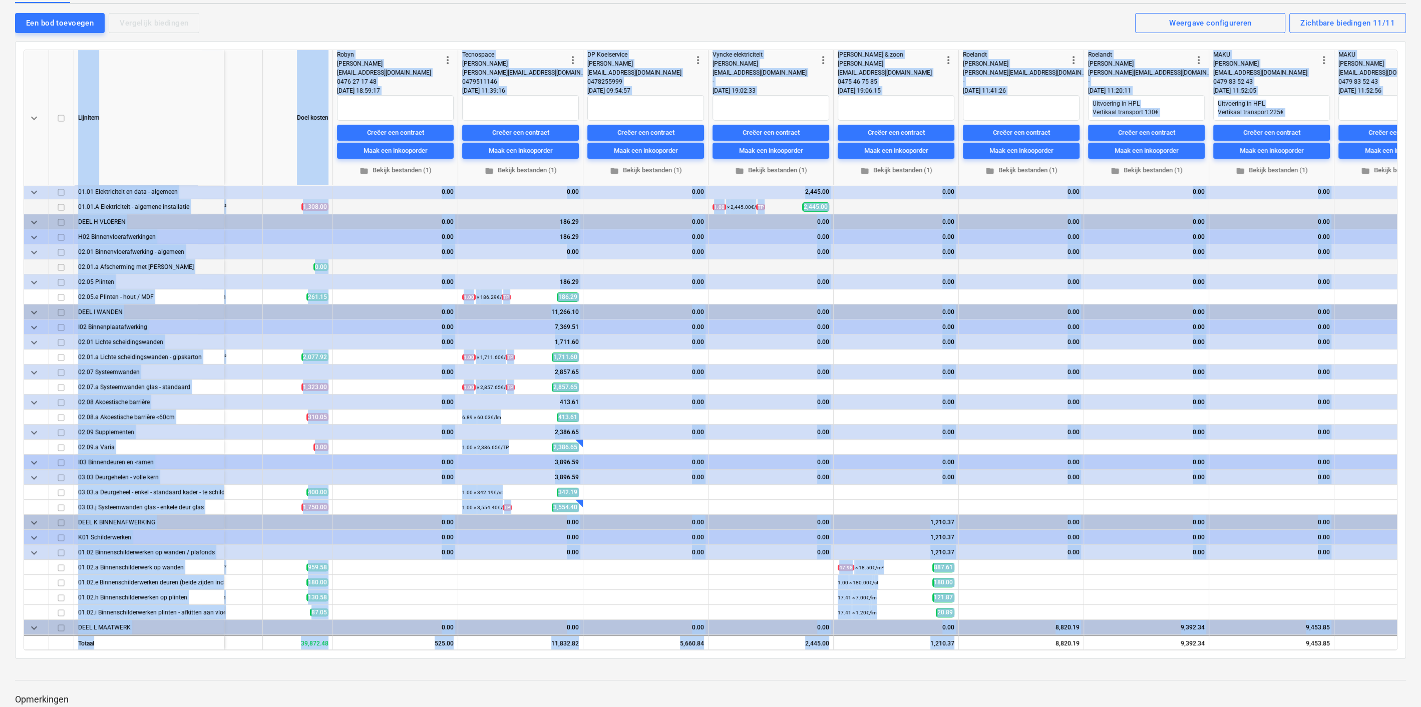
click at [538, 327] on div "7,369.51" at bounding box center [520, 327] width 117 height 15
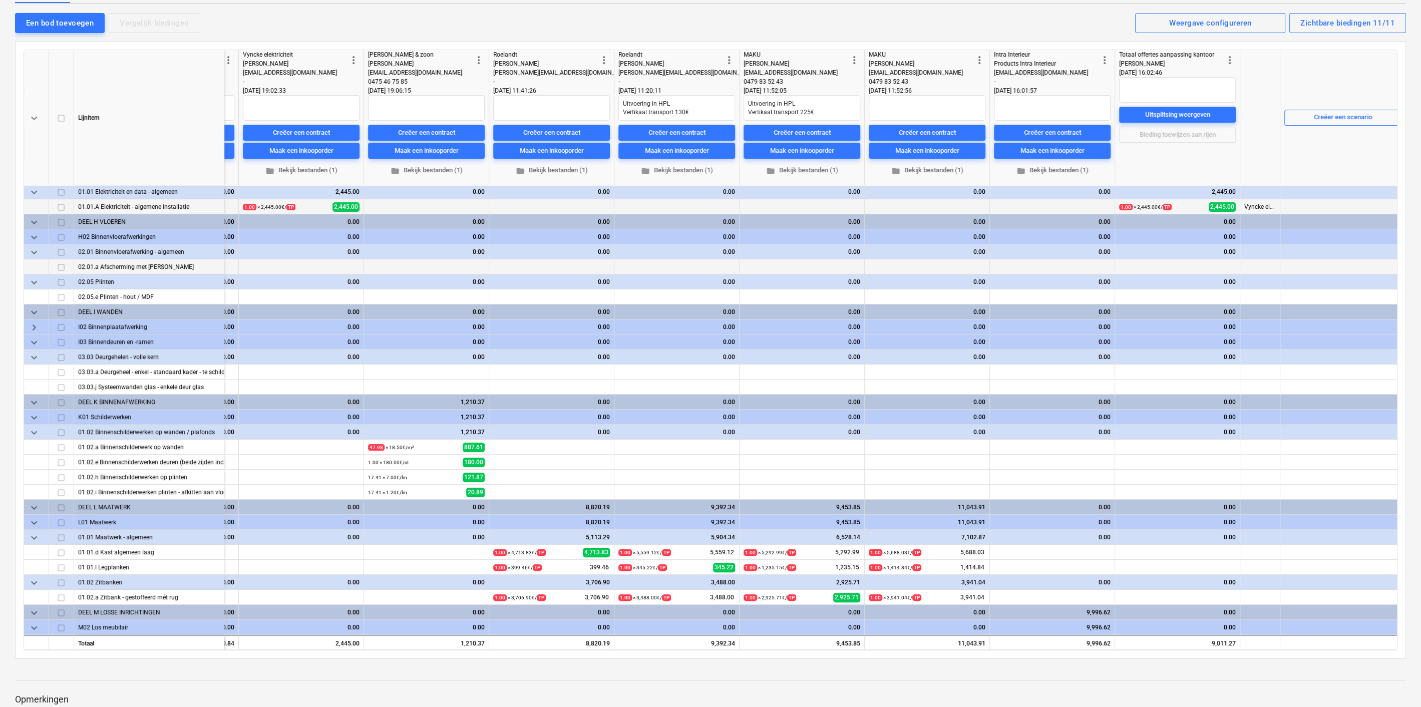
scroll to position [302, 507]
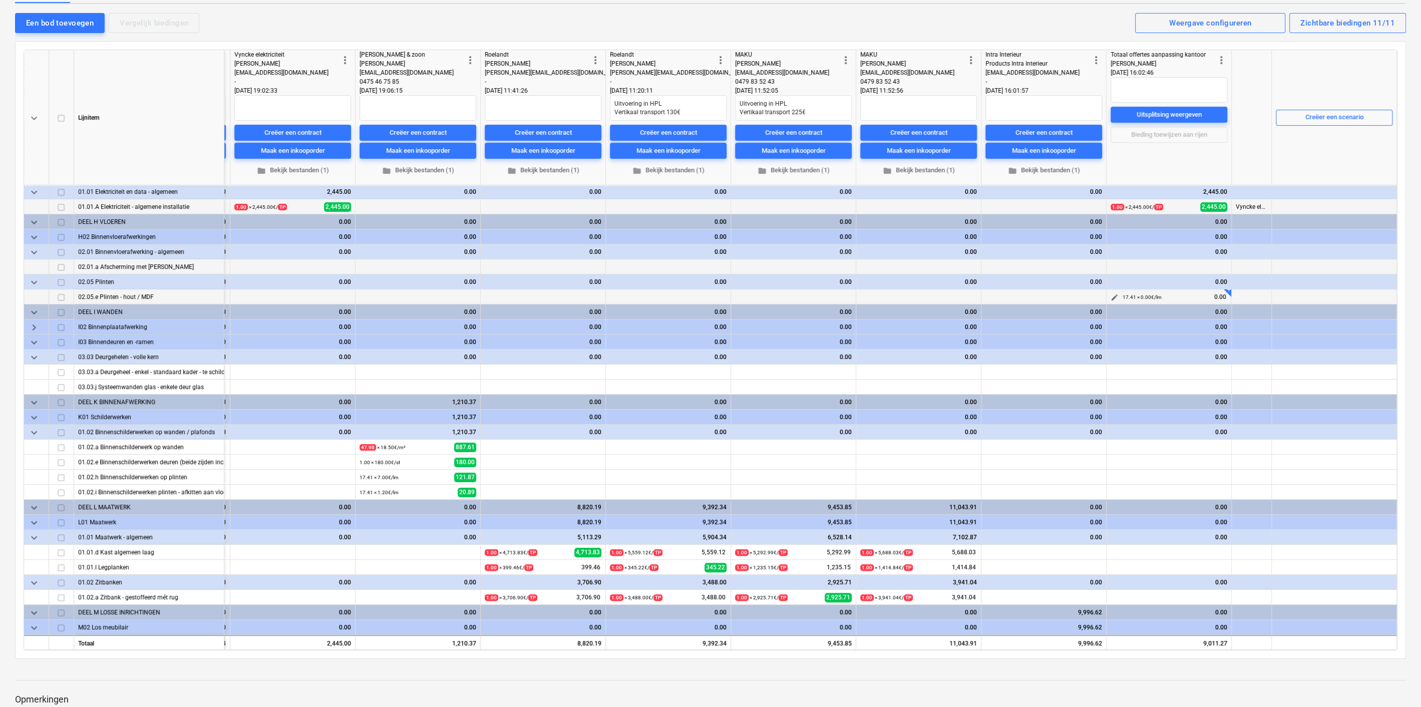
click at [1111, 296] on span "edit" at bounding box center [1115, 298] width 8 height 8
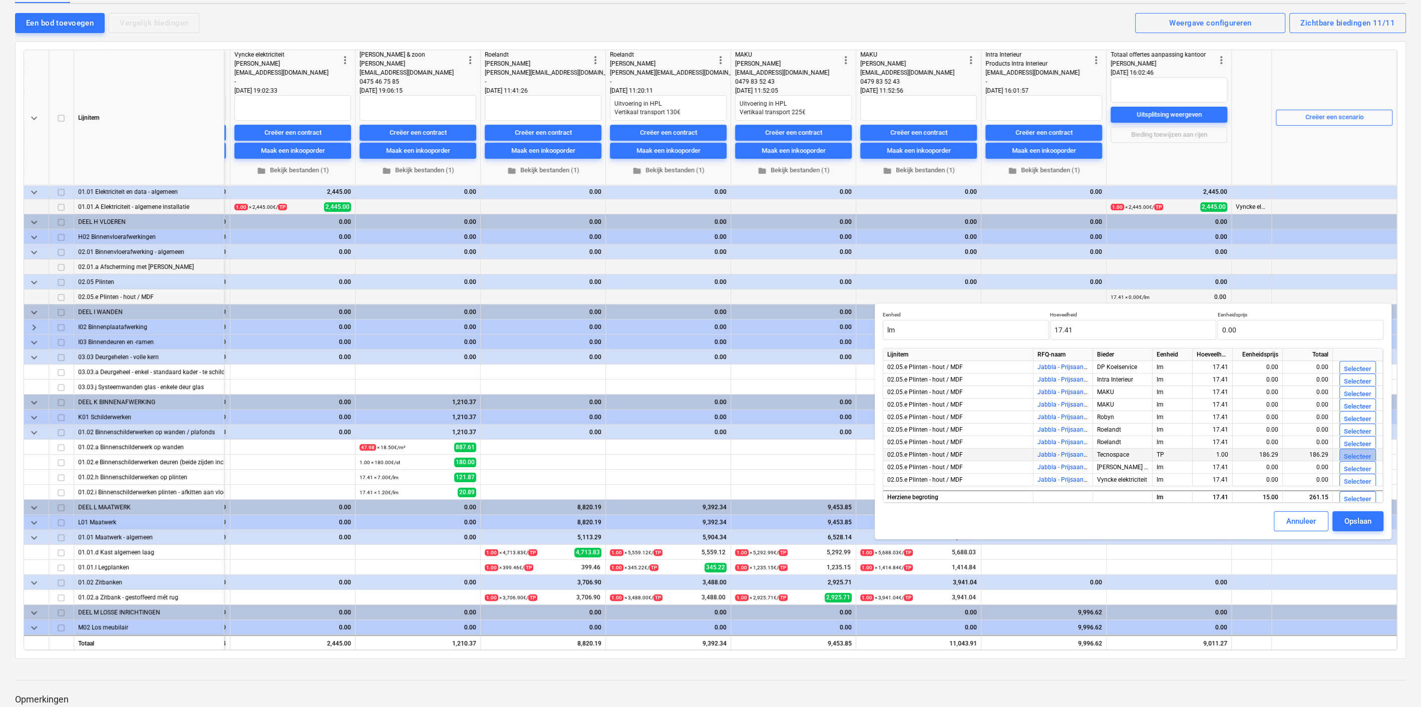
click at [1357, 451] on div "Selecteer" at bounding box center [1358, 457] width 28 height 12
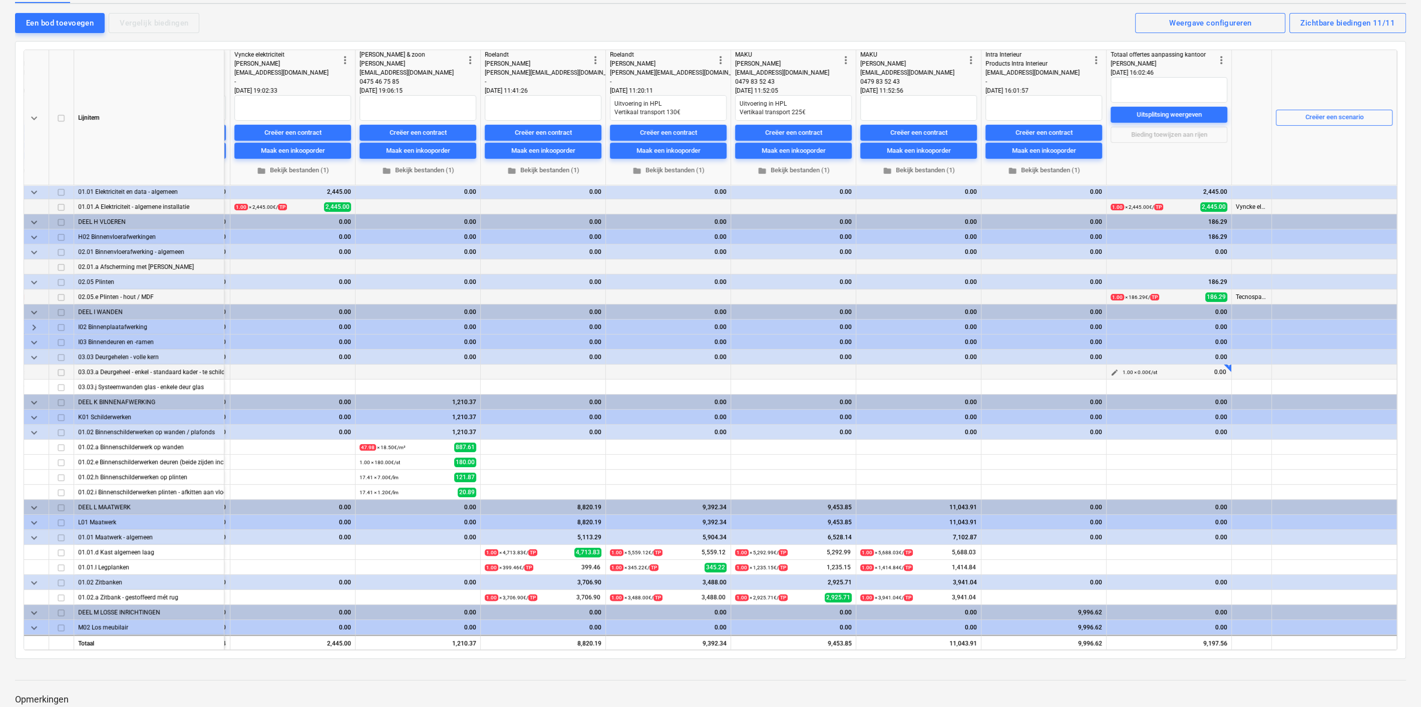
click at [1111, 370] on span "edit" at bounding box center [1115, 373] width 8 height 8
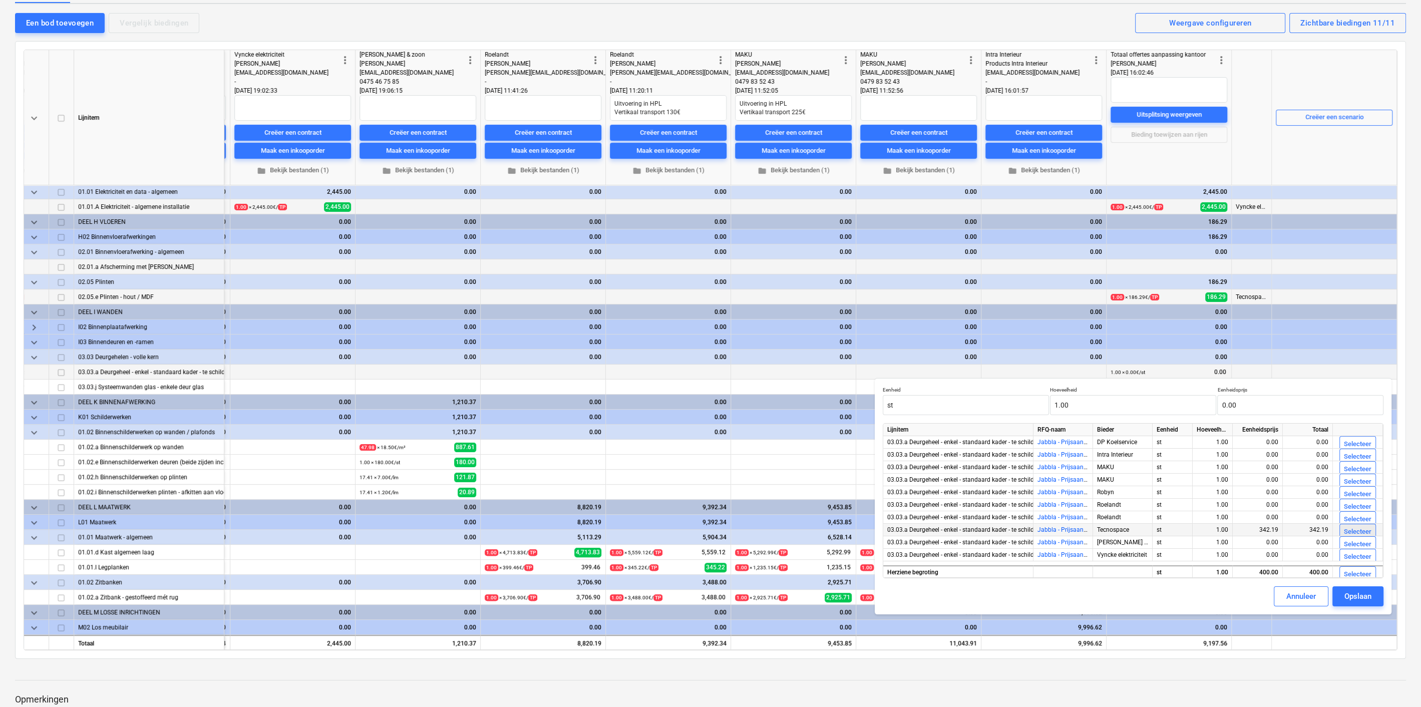
click at [1359, 531] on div "Selecteer" at bounding box center [1358, 532] width 28 height 12
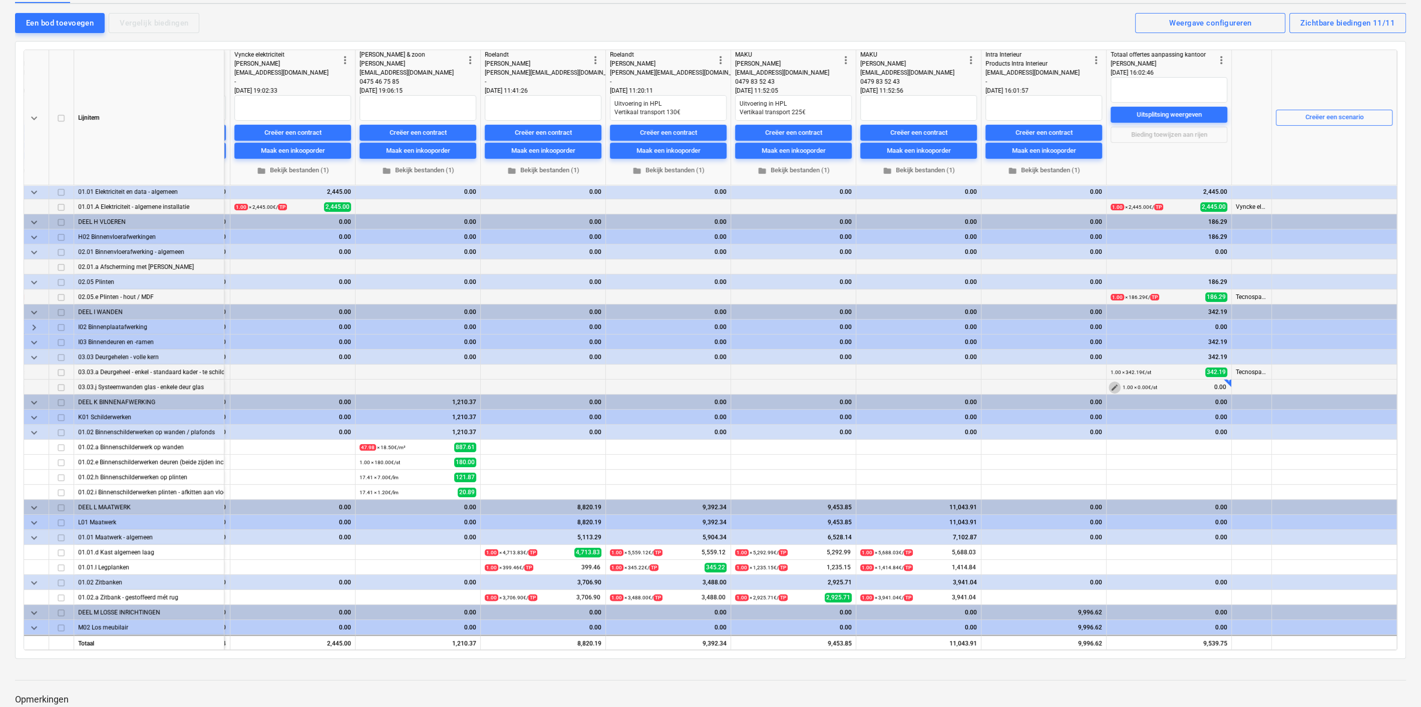
click at [1111, 386] on span "edit" at bounding box center [1115, 388] width 8 height 8
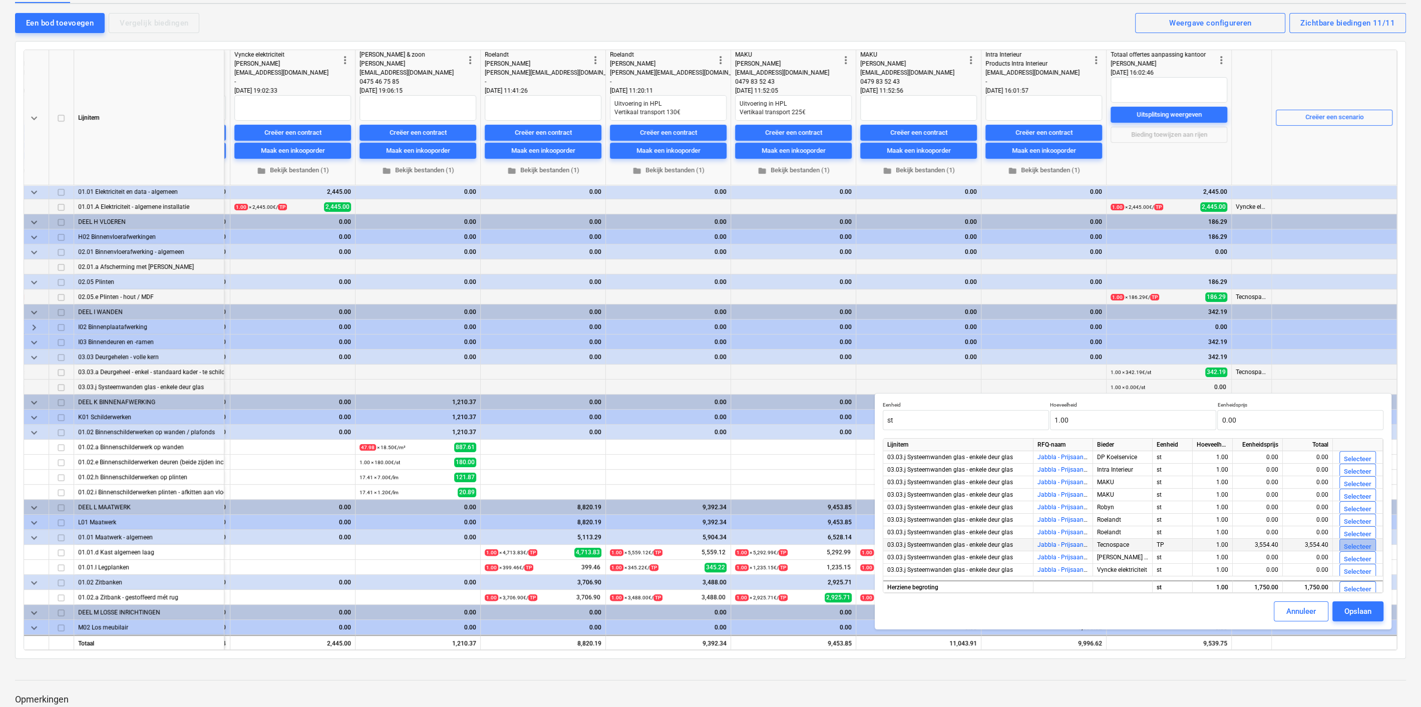
click at [1369, 543] on div "Selecteer" at bounding box center [1358, 547] width 28 height 12
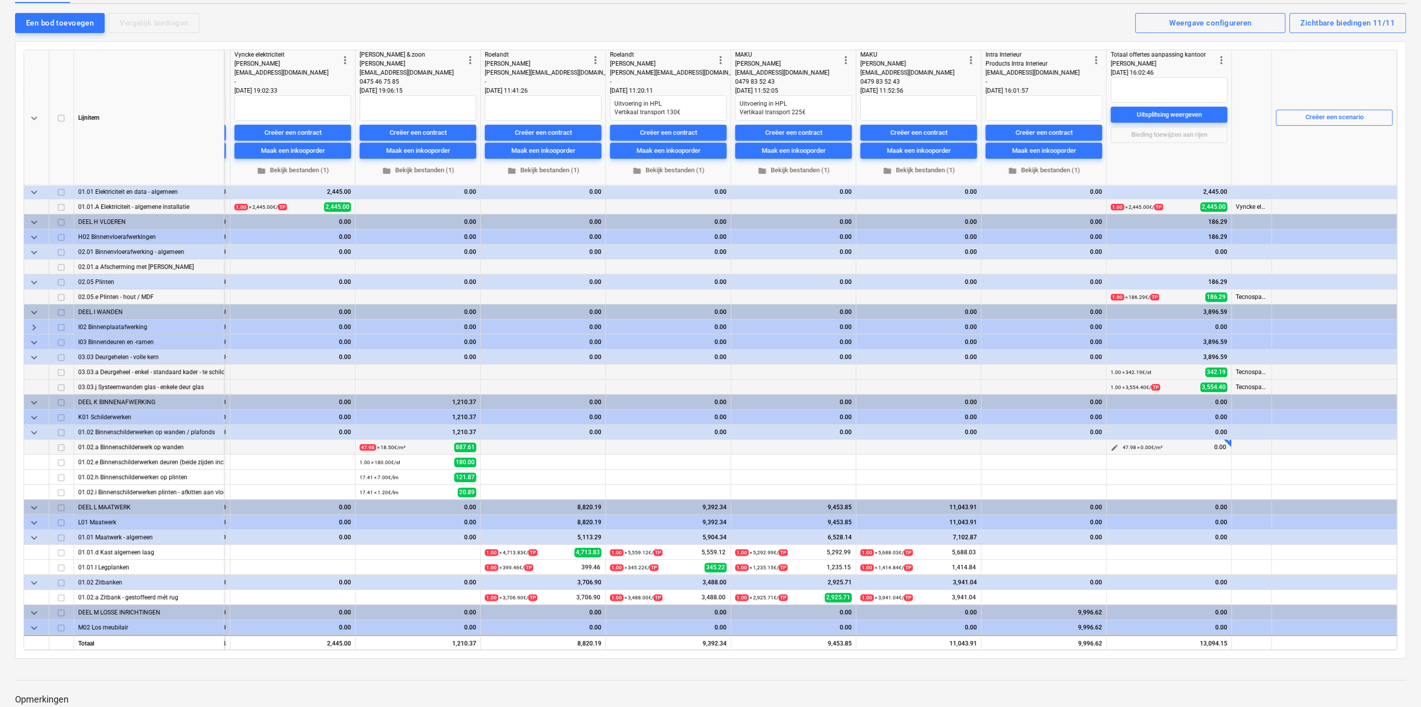
click at [1111, 447] on span "edit" at bounding box center [1115, 448] width 8 height 8
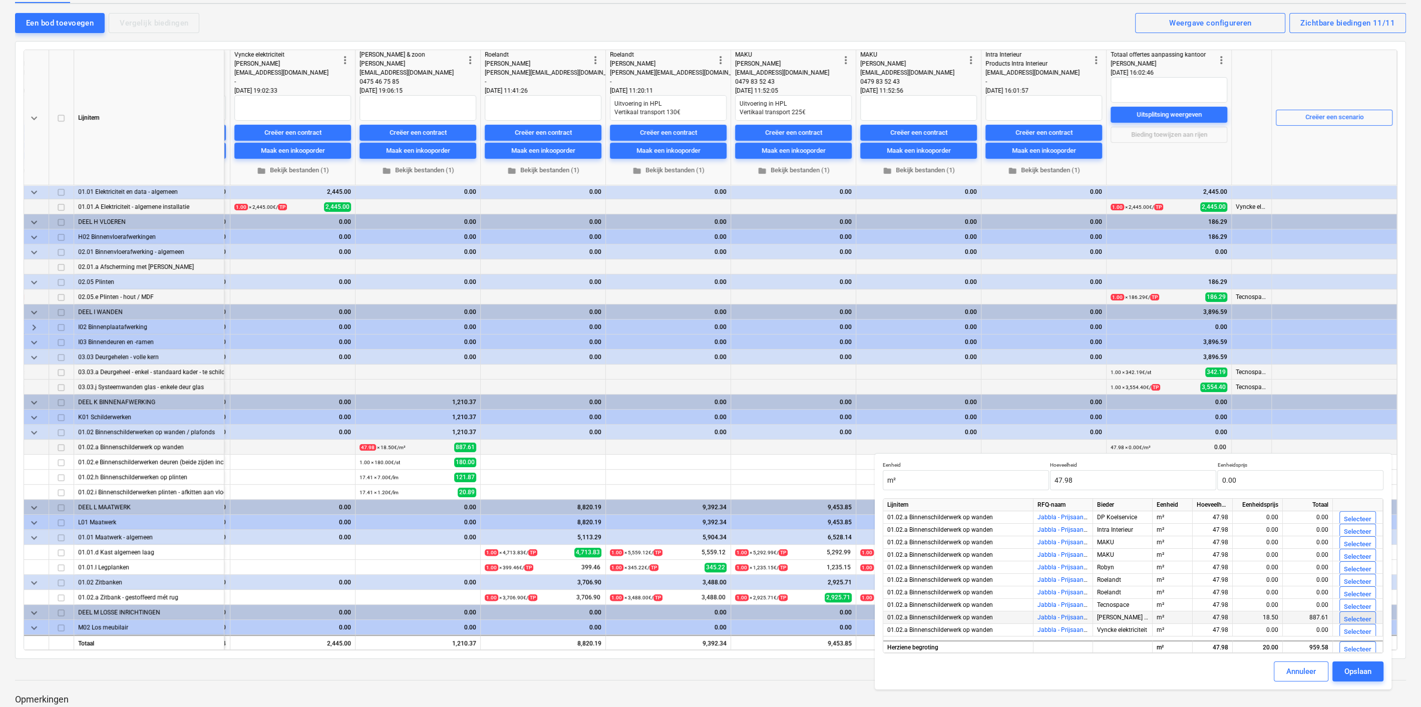
click at [1372, 615] on button "Selecteer" at bounding box center [1358, 620] width 37 height 16
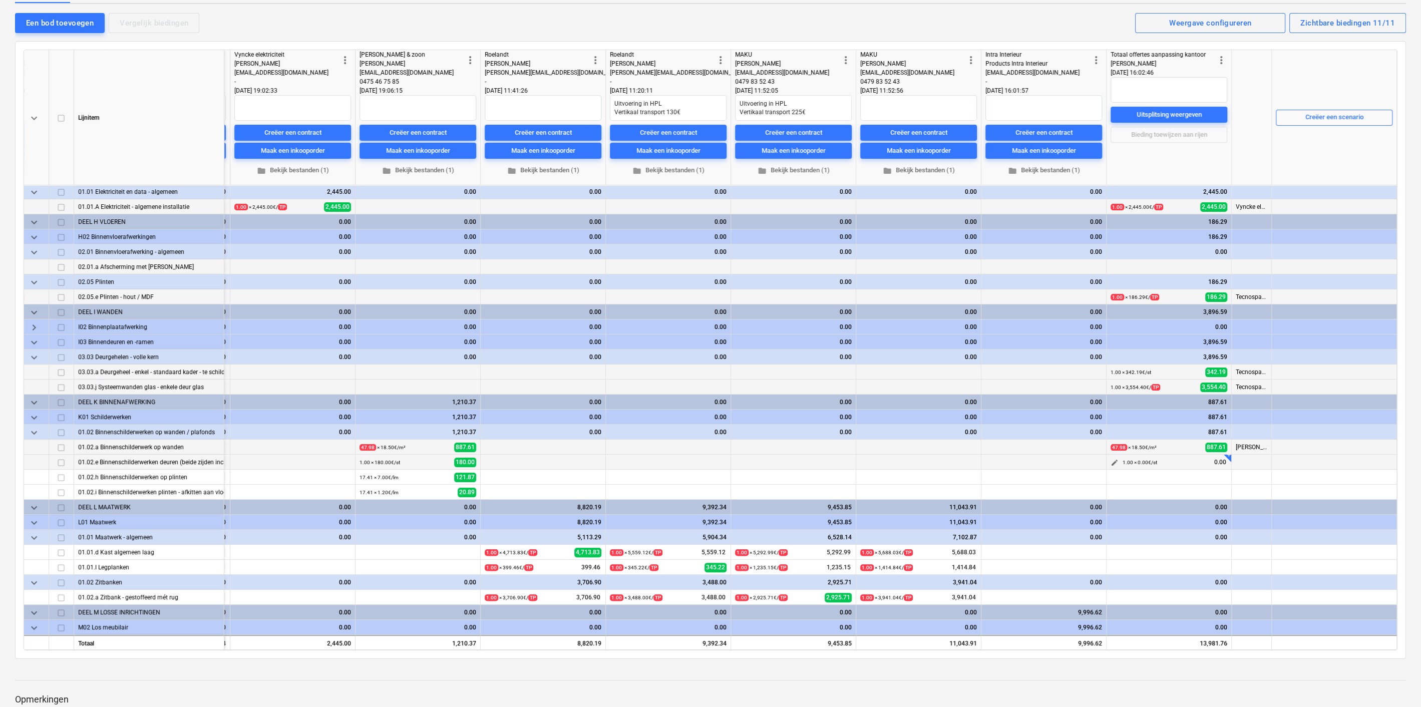
click at [1113, 459] on span "edit" at bounding box center [1115, 463] width 8 height 8
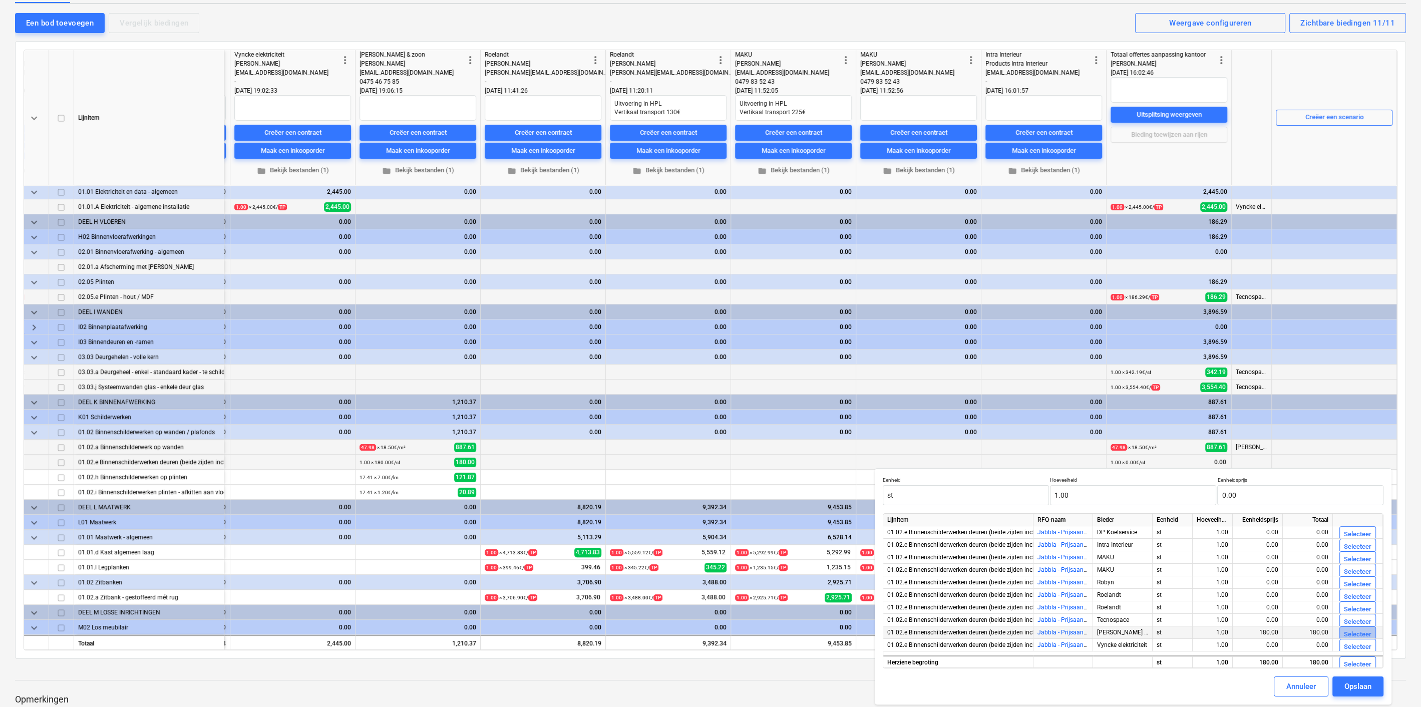
click at [1345, 630] on div "Selecteer" at bounding box center [1358, 635] width 28 height 12
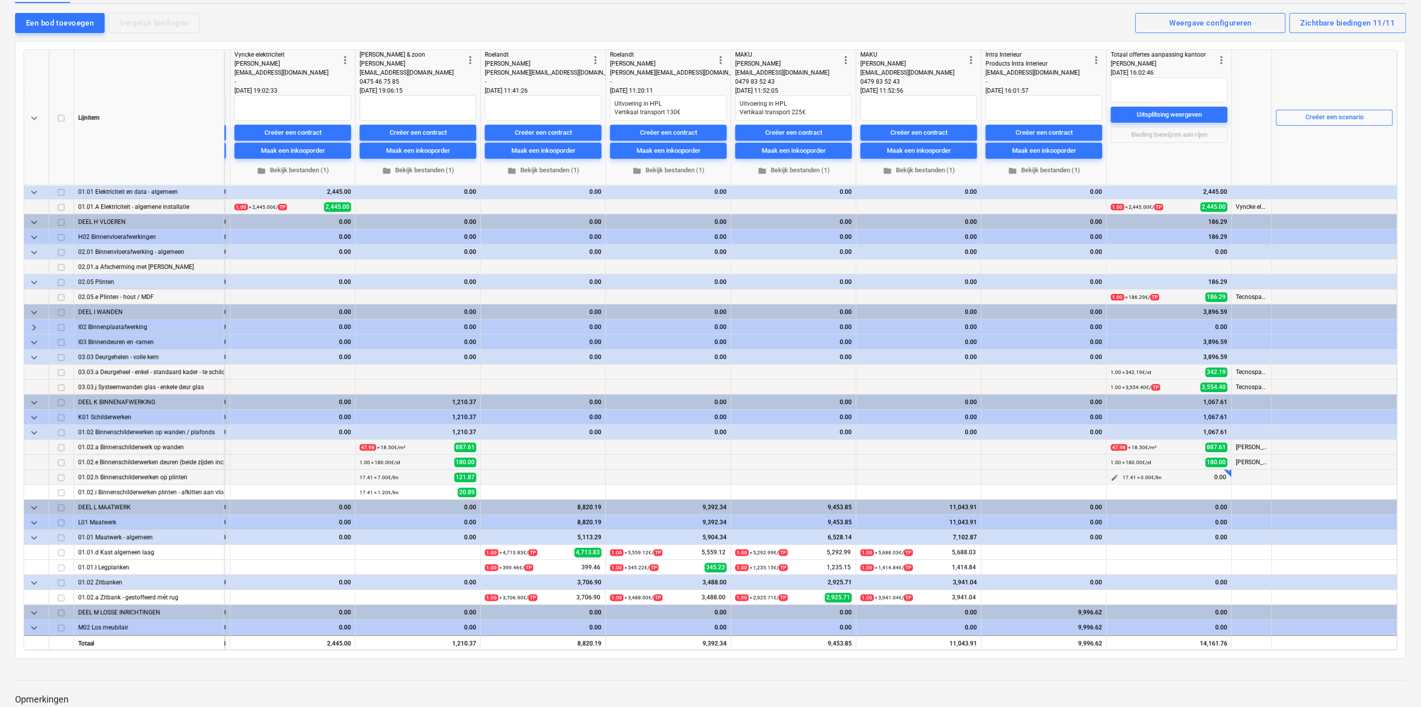
click at [1111, 474] on span "edit" at bounding box center [1115, 478] width 8 height 8
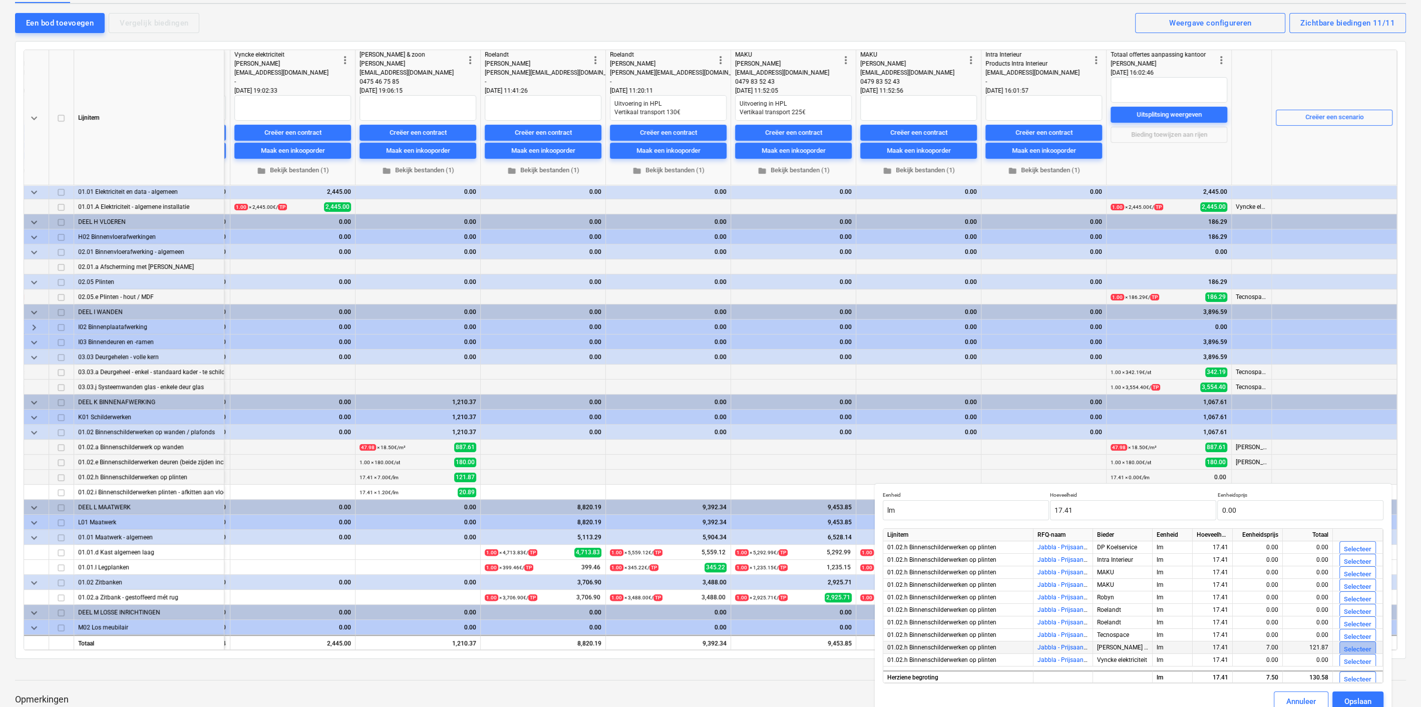
click at [1358, 649] on div "Selecteer" at bounding box center [1358, 650] width 28 height 12
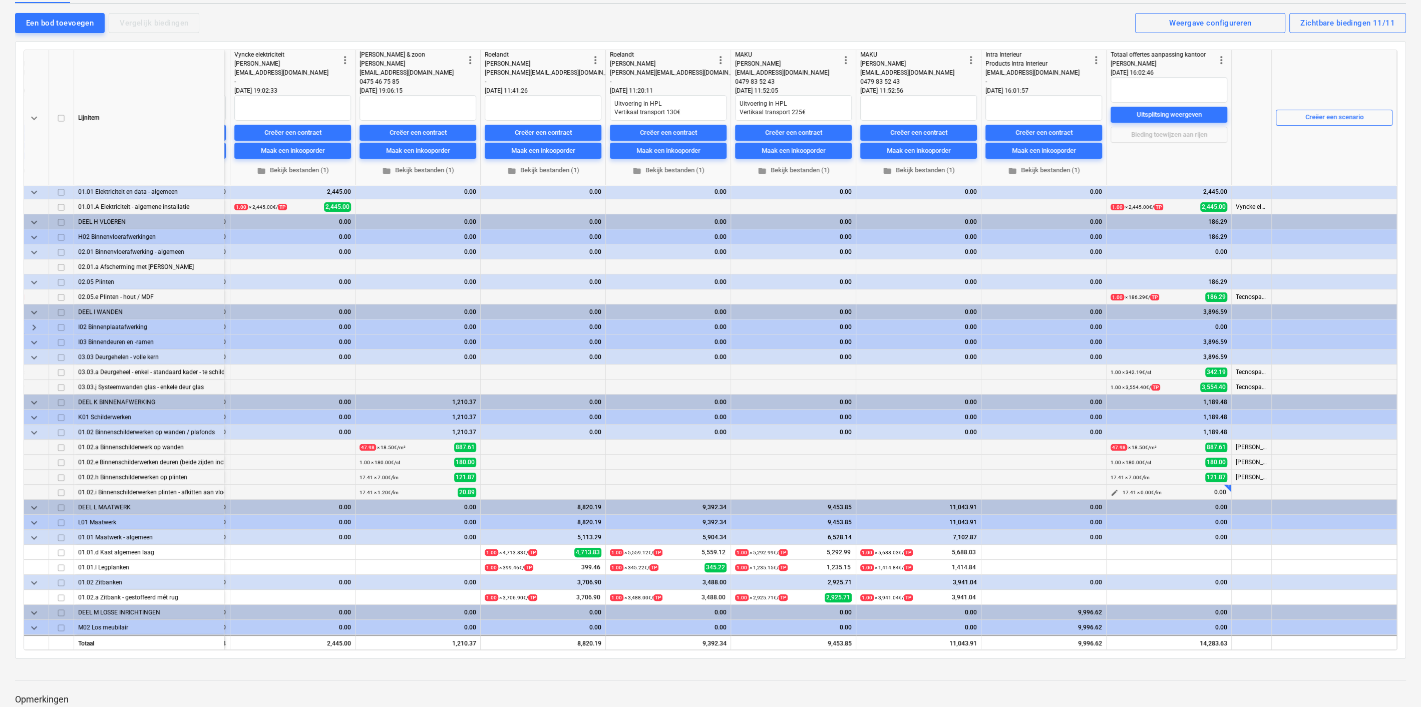
click at [1113, 492] on span "edit" at bounding box center [1115, 493] width 8 height 8
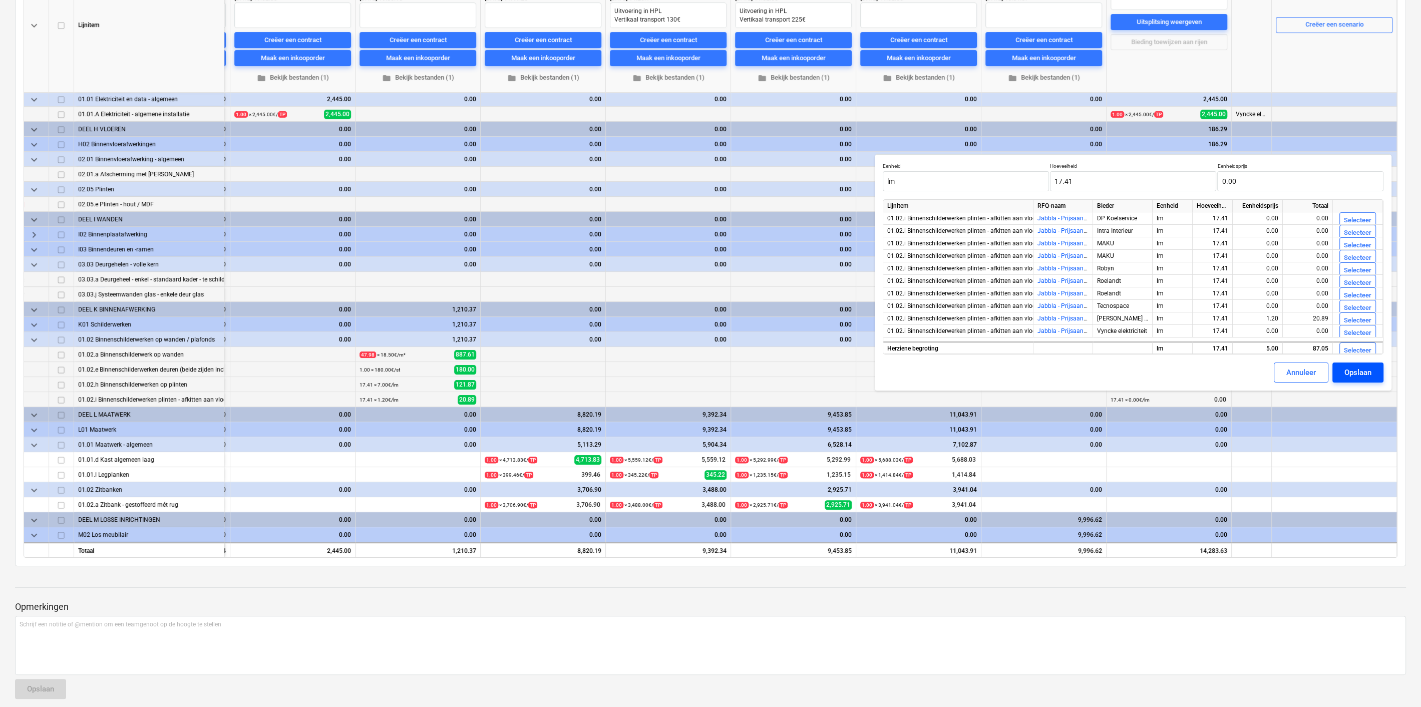
scroll to position [99, 0]
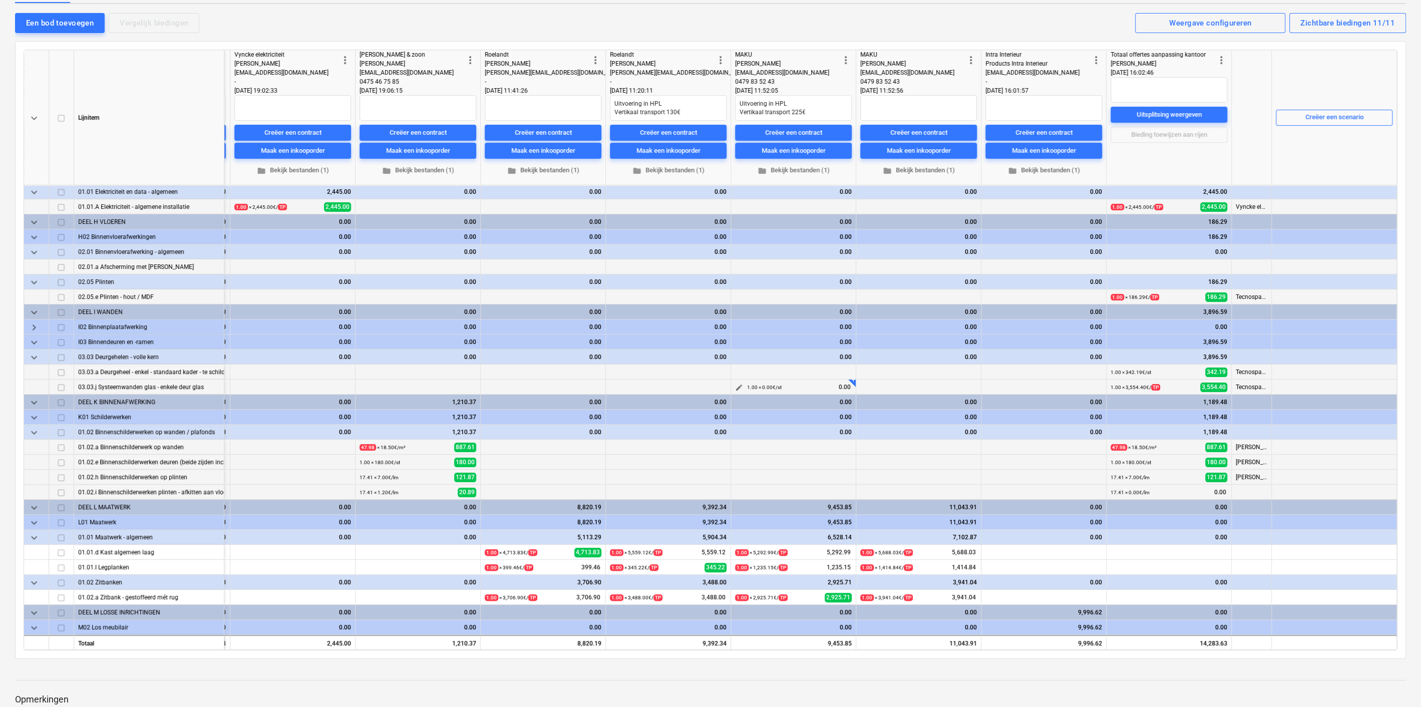
click at [786, 380] on div "1.00 × 0.00€ / st 0.00" at bounding box center [799, 388] width 105 height 16
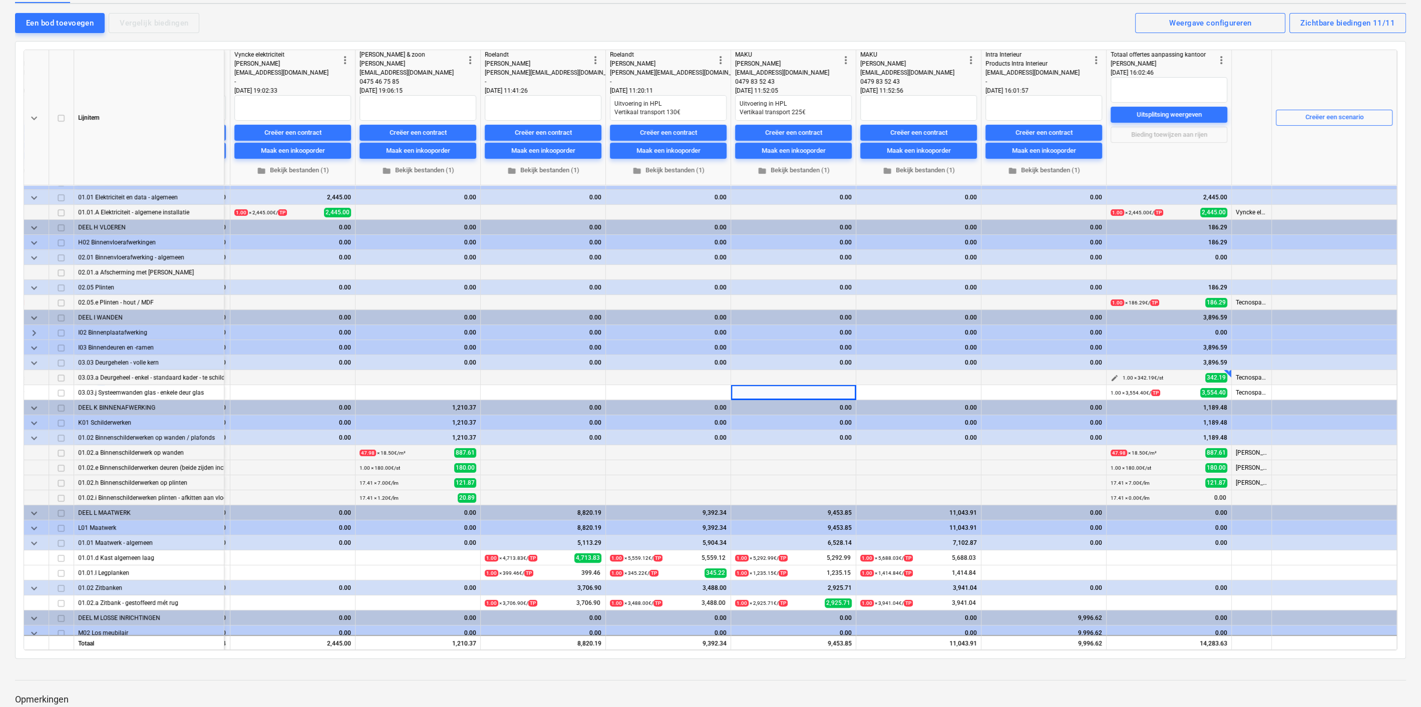
scroll to position [302, 507]
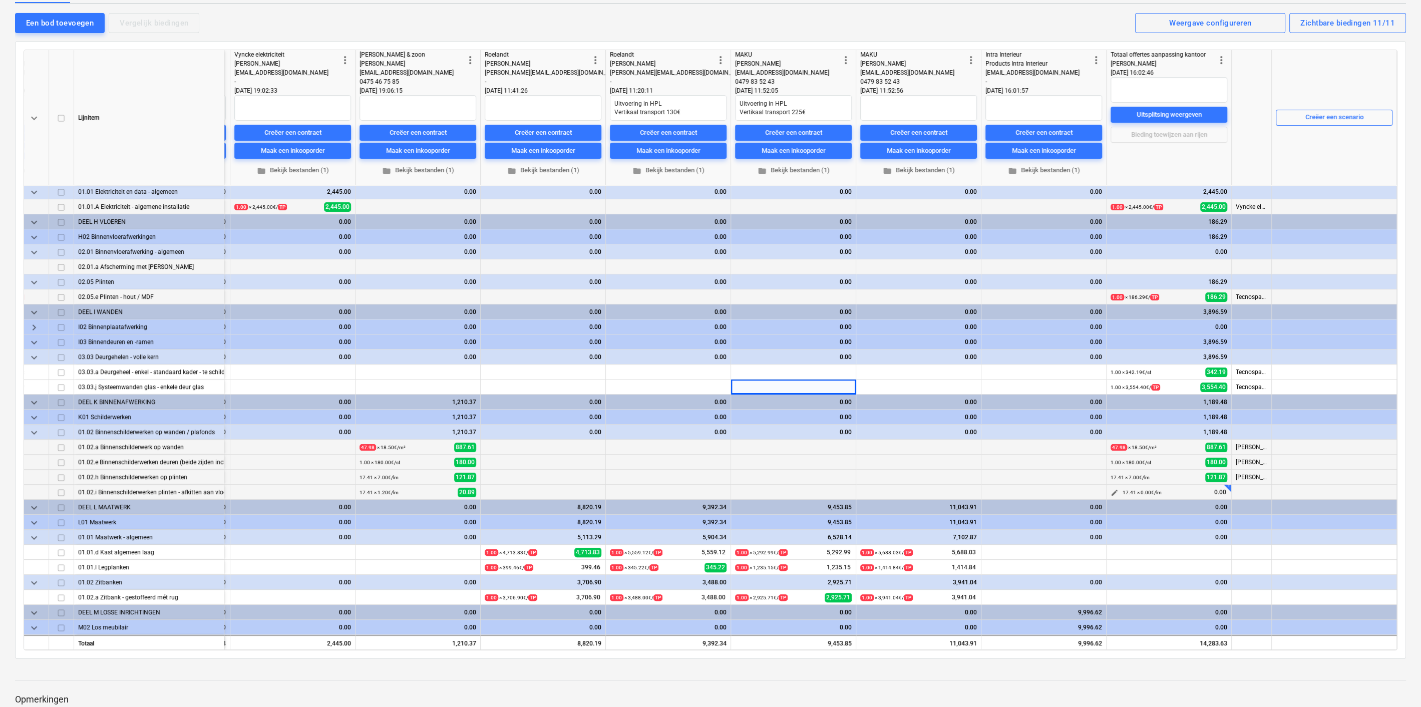
click at [1112, 487] on button "edit" at bounding box center [1115, 493] width 12 height 12
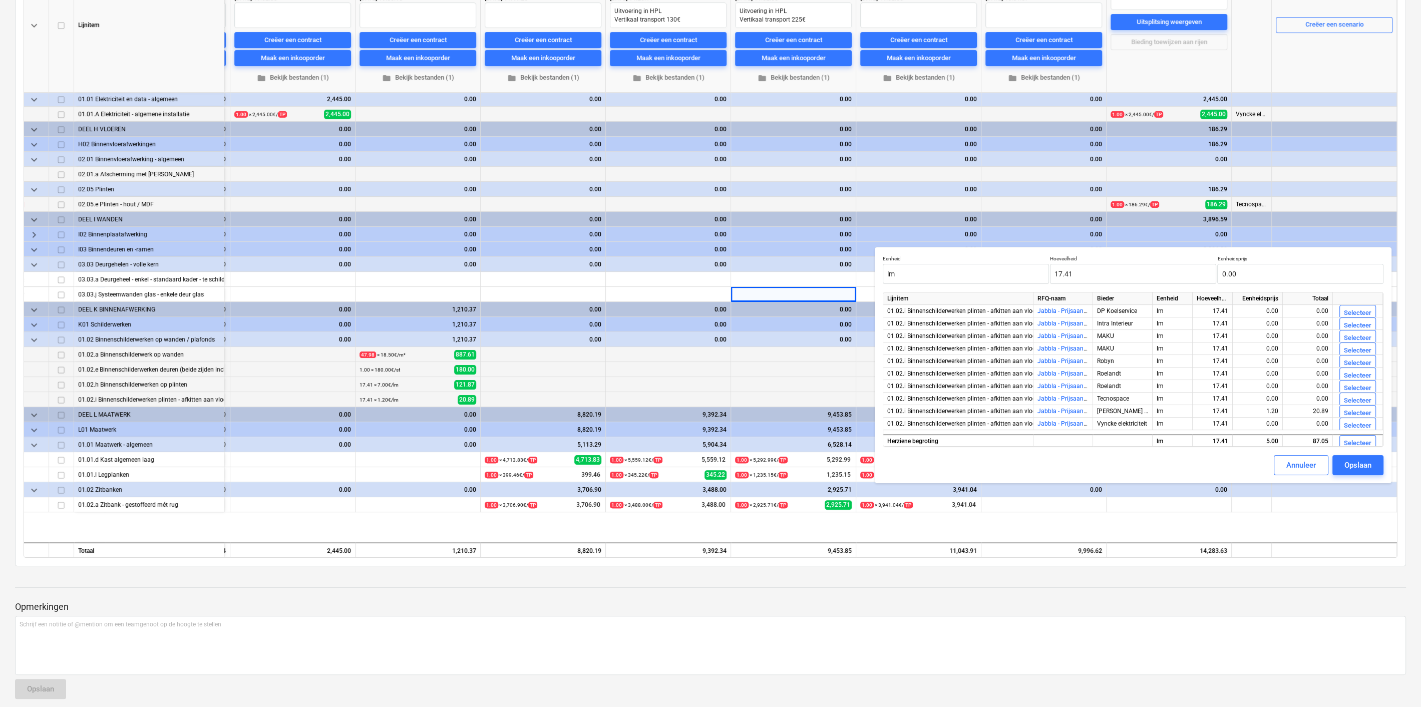
scroll to position [209, 507]
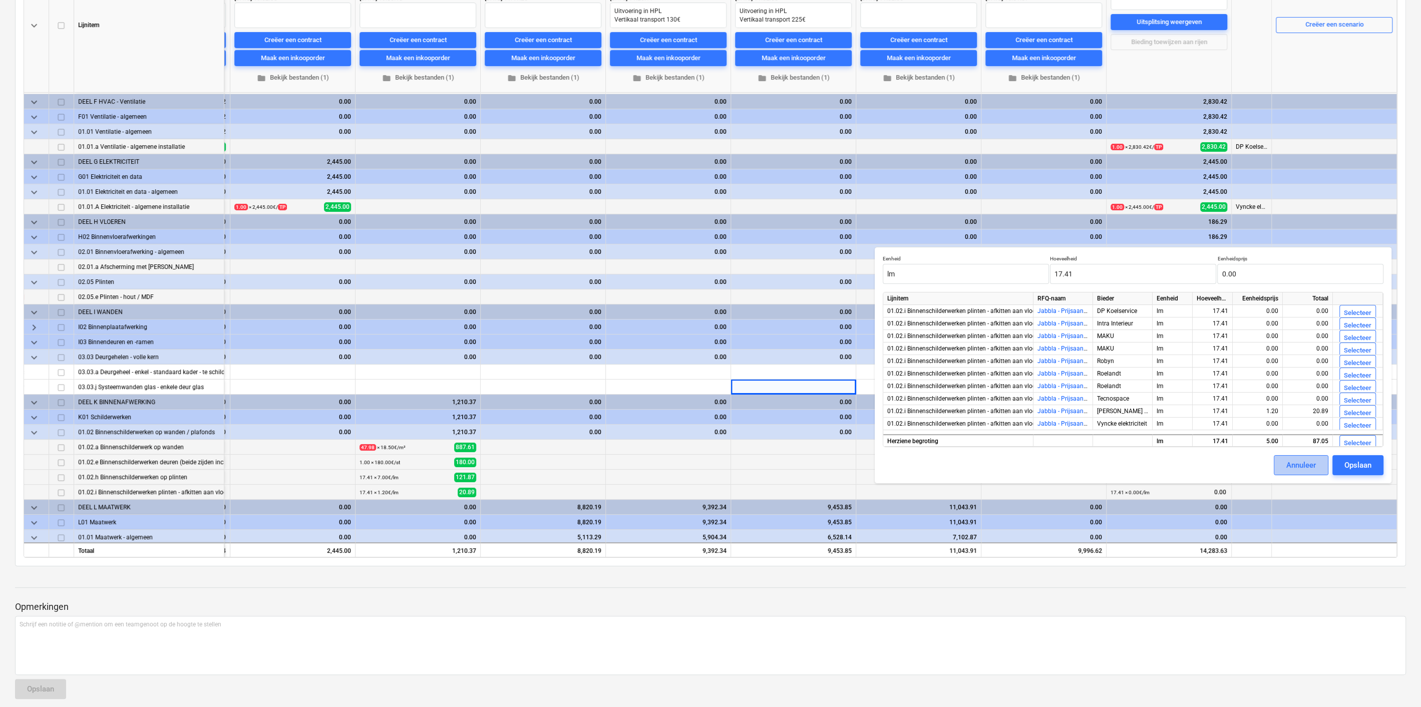
click at [1306, 464] on div "Annuleer" at bounding box center [1302, 465] width 30 height 13
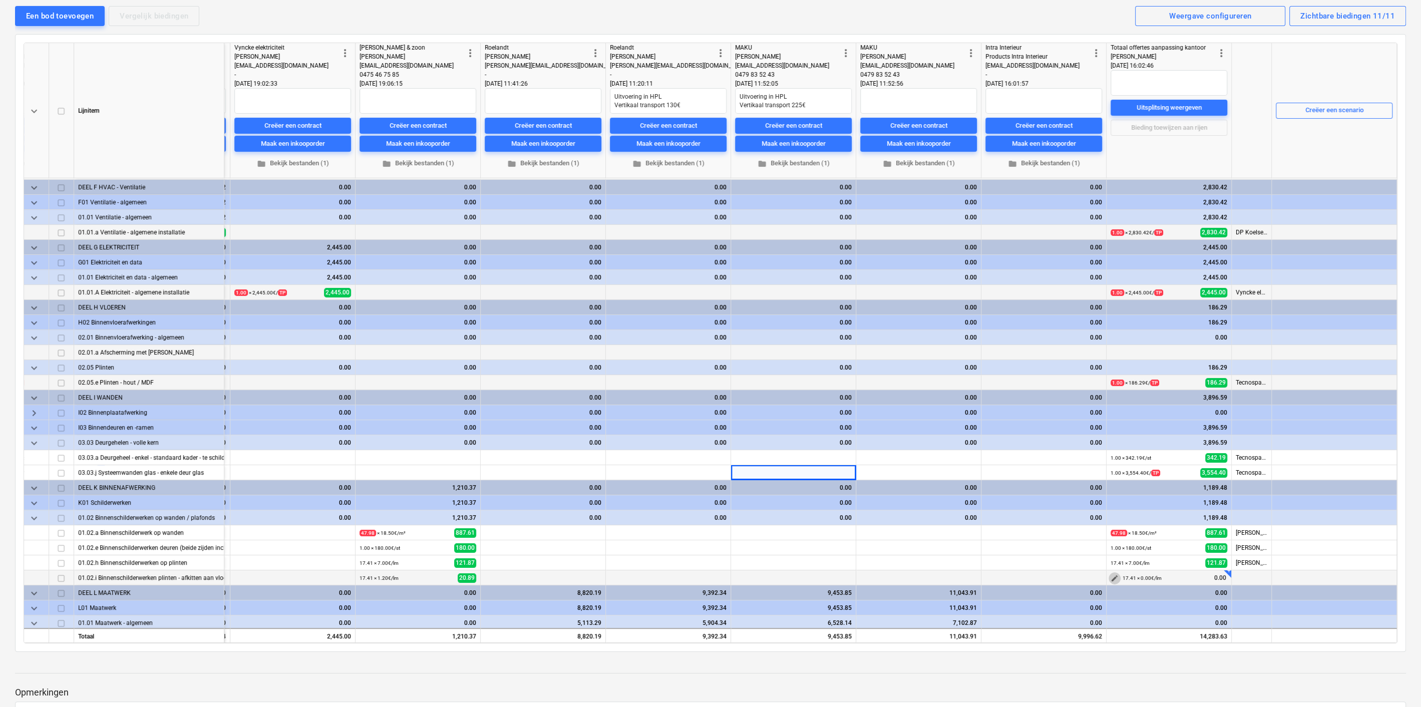
click at [1112, 576] on span "edit" at bounding box center [1115, 579] width 8 height 8
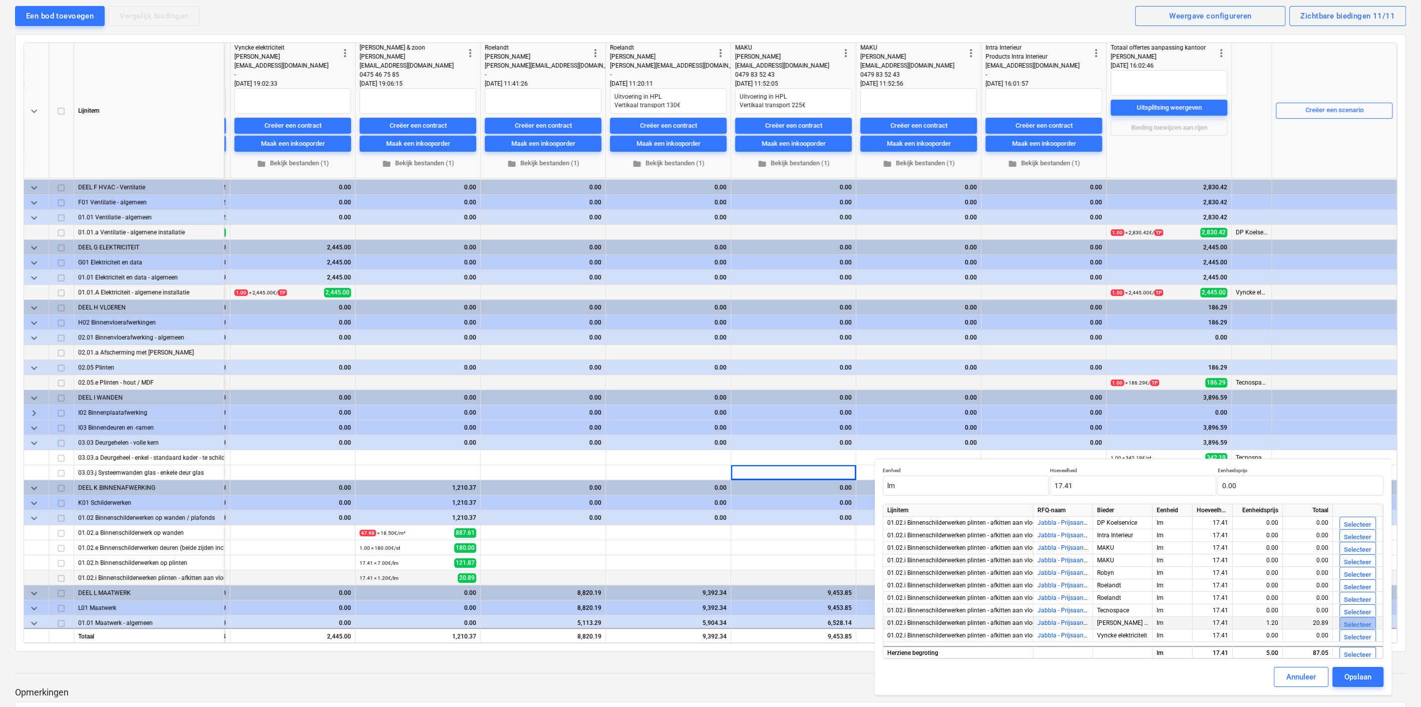
click at [1344, 624] on div "Selecteer" at bounding box center [1358, 626] width 28 height 12
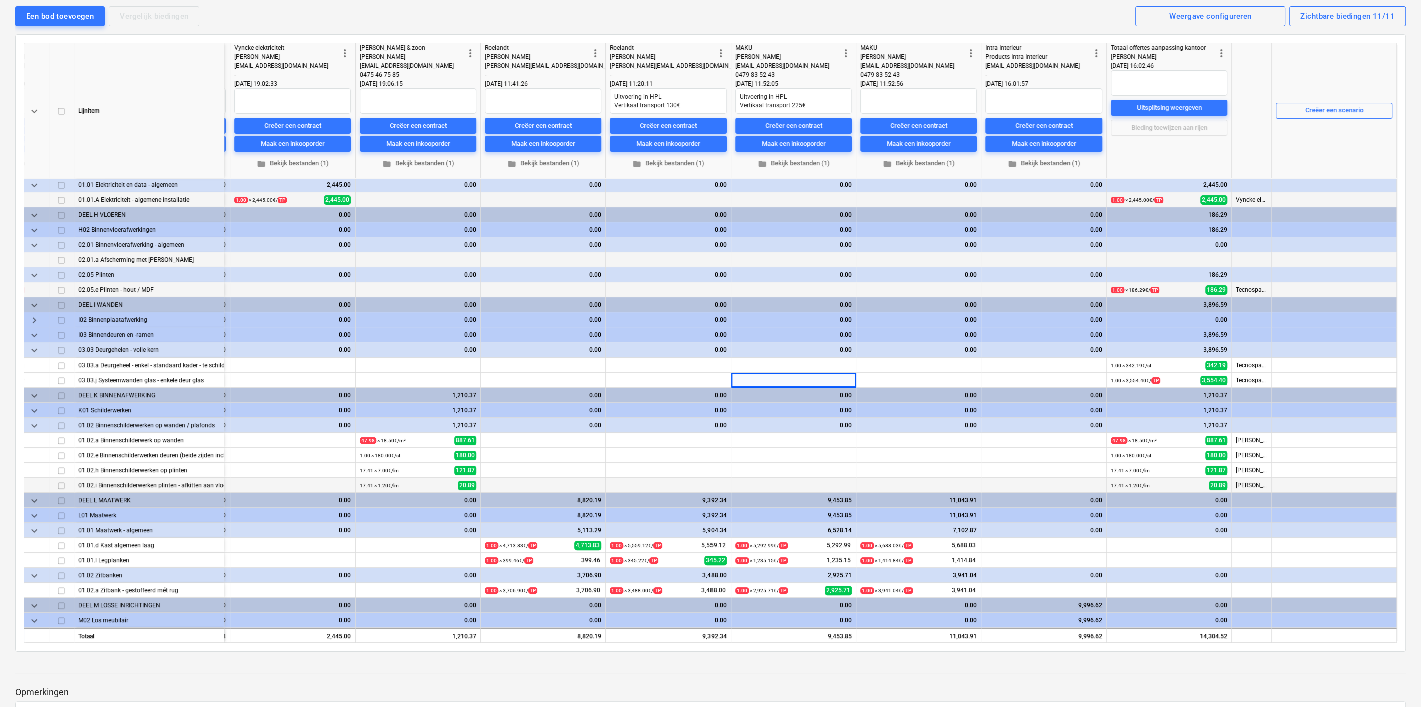
scroll to position [395, 507]
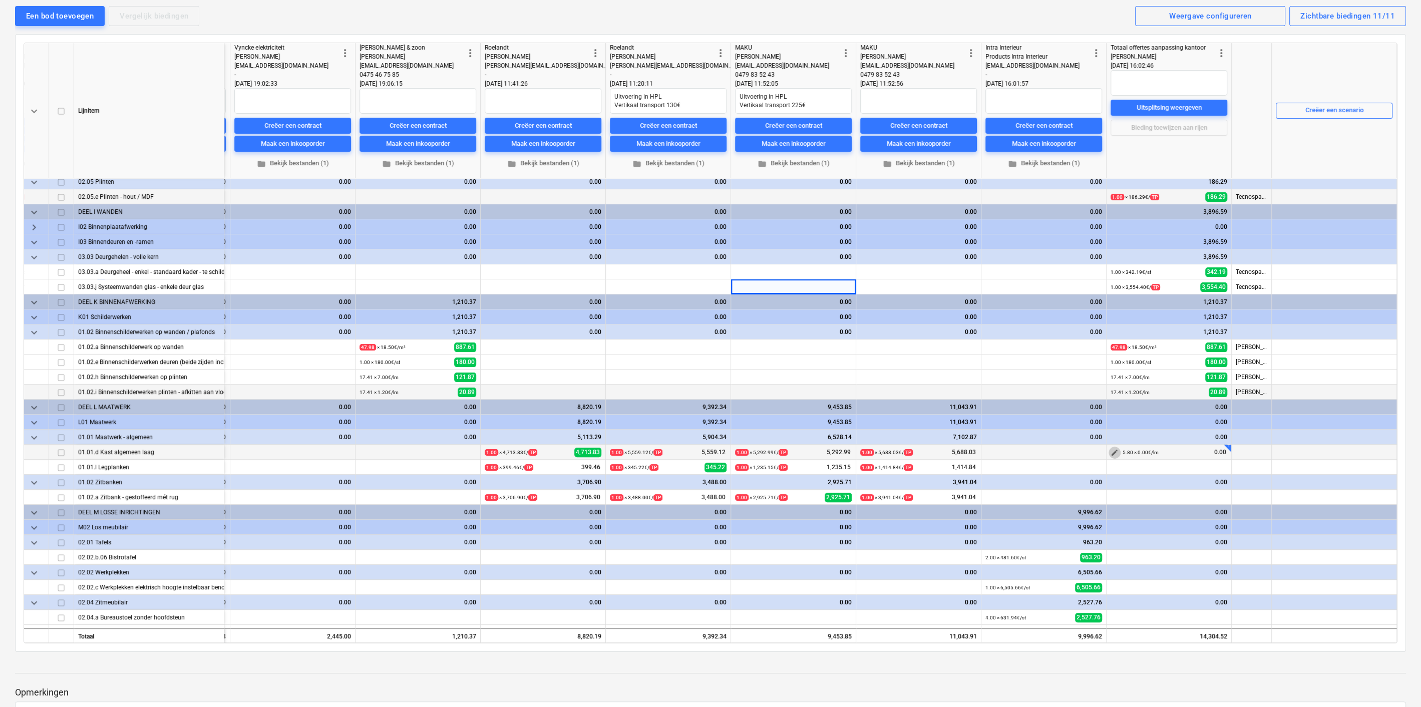
click at [1113, 449] on span "edit" at bounding box center [1115, 453] width 8 height 8
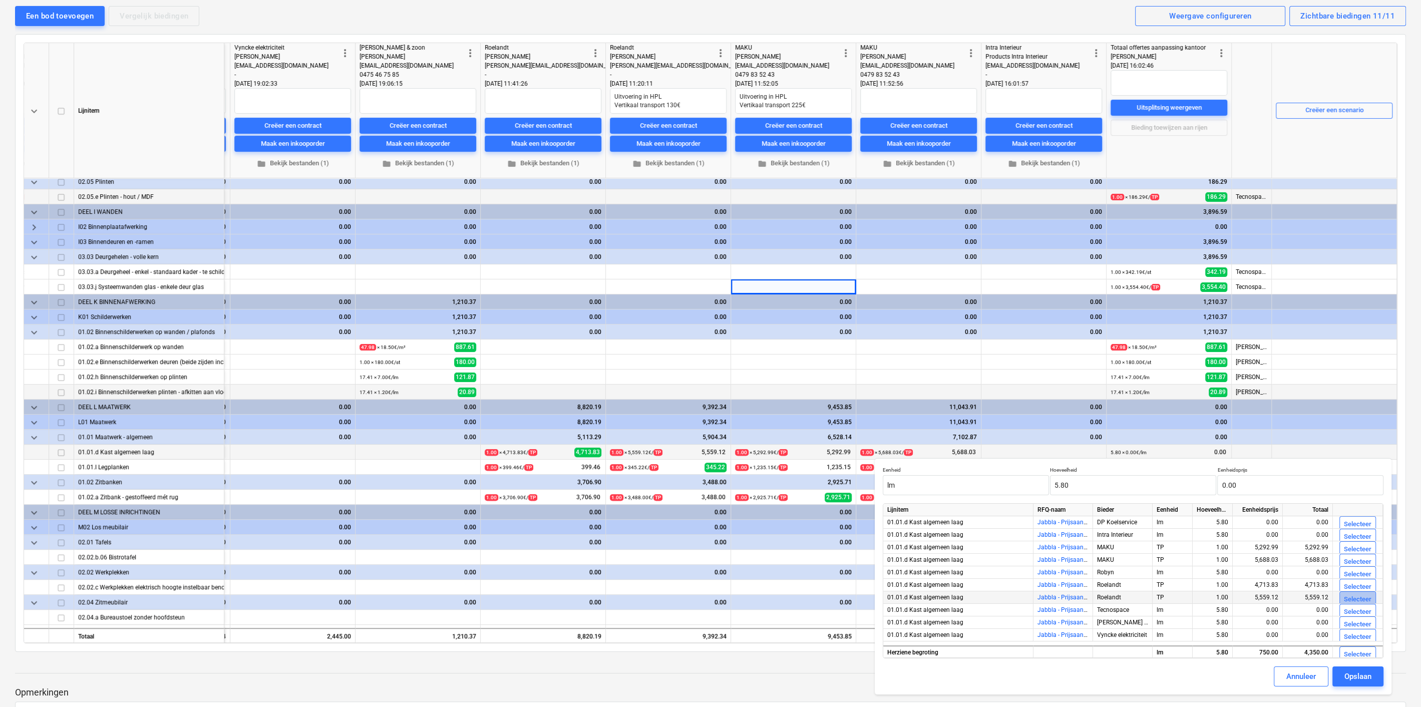
click at [1351, 599] on div "Selecteer" at bounding box center [1358, 600] width 28 height 12
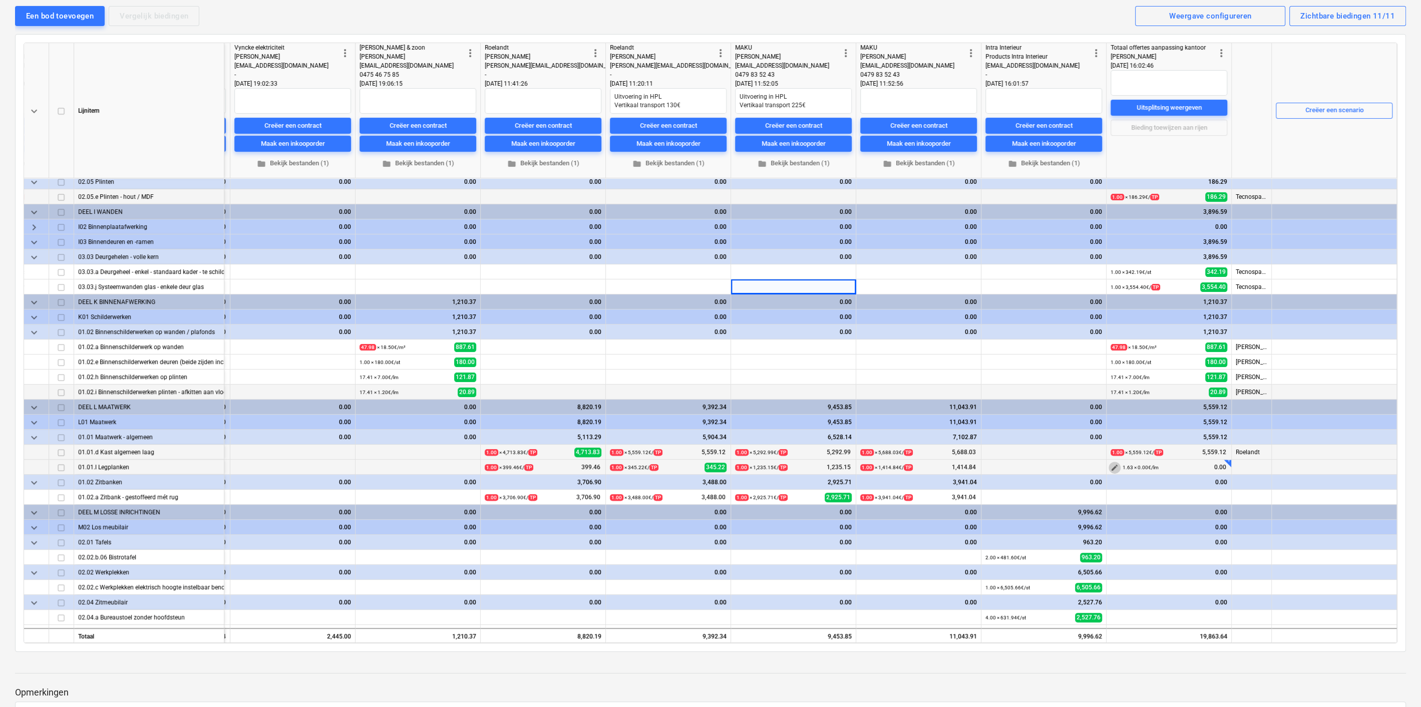
click at [1111, 465] on span "edit" at bounding box center [1115, 468] width 8 height 8
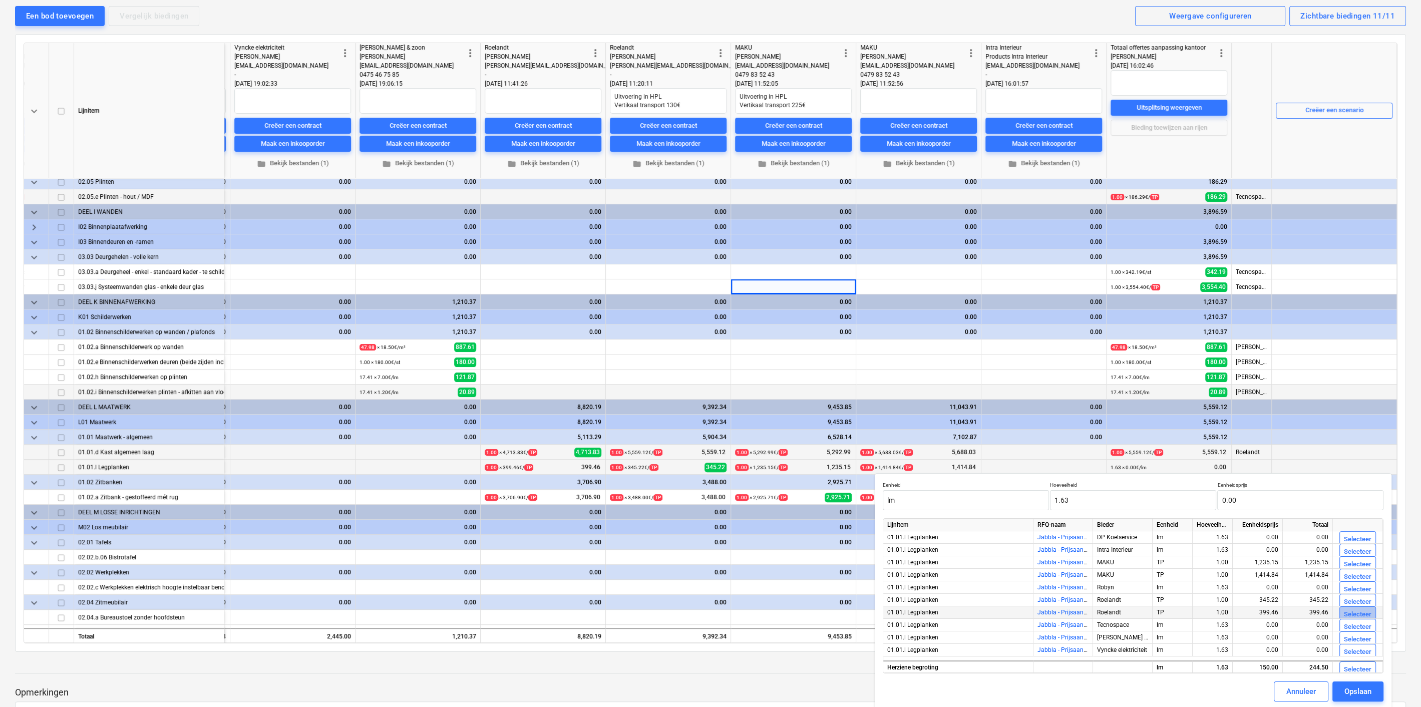
click at [1349, 614] on div "Selecteer" at bounding box center [1358, 615] width 28 height 12
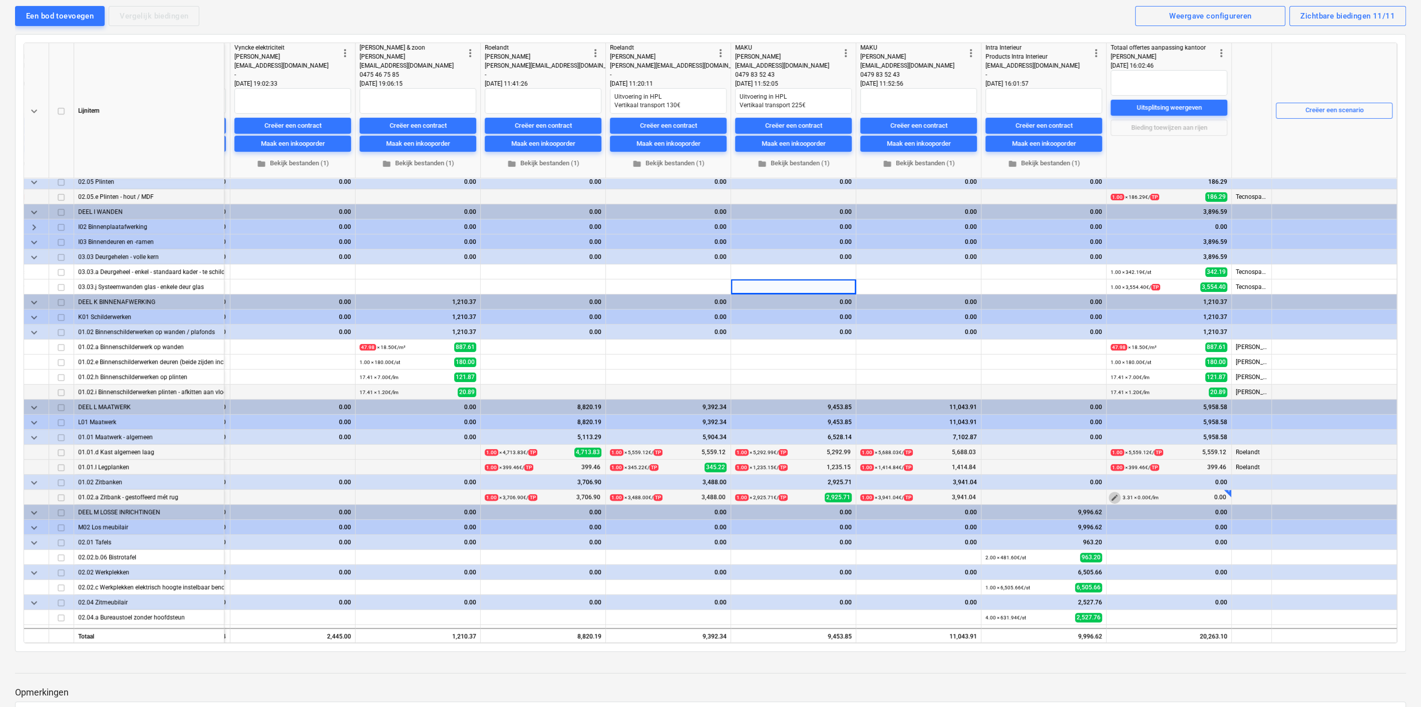
click at [1111, 494] on span "edit" at bounding box center [1115, 498] width 8 height 8
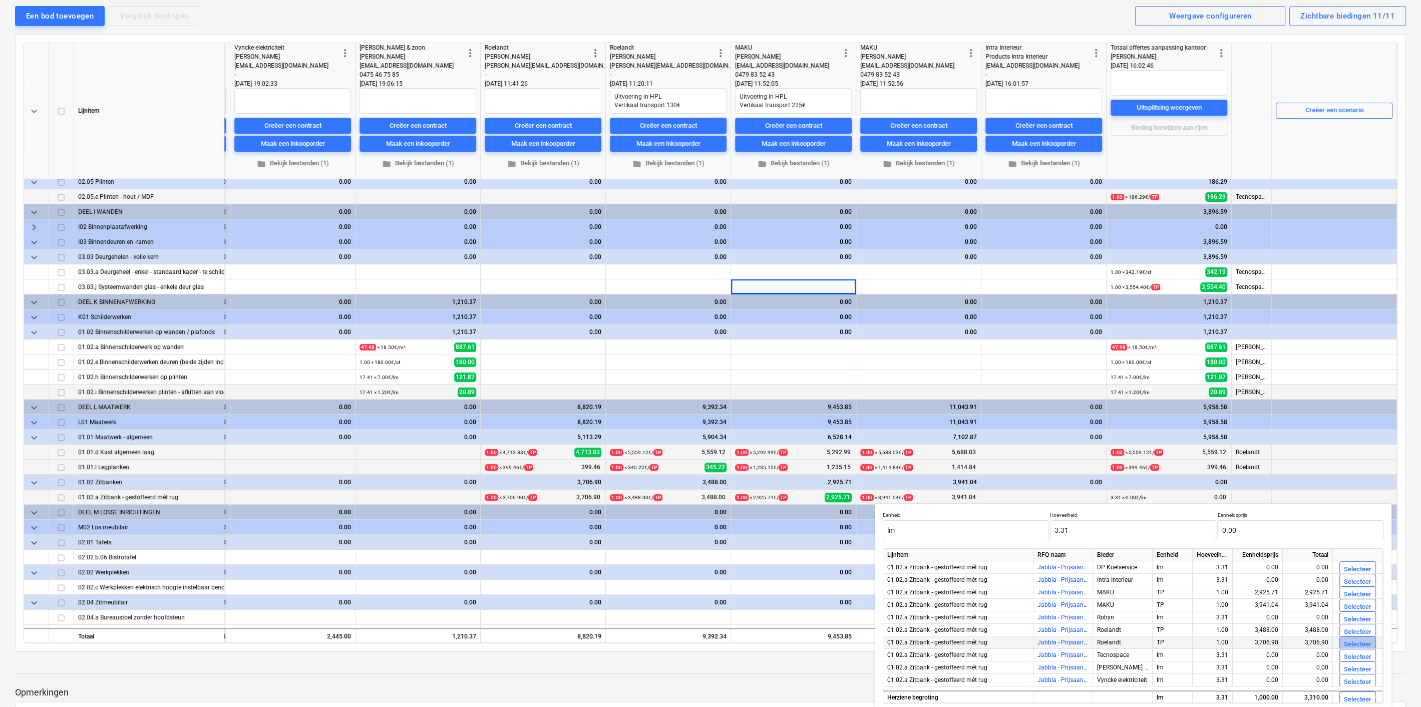
click at [1364, 638] on button "Selecteer" at bounding box center [1358, 645] width 37 height 16
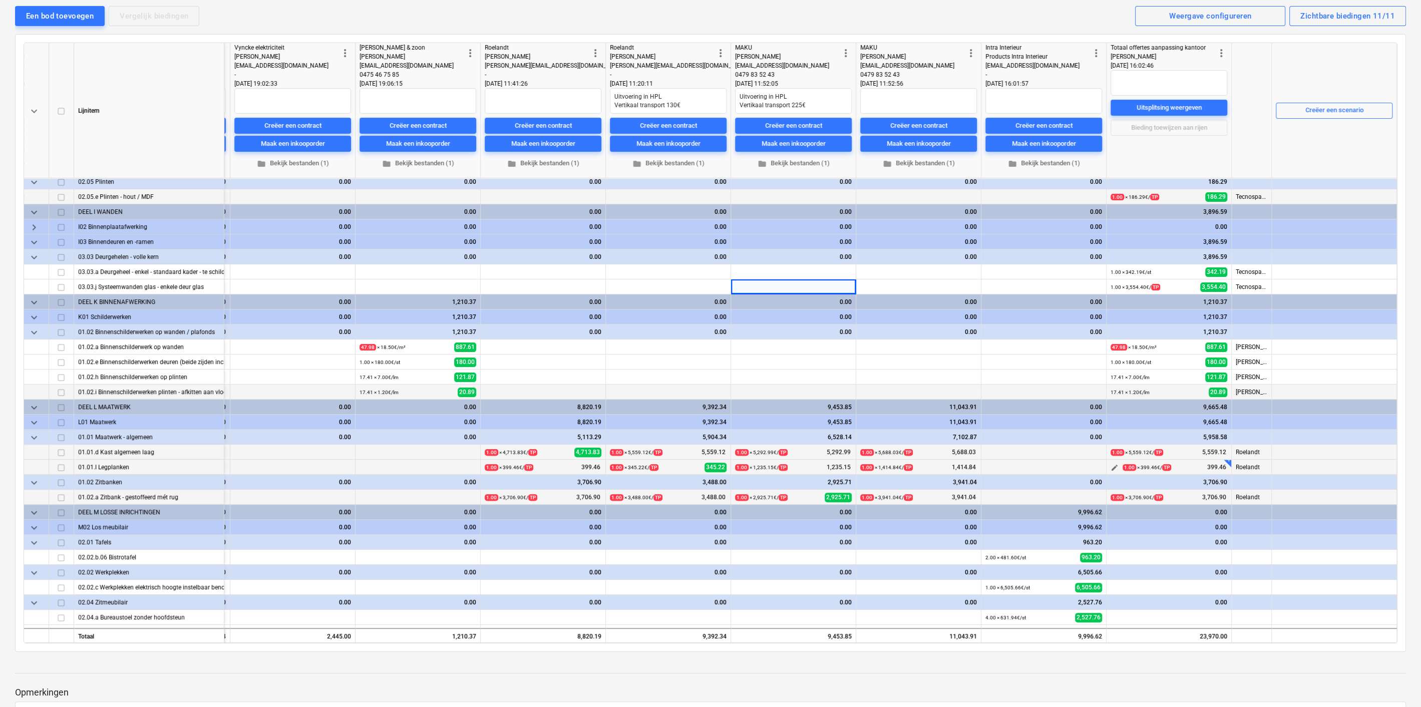
scroll to position [469, 507]
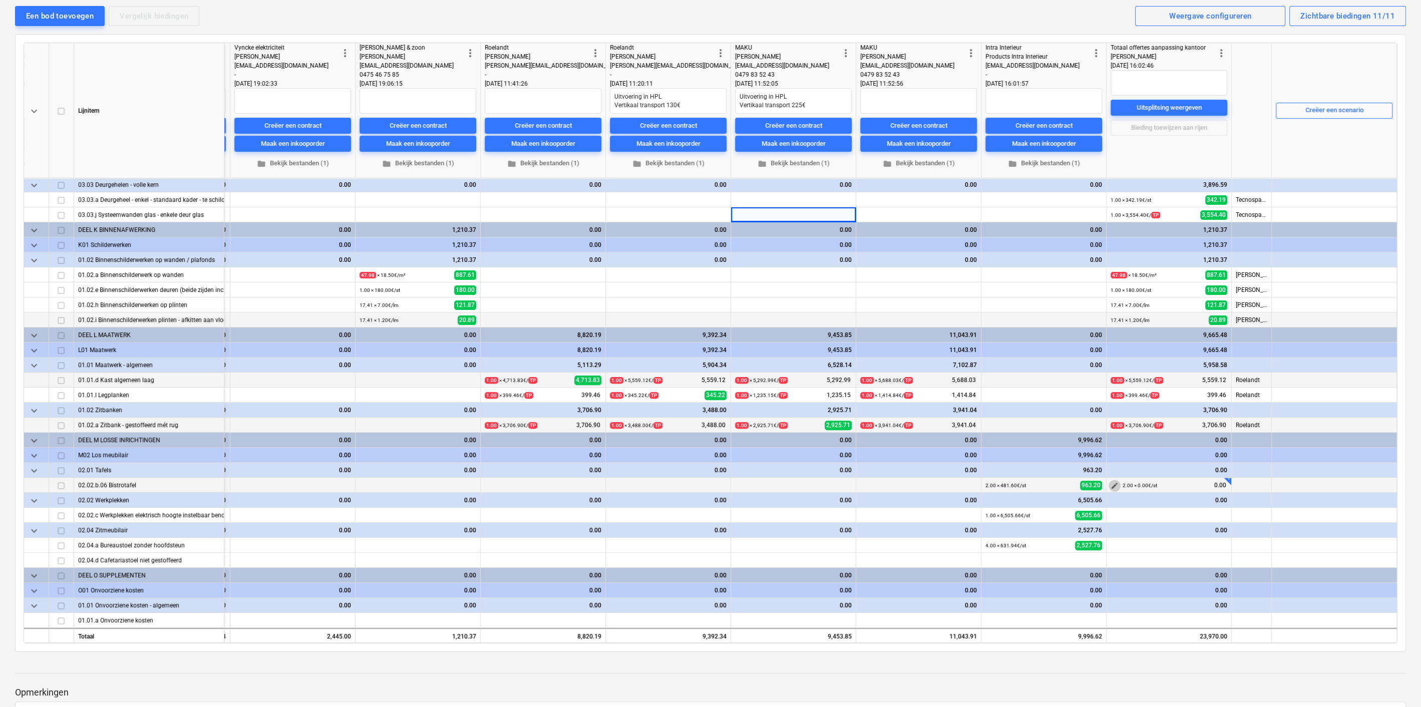
click at [1111, 482] on span "edit" at bounding box center [1115, 486] width 8 height 8
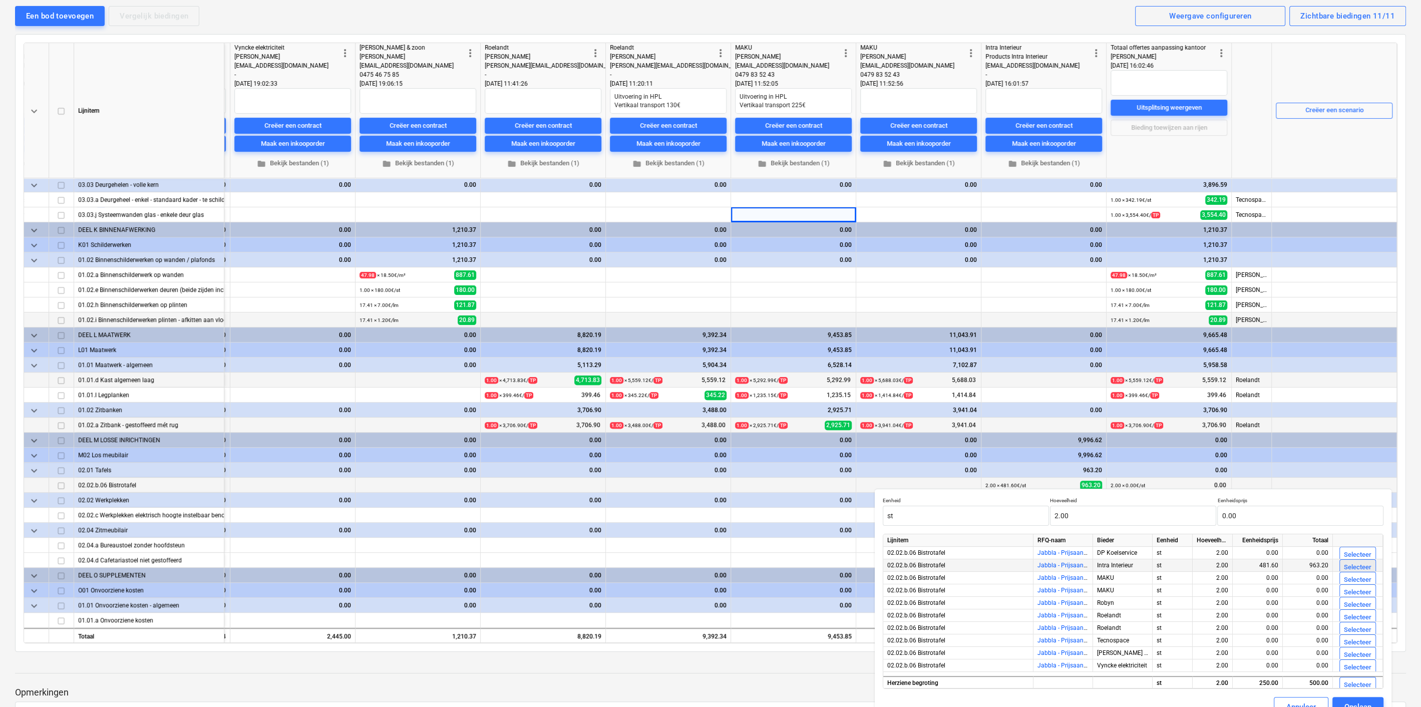
click at [1346, 566] on div "Selecteer" at bounding box center [1358, 568] width 28 height 12
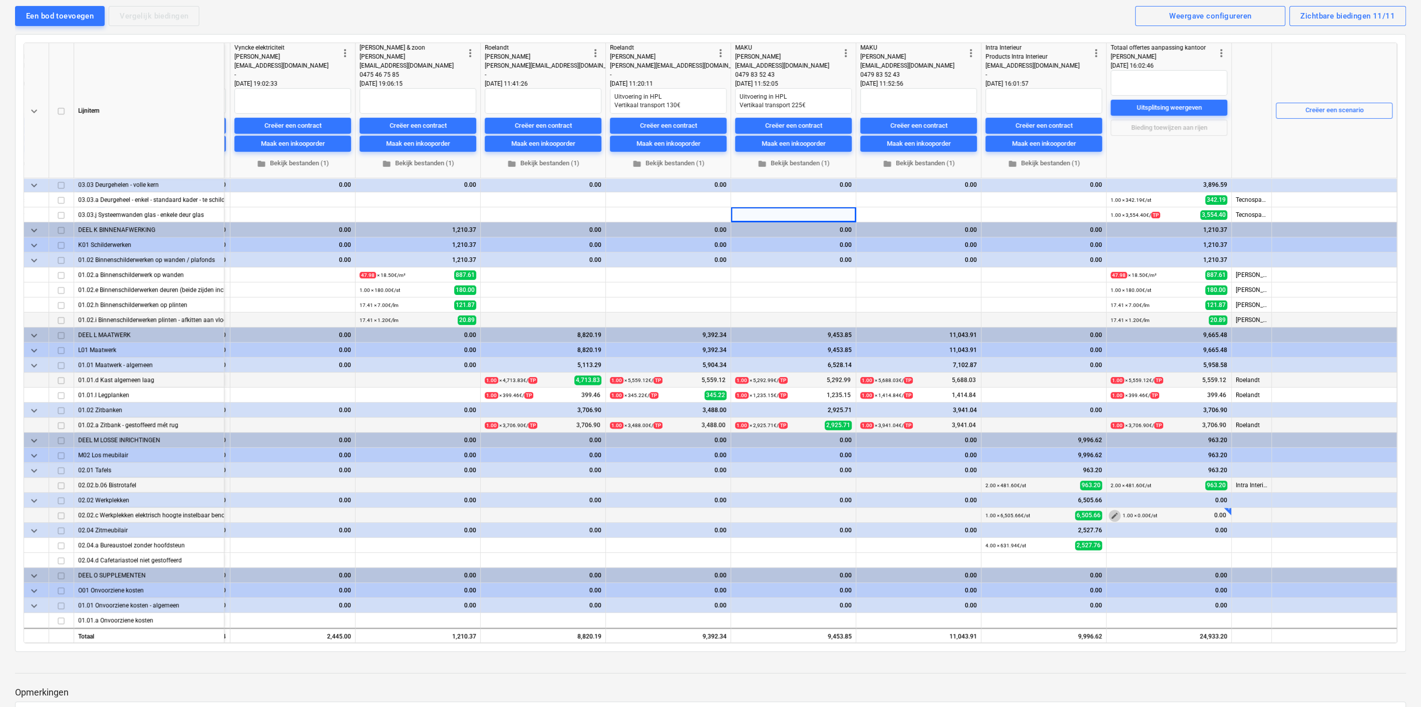
click at [1111, 512] on span "edit" at bounding box center [1115, 516] width 8 height 8
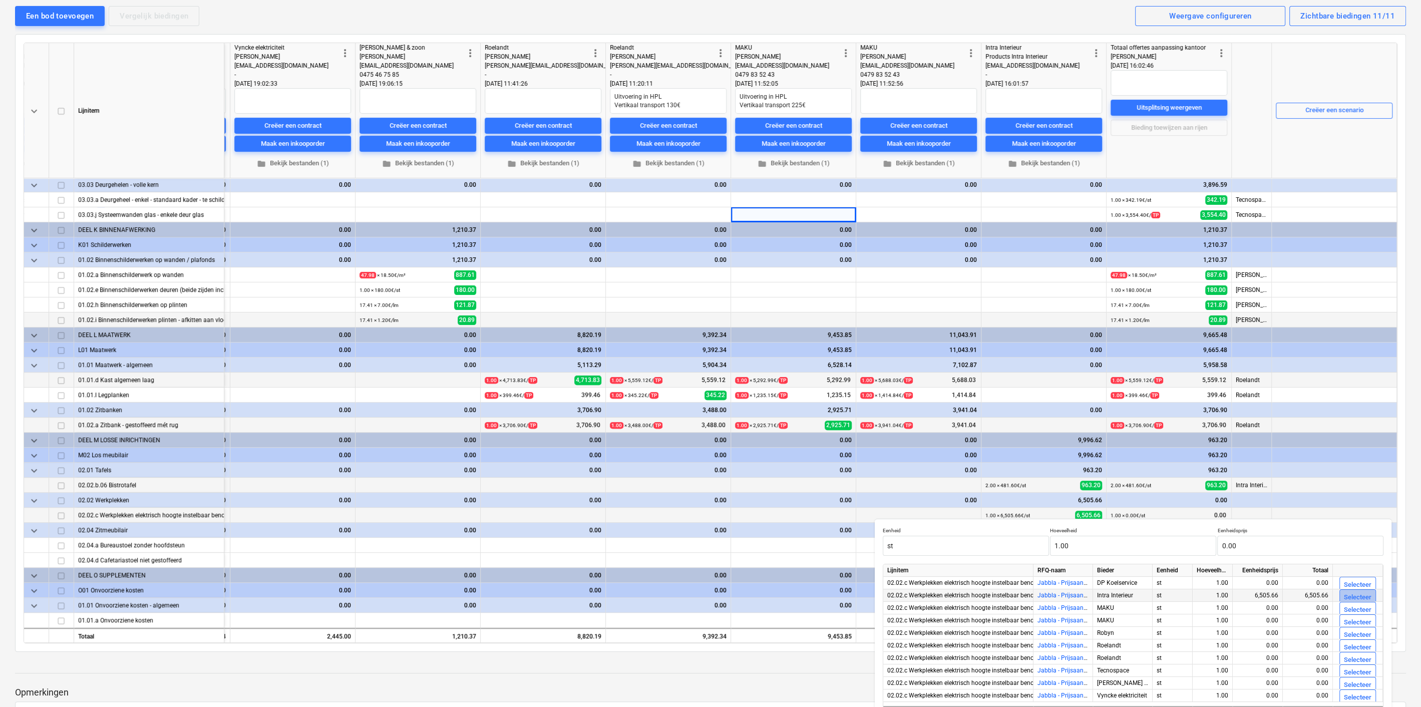
click at [1349, 597] on div "Selecteer" at bounding box center [1358, 598] width 28 height 12
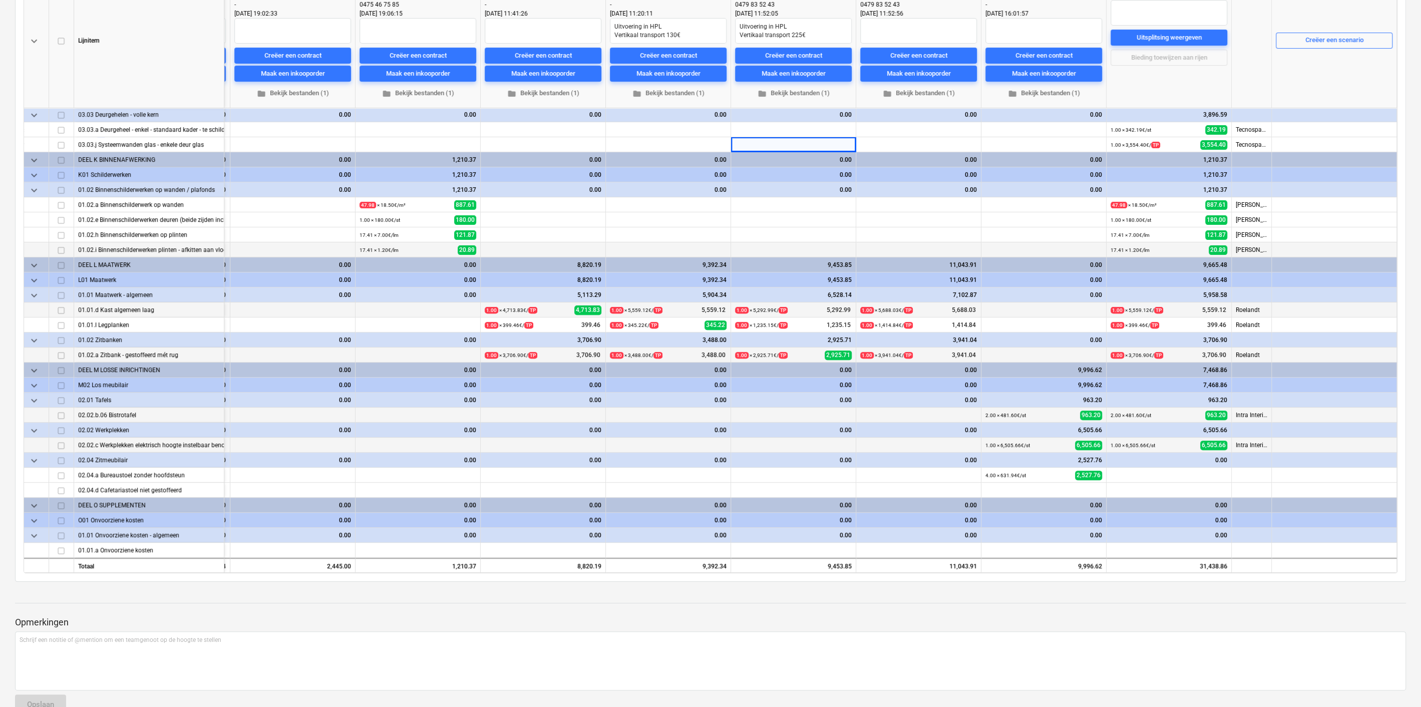
scroll to position [198, 0]
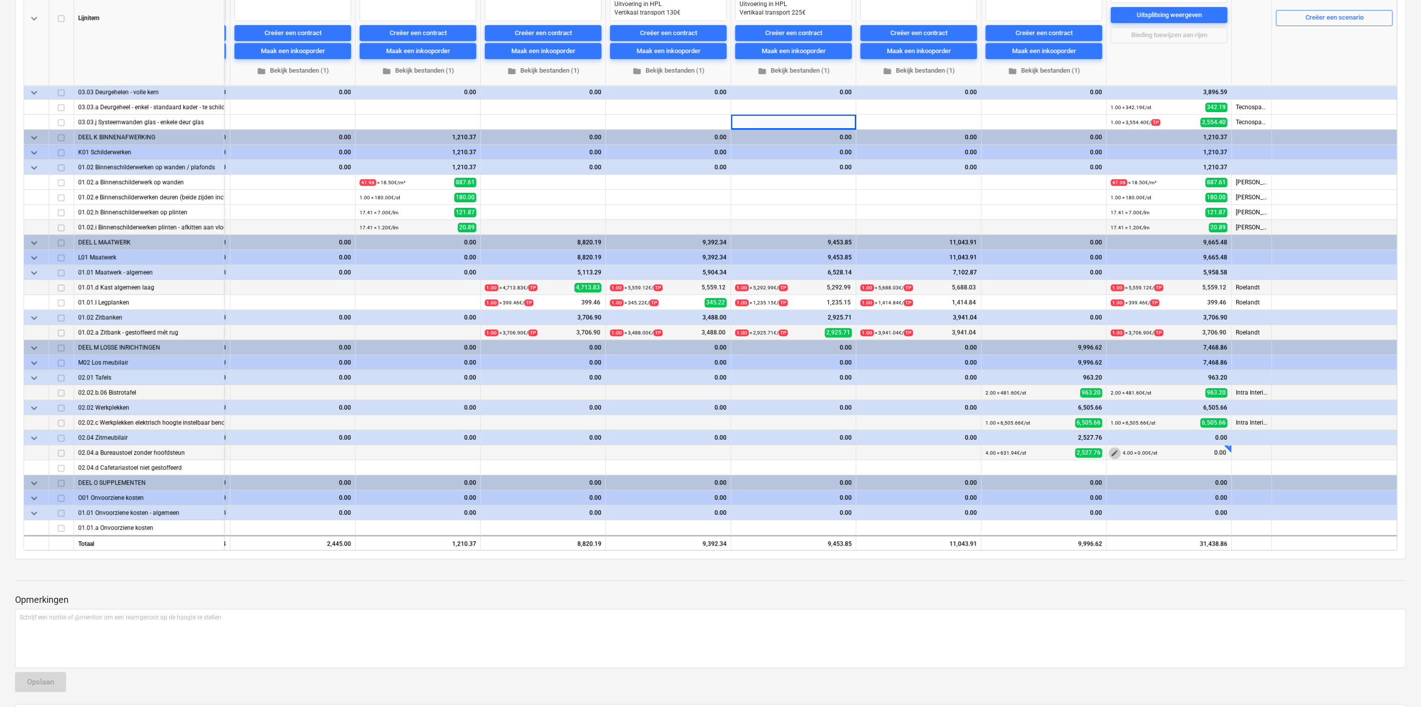
click at [1113, 449] on span "edit" at bounding box center [1115, 453] width 8 height 8
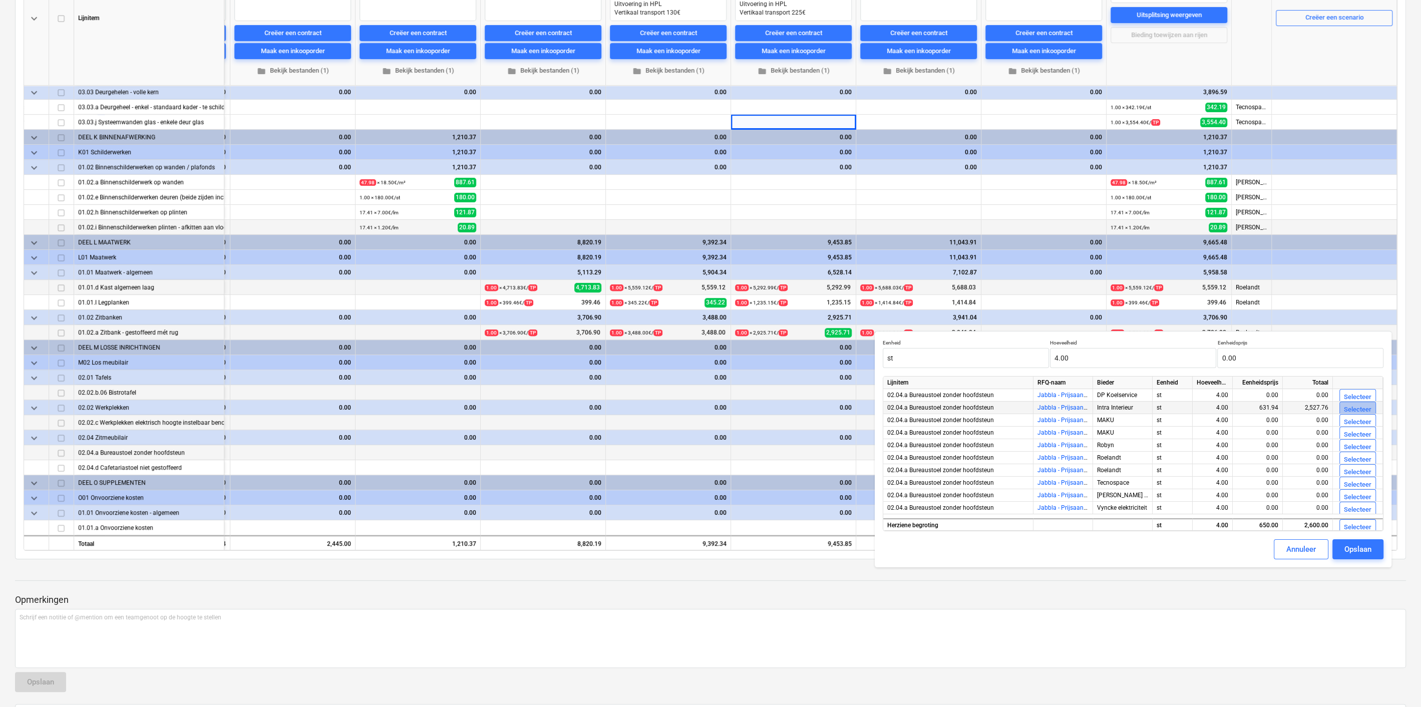
click at [1345, 407] on div "Selecteer" at bounding box center [1358, 410] width 28 height 12
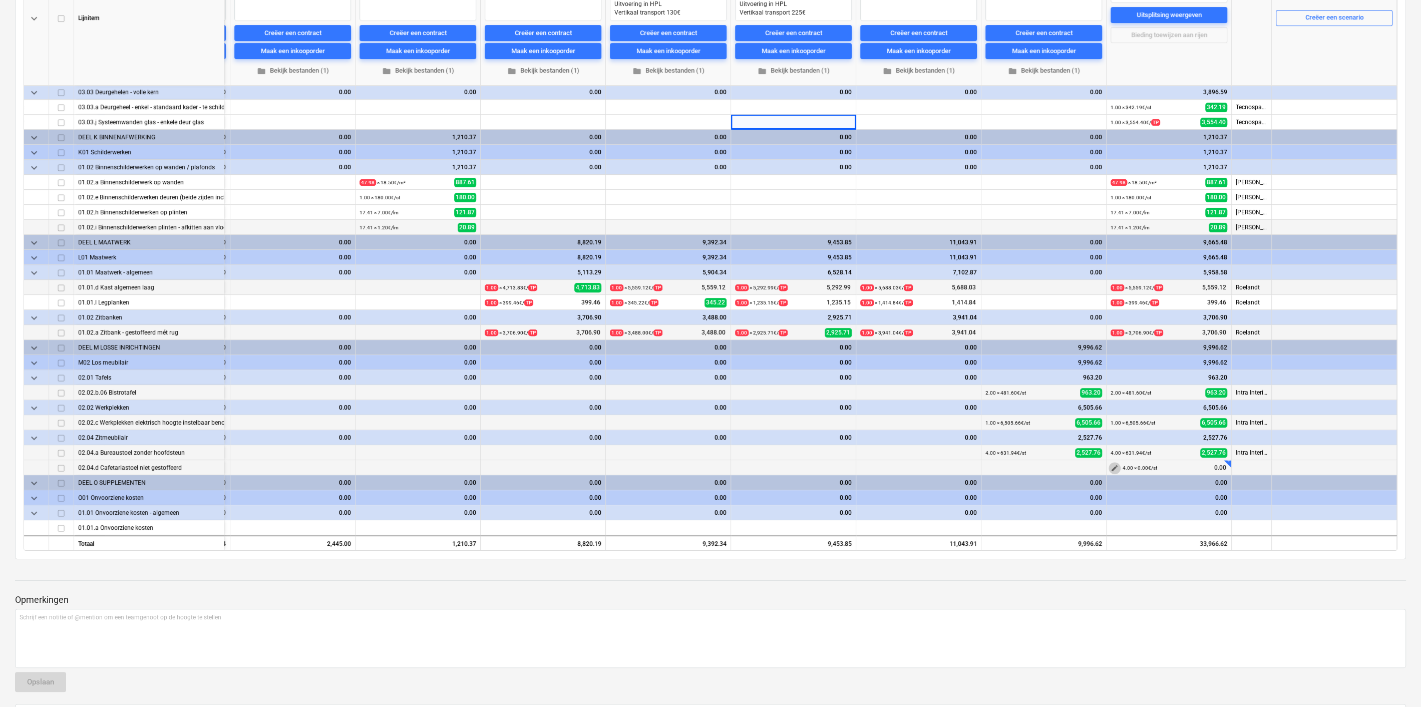
click at [1114, 466] on span "edit" at bounding box center [1115, 468] width 8 height 8
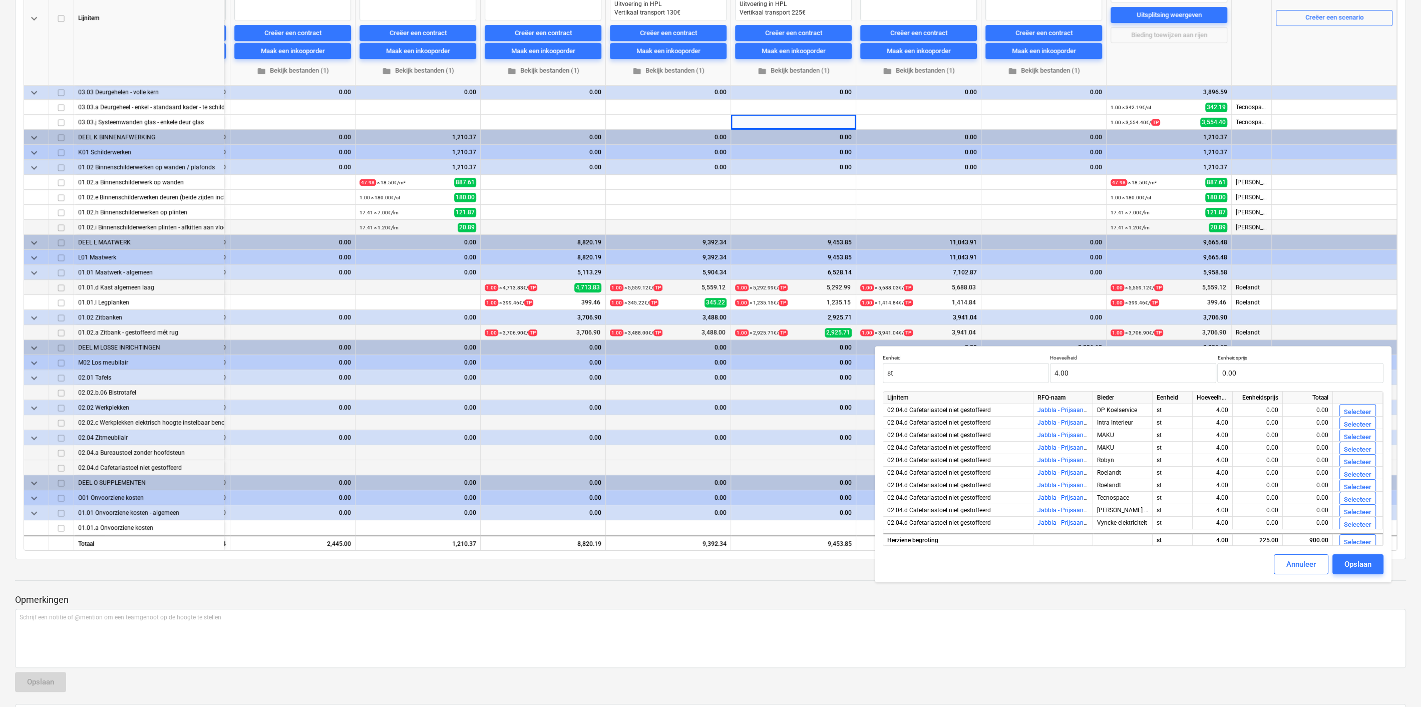
click at [781, 601] on p "Opmerkingen" at bounding box center [710, 600] width 1391 height 12
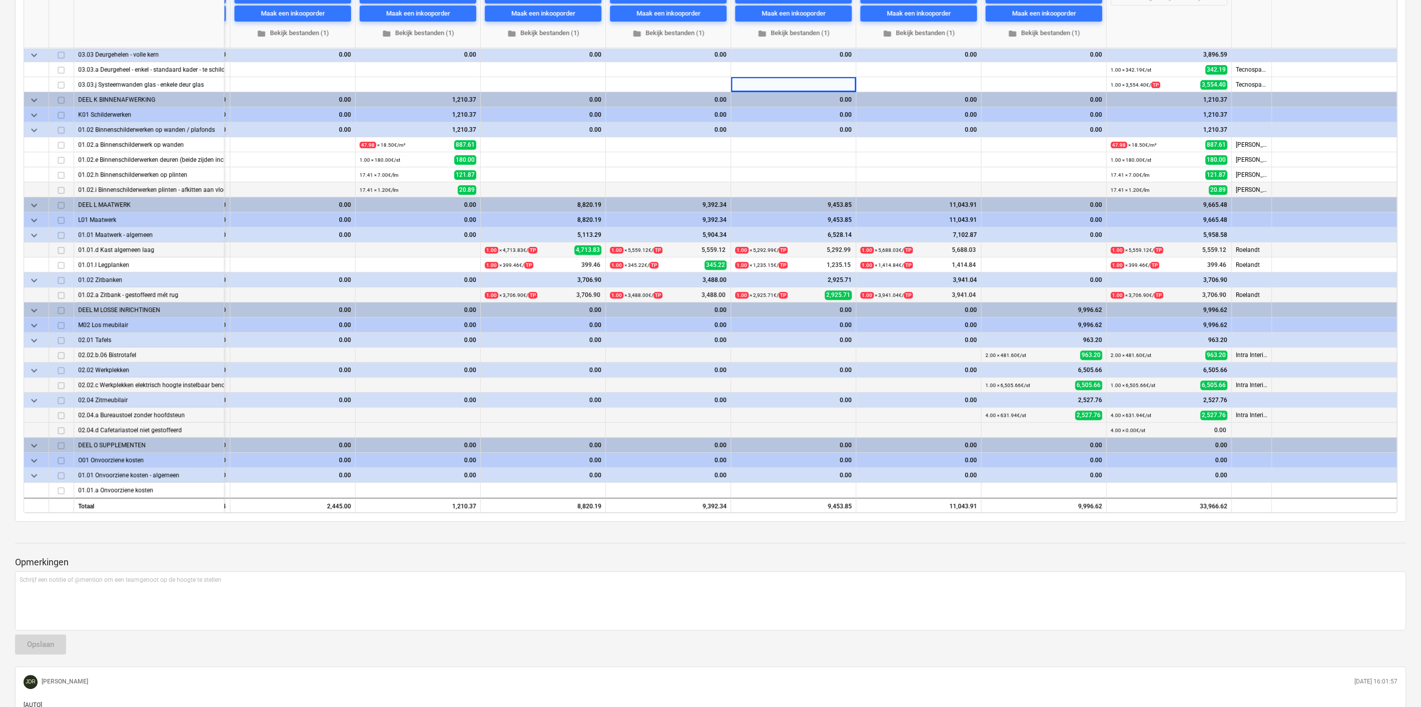
scroll to position [291, 0]
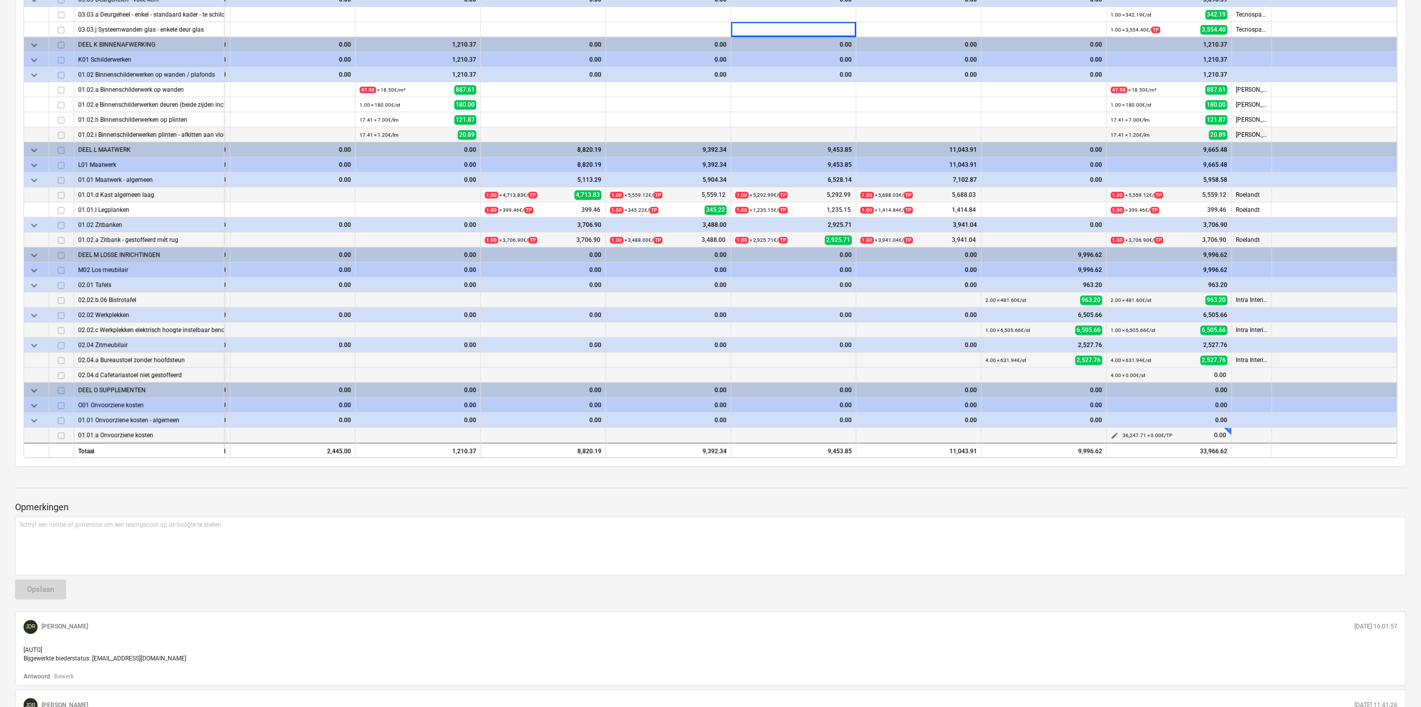
click at [1113, 433] on span "edit" at bounding box center [1115, 436] width 8 height 8
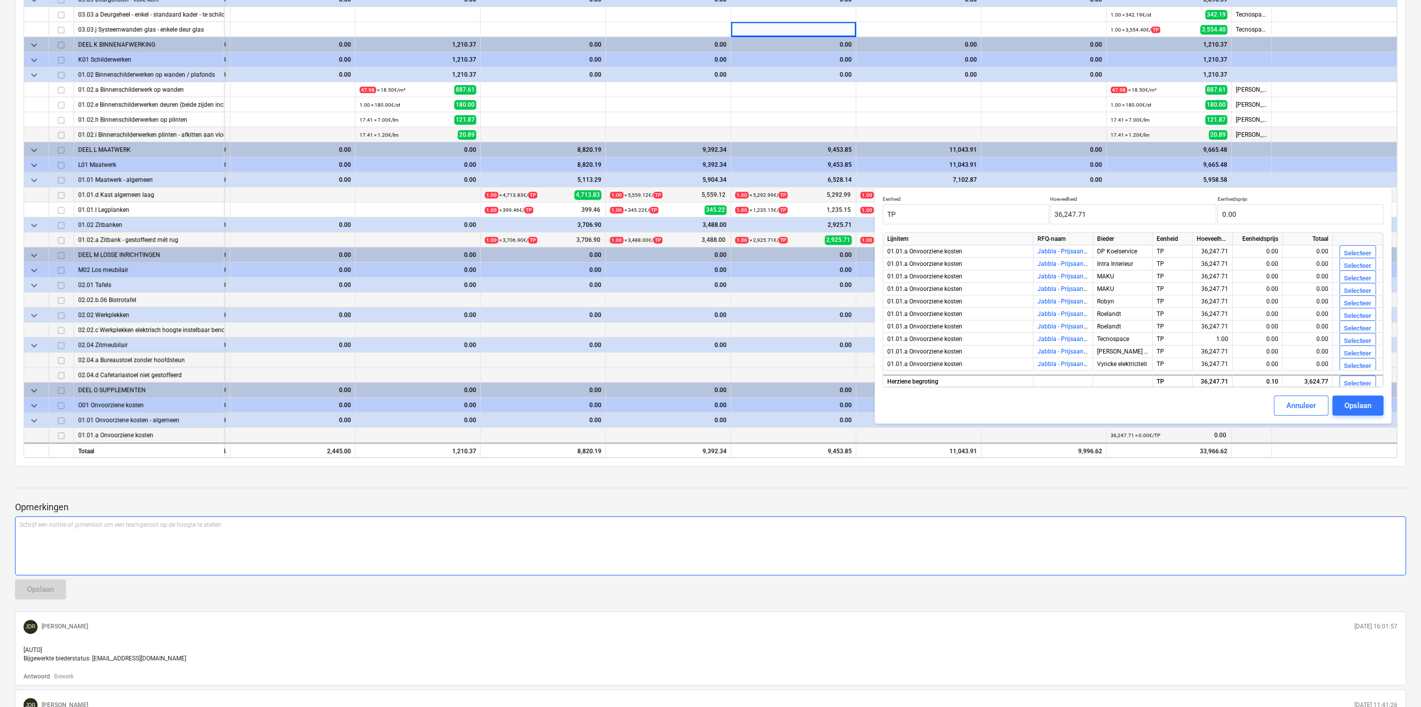
scroll to position [384, 0]
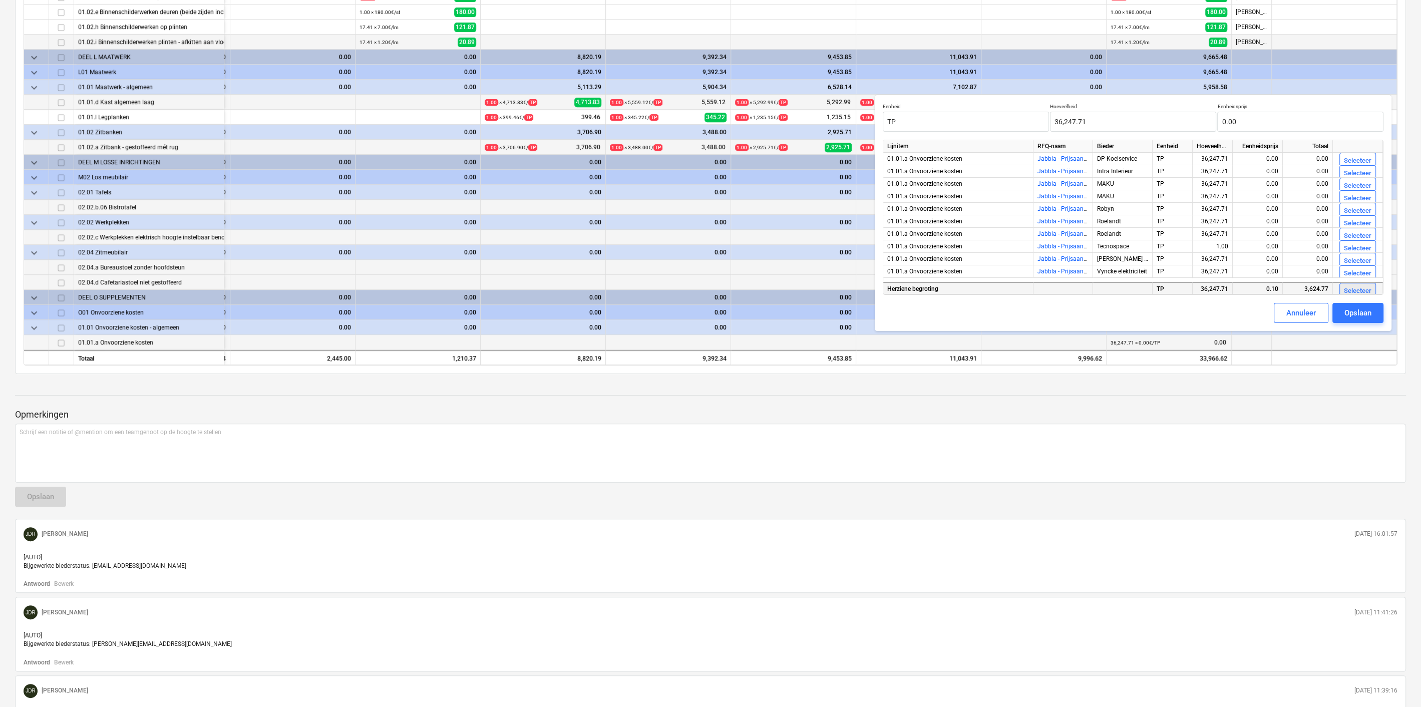
click at [1360, 288] on div "Selecteer" at bounding box center [1358, 291] width 28 height 12
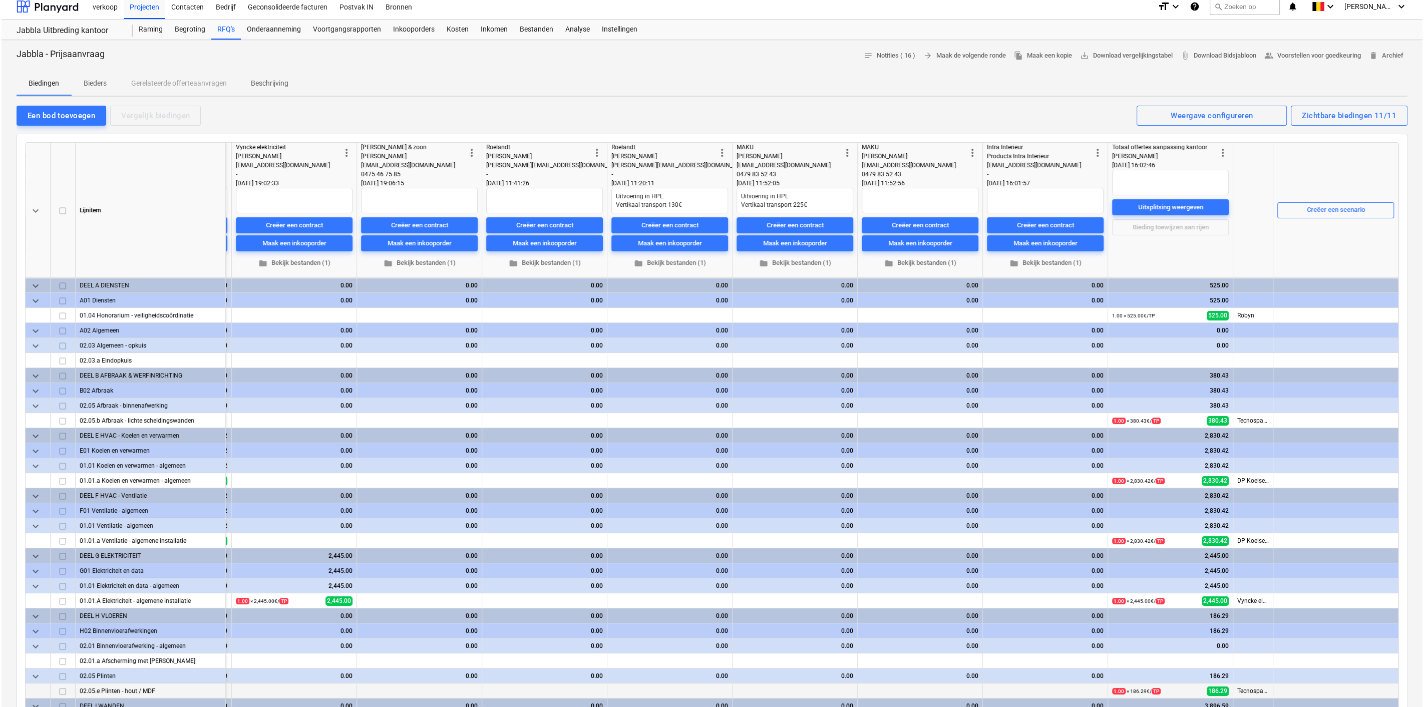
scroll to position [0, 0]
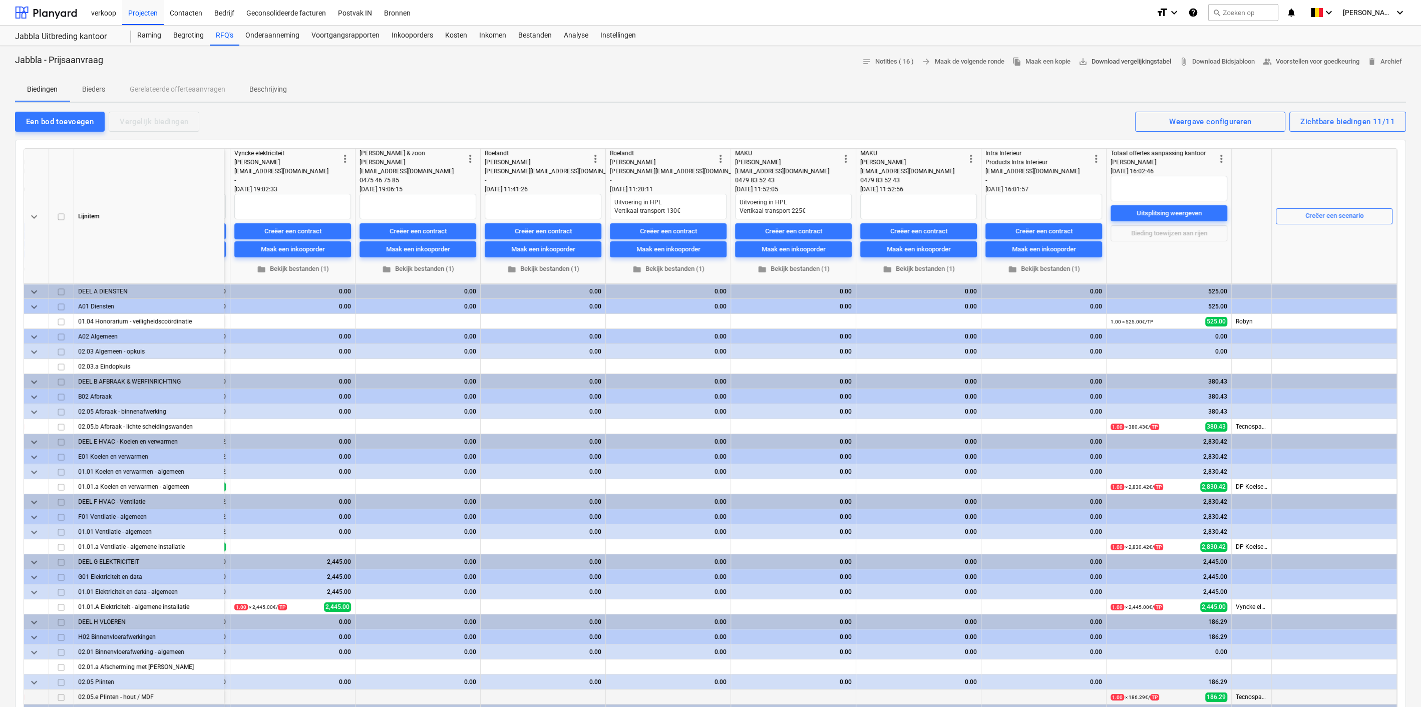
click at [1131, 61] on span "save_alt Download vergelijkingstabel" at bounding box center [1125, 62] width 93 height 12
click at [1313, 122] on div "Zichtbare biedingen 11/11" at bounding box center [1348, 121] width 95 height 13
type textarea "x"
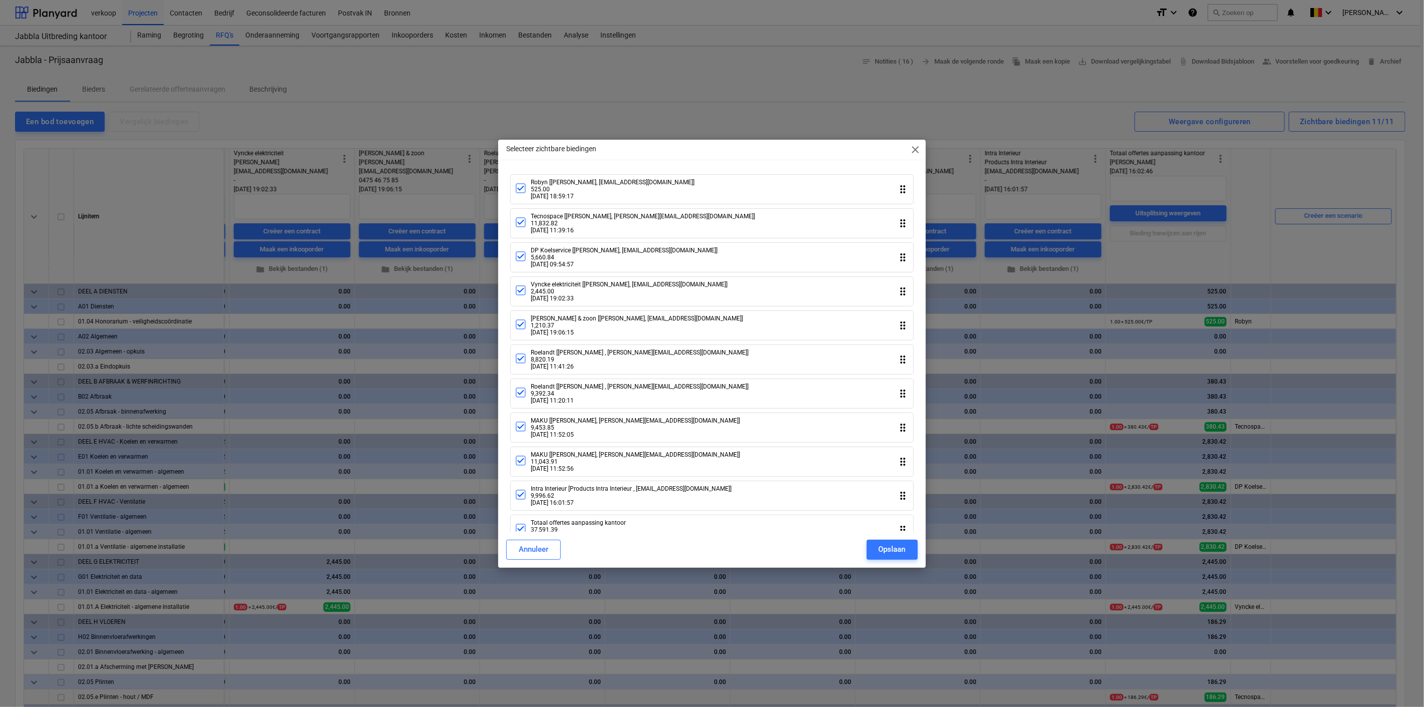
click at [522, 198] on div "Robyn [[PERSON_NAME], [EMAIL_ADDRESS][DOMAIN_NAME]] 525.00 [DATE] 18:59:17" at bounding box center [605, 189] width 180 height 21
click at [522, 225] on icon at bounding box center [521, 222] width 12 height 12
click at [524, 254] on icon at bounding box center [521, 256] width 7 height 5
click at [519, 293] on icon at bounding box center [521, 290] width 12 height 12
click at [522, 326] on icon at bounding box center [521, 325] width 12 height 12
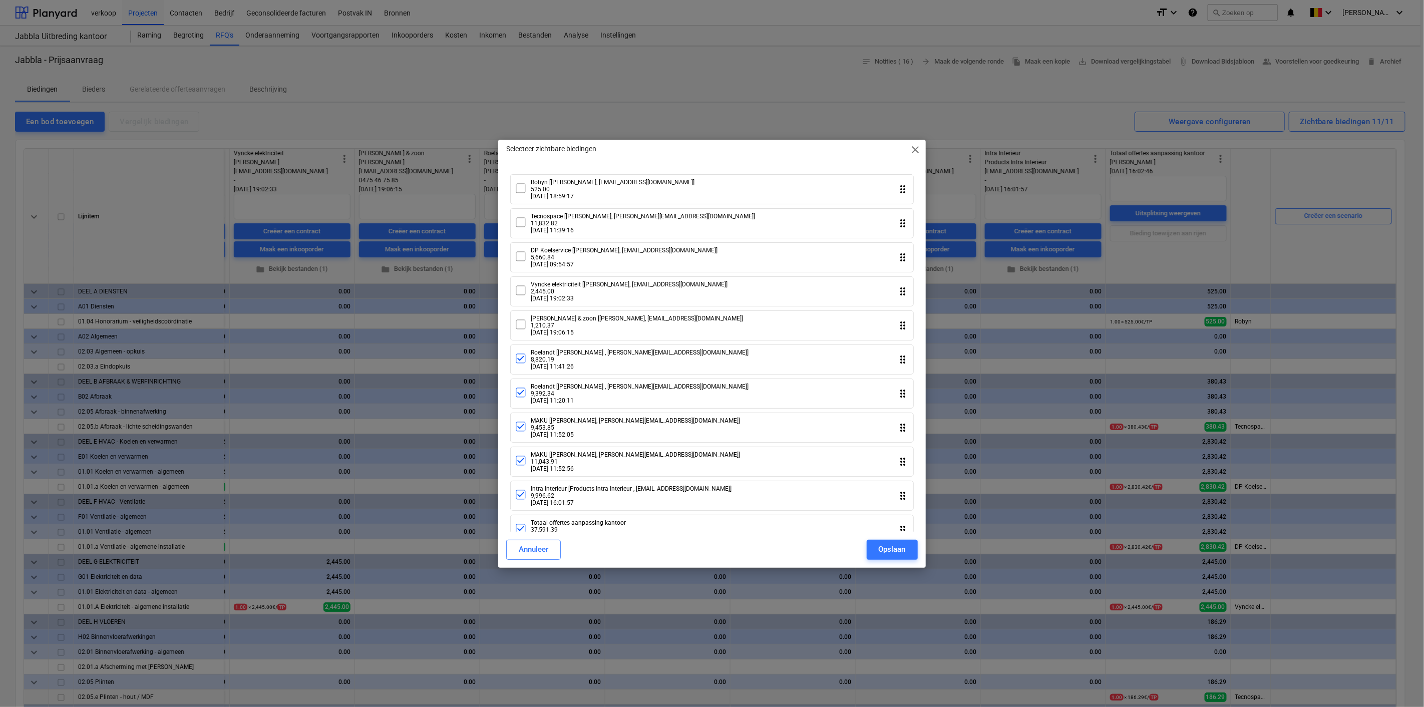
click at [525, 358] on icon at bounding box center [520, 358] width 9 height 9
click at [524, 388] on icon at bounding box center [521, 393] width 12 height 12
click at [523, 426] on icon at bounding box center [521, 427] width 12 height 12
click at [525, 461] on icon at bounding box center [521, 461] width 12 height 12
click at [523, 490] on icon at bounding box center [521, 495] width 12 height 12
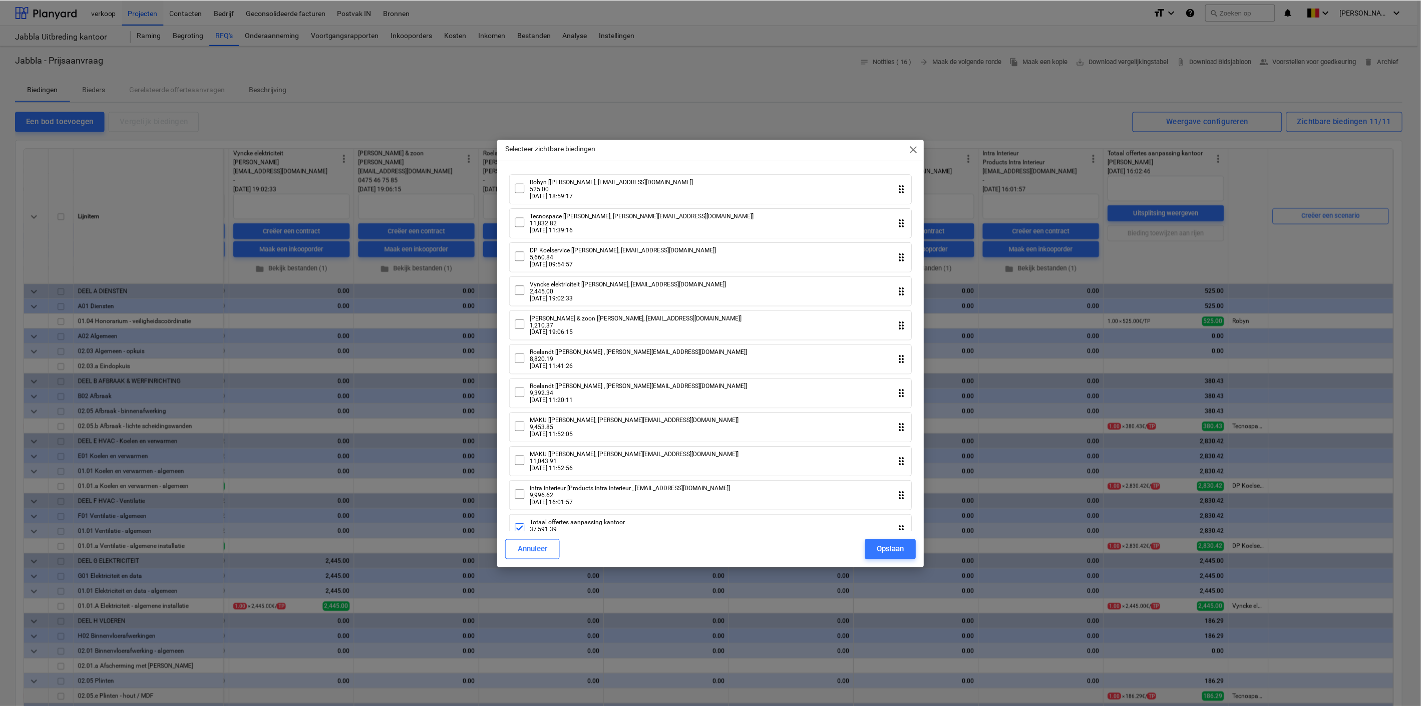
scroll to position [19, 0]
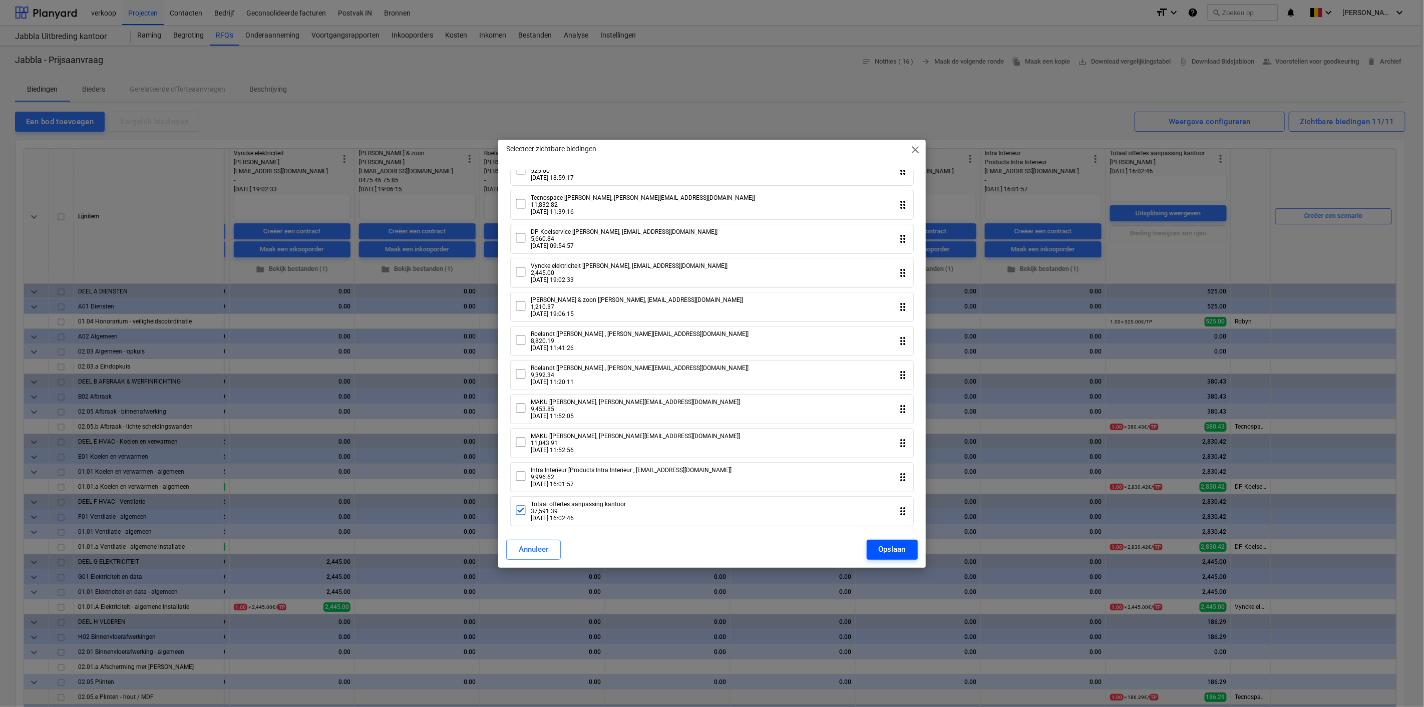
click at [901, 553] on div "Opslaan" at bounding box center [892, 549] width 27 height 13
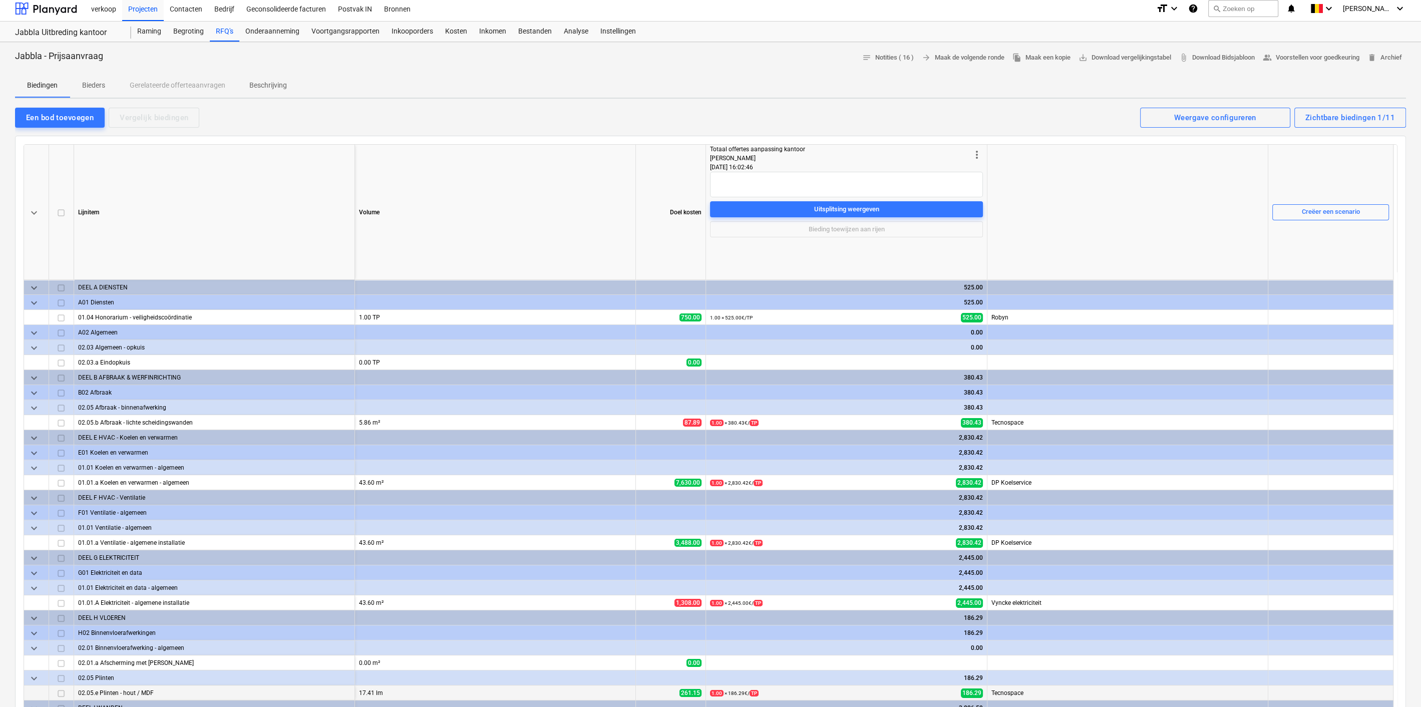
scroll to position [0, 0]
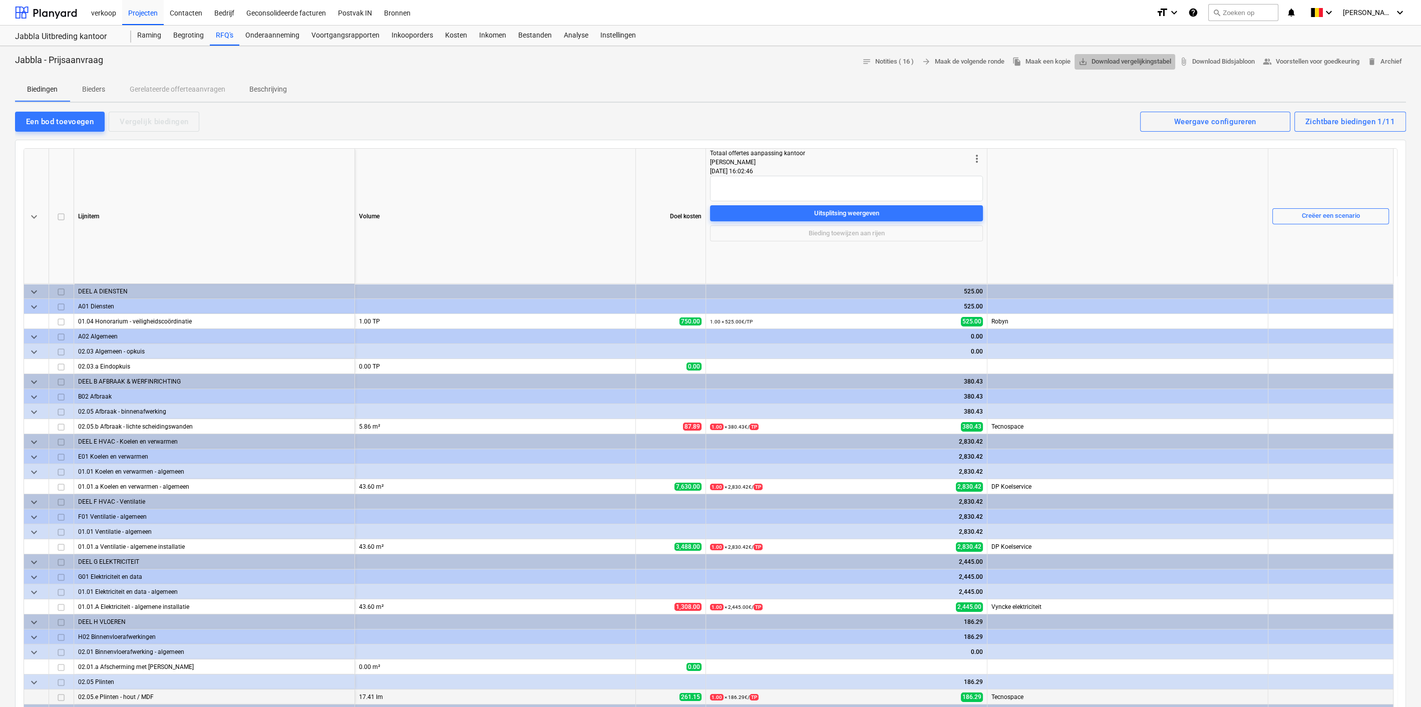
click at [1107, 59] on span "save_alt Download vergelijkingstabel" at bounding box center [1125, 62] width 93 height 12
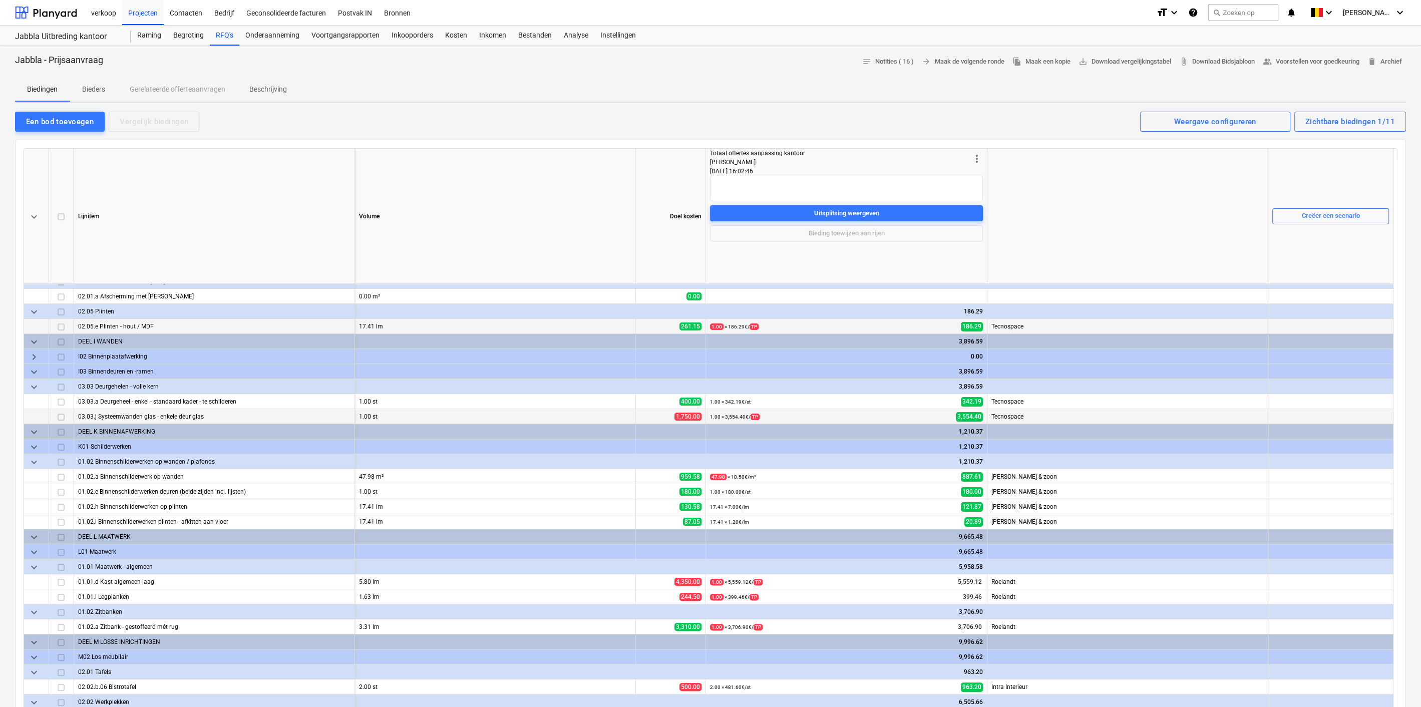
scroll to position [185, 0]
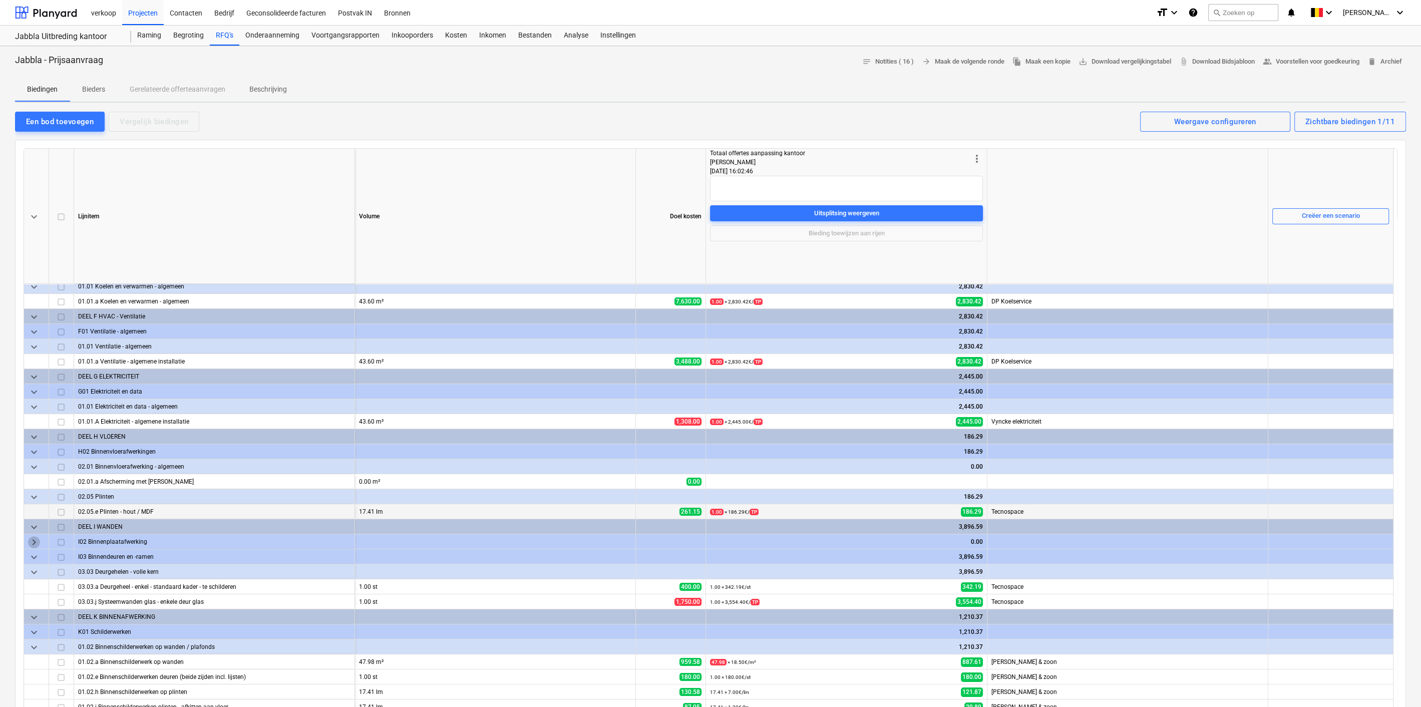
click at [31, 537] on span "keyboard_arrow_right" at bounding box center [34, 542] width 12 height 12
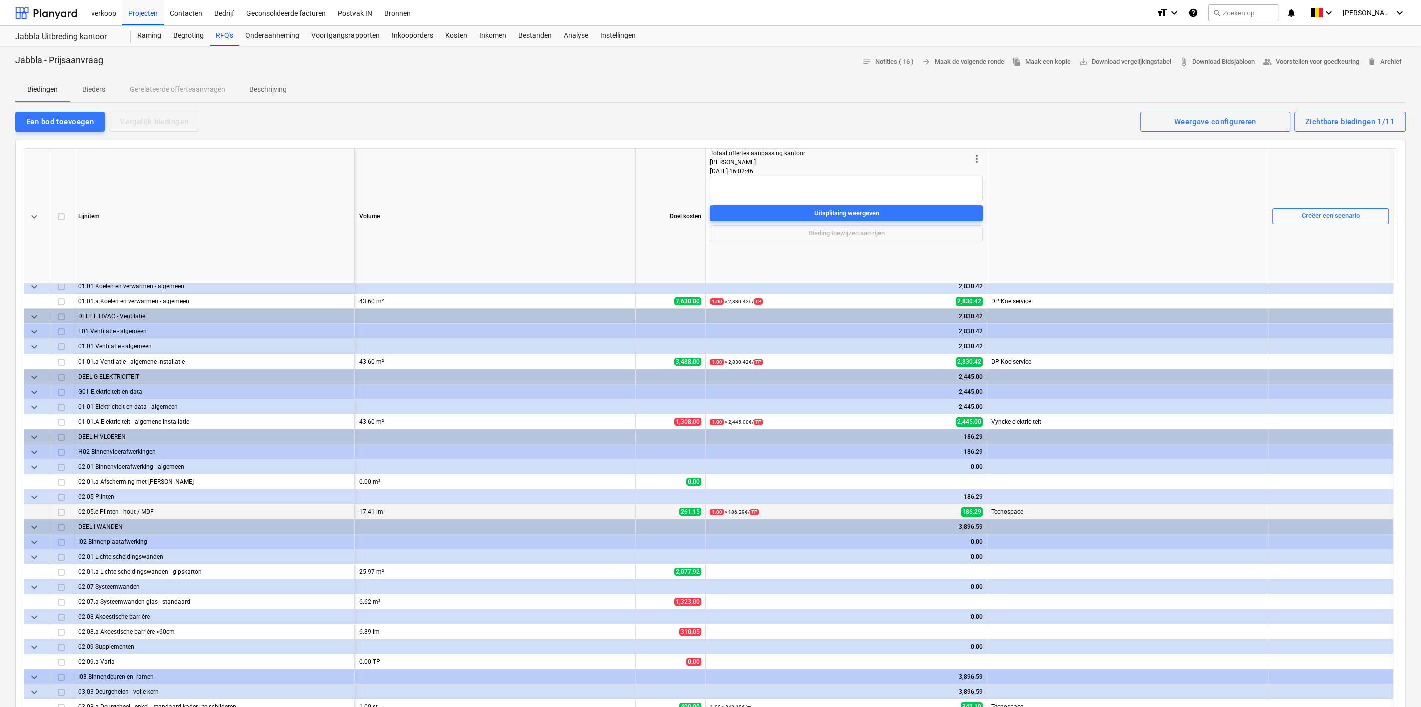
scroll to position [278, 0]
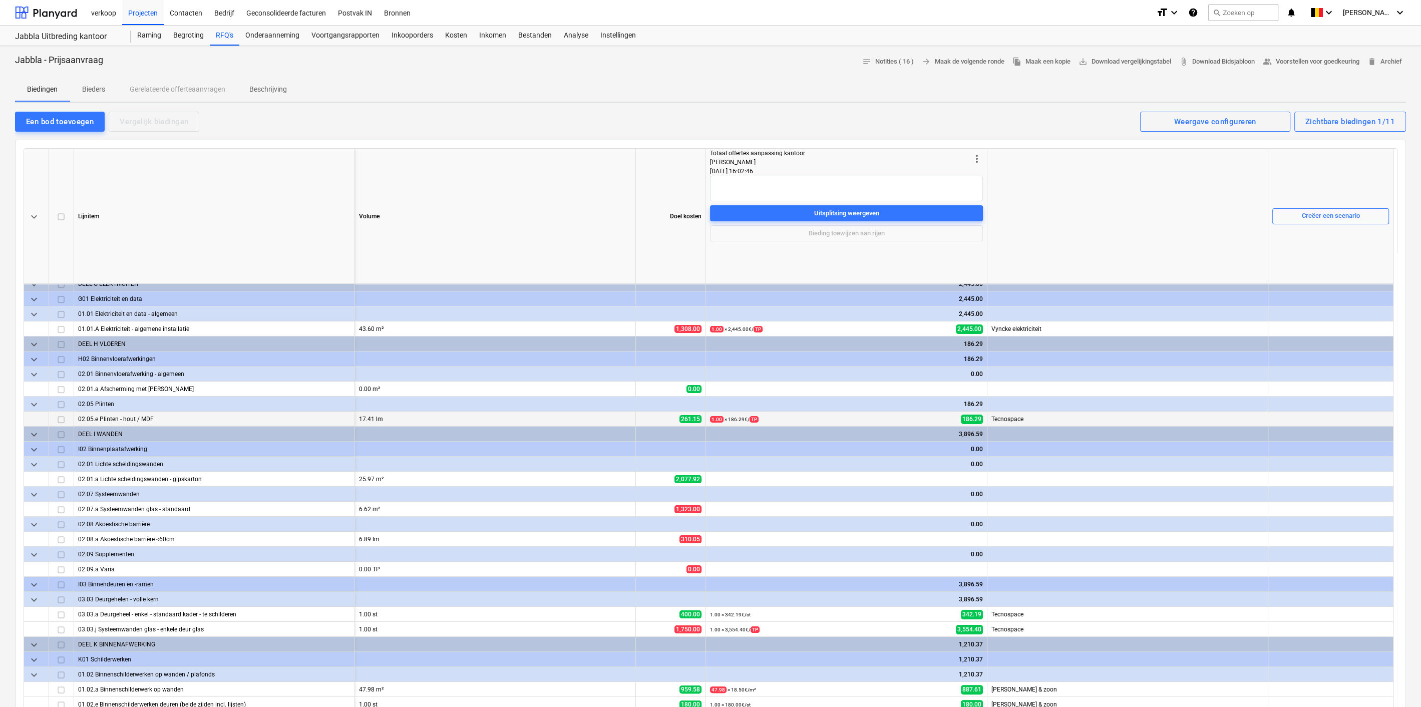
click at [63, 215] on input "checkbox" at bounding box center [61, 217] width 12 height 12
click at [58, 216] on input "checkbox" at bounding box center [61, 217] width 12 height 12
checkbox input "false"
click at [714, 476] on span "edit" at bounding box center [714, 480] width 8 height 8
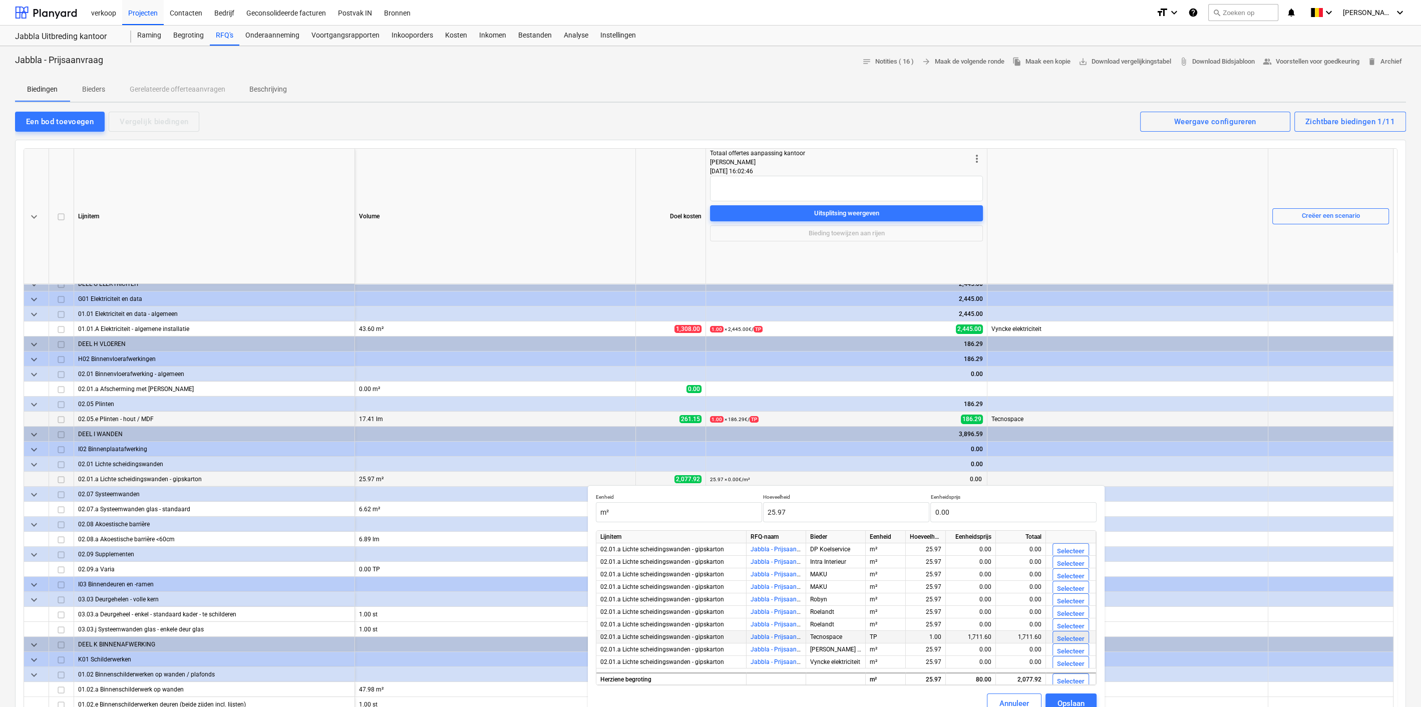
click at [1068, 637] on div "Selecteer" at bounding box center [1071, 640] width 28 height 12
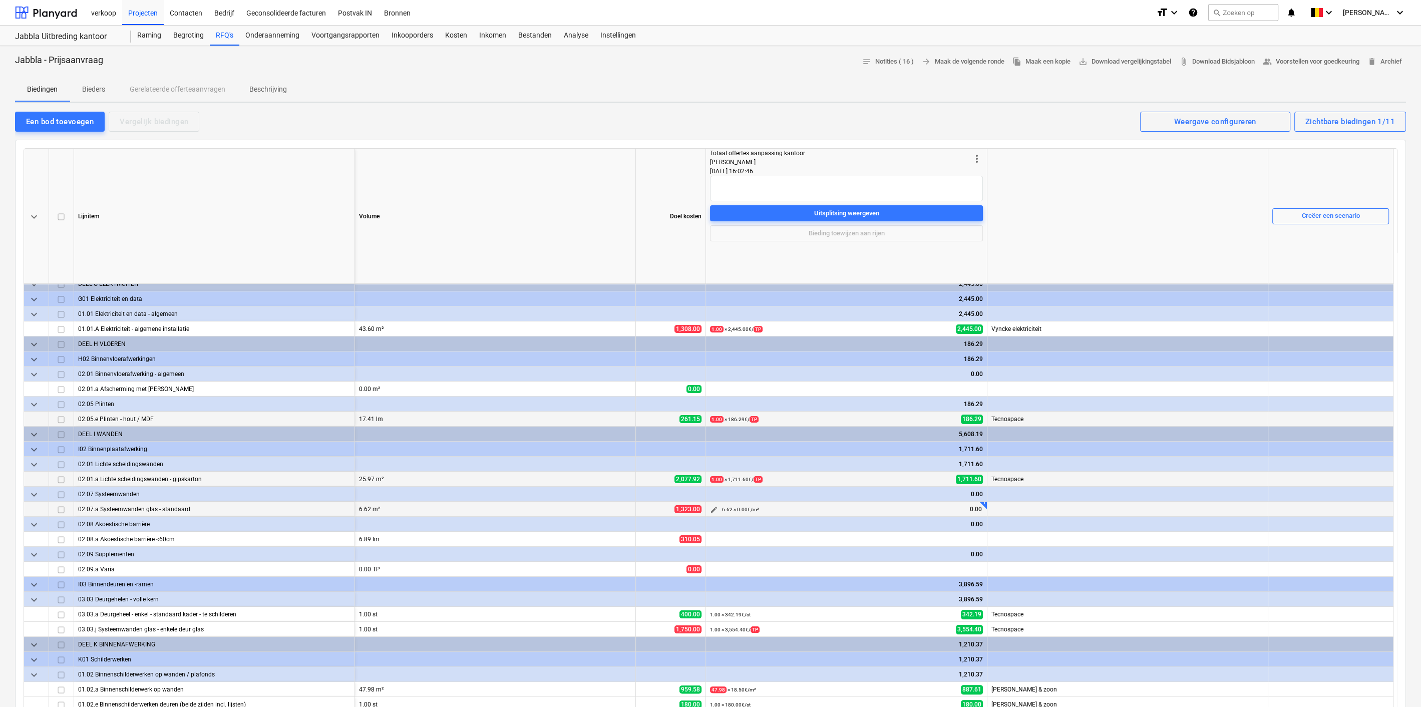
click at [711, 507] on span "edit" at bounding box center [714, 510] width 8 height 8
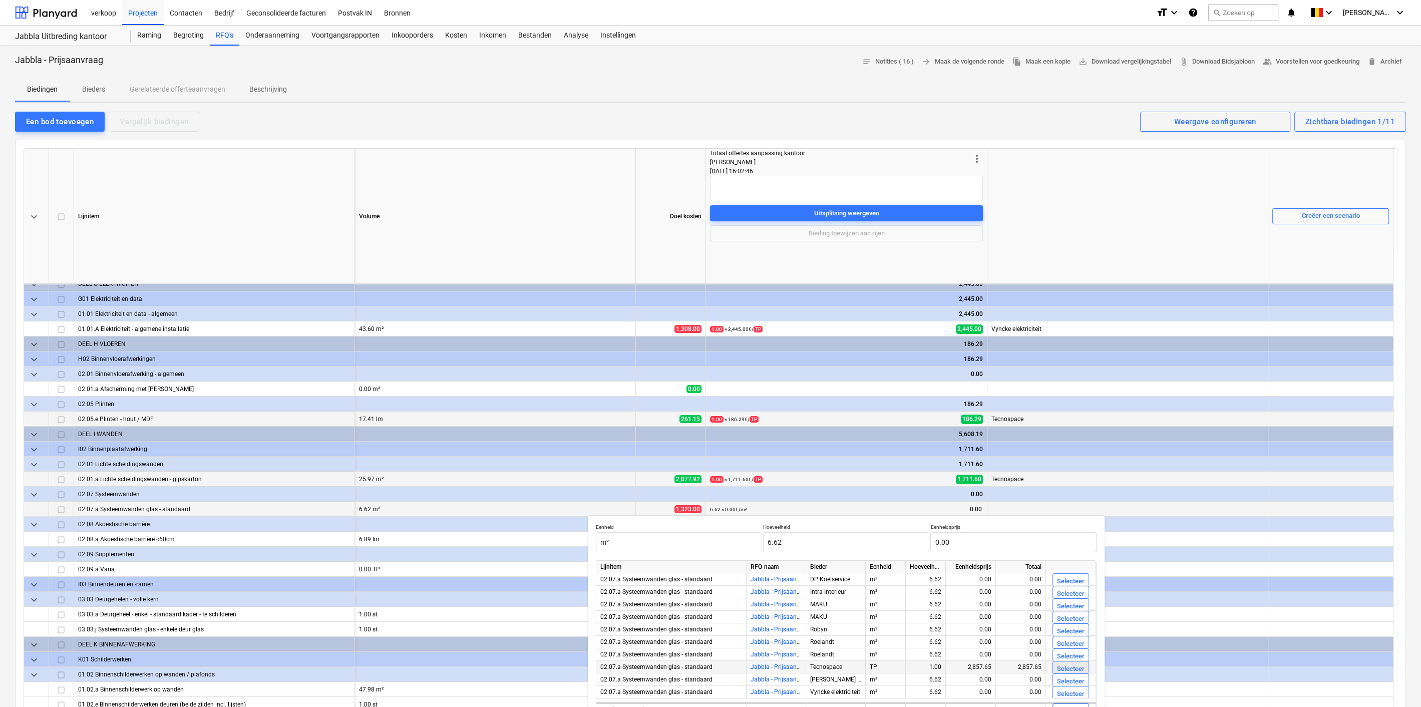
click at [1071, 667] on div "Selecteer" at bounding box center [1071, 670] width 28 height 12
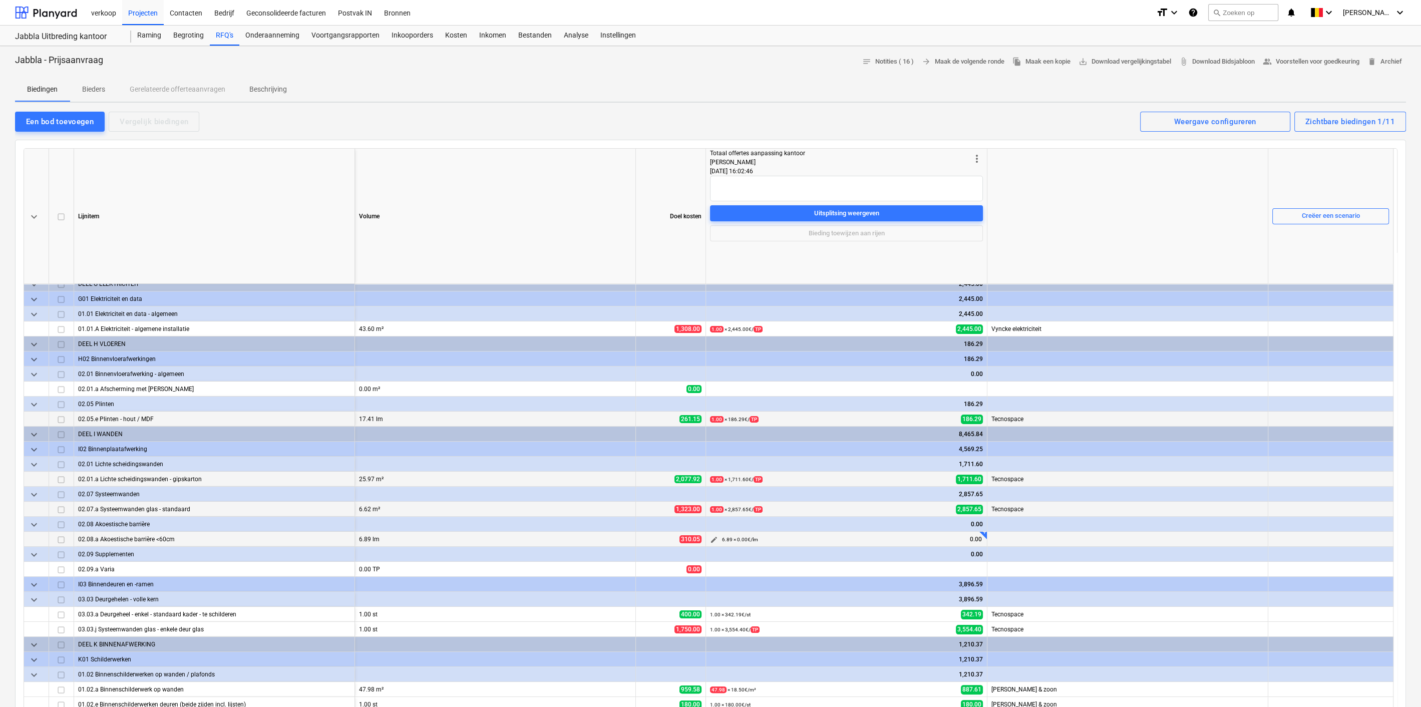
click at [710, 540] on span "edit" at bounding box center [714, 540] width 8 height 8
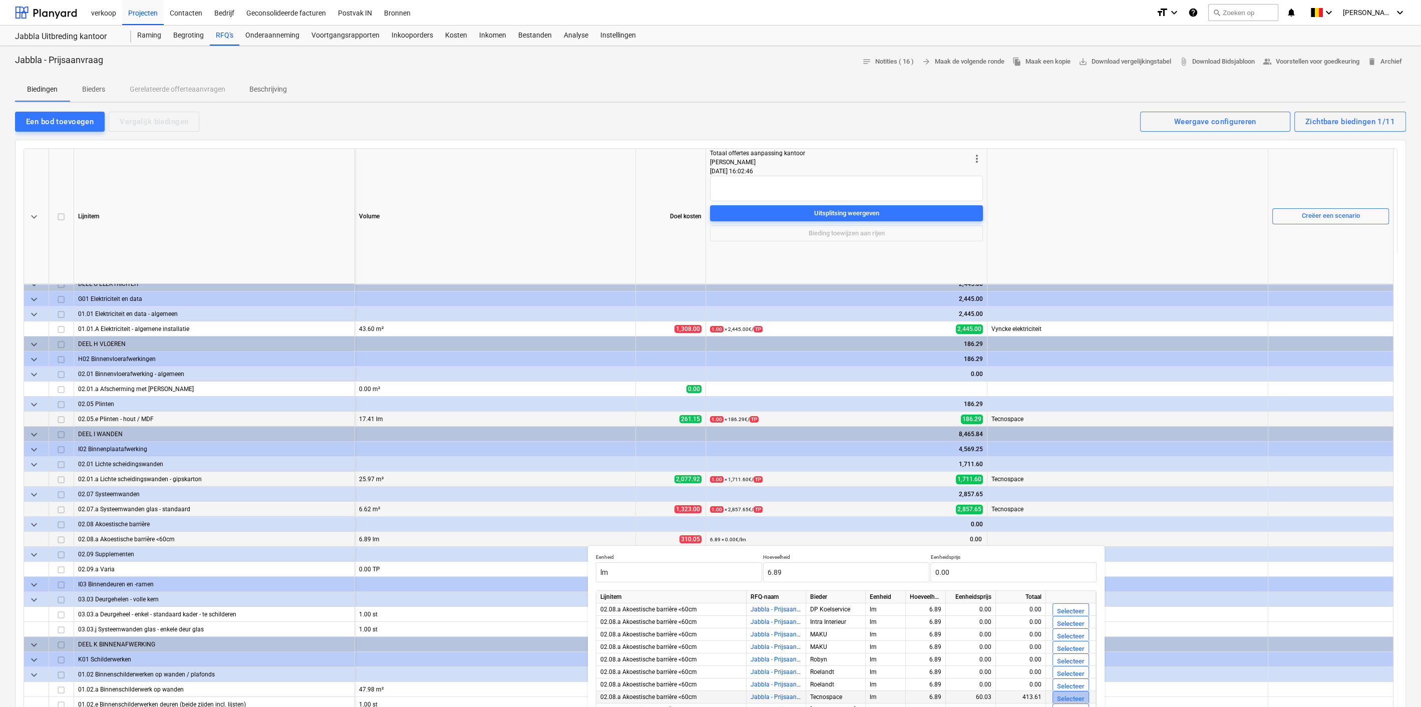
click at [1064, 695] on div "Selecteer" at bounding box center [1071, 700] width 28 height 12
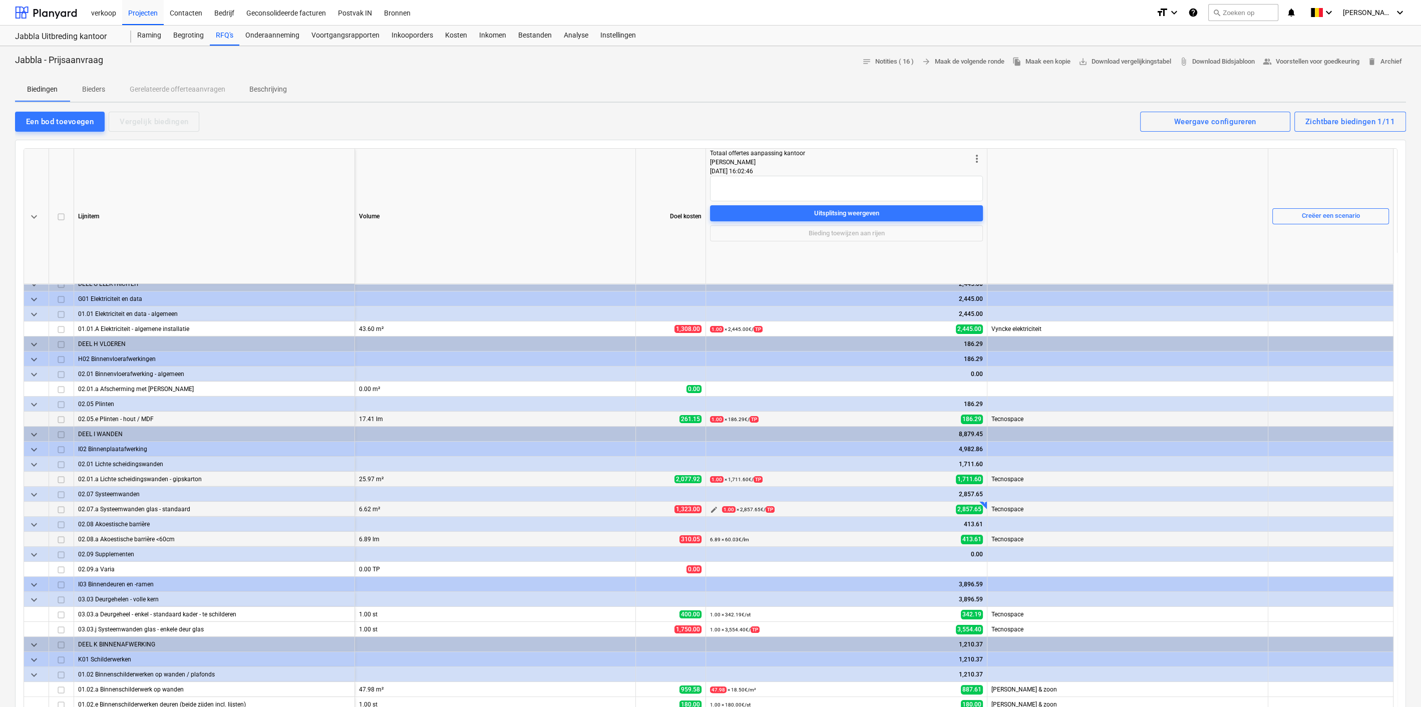
scroll to position [371, 0]
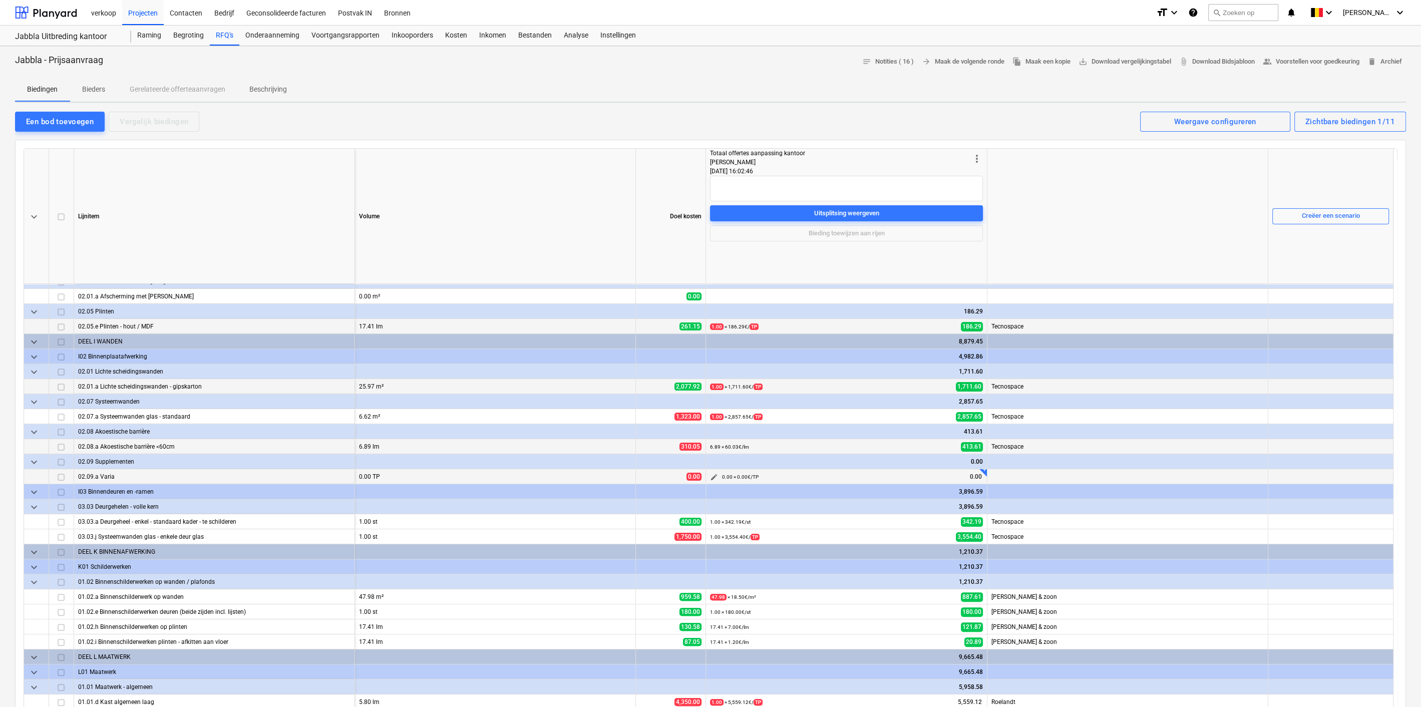
click at [714, 473] on span "edit" at bounding box center [714, 477] width 8 height 8
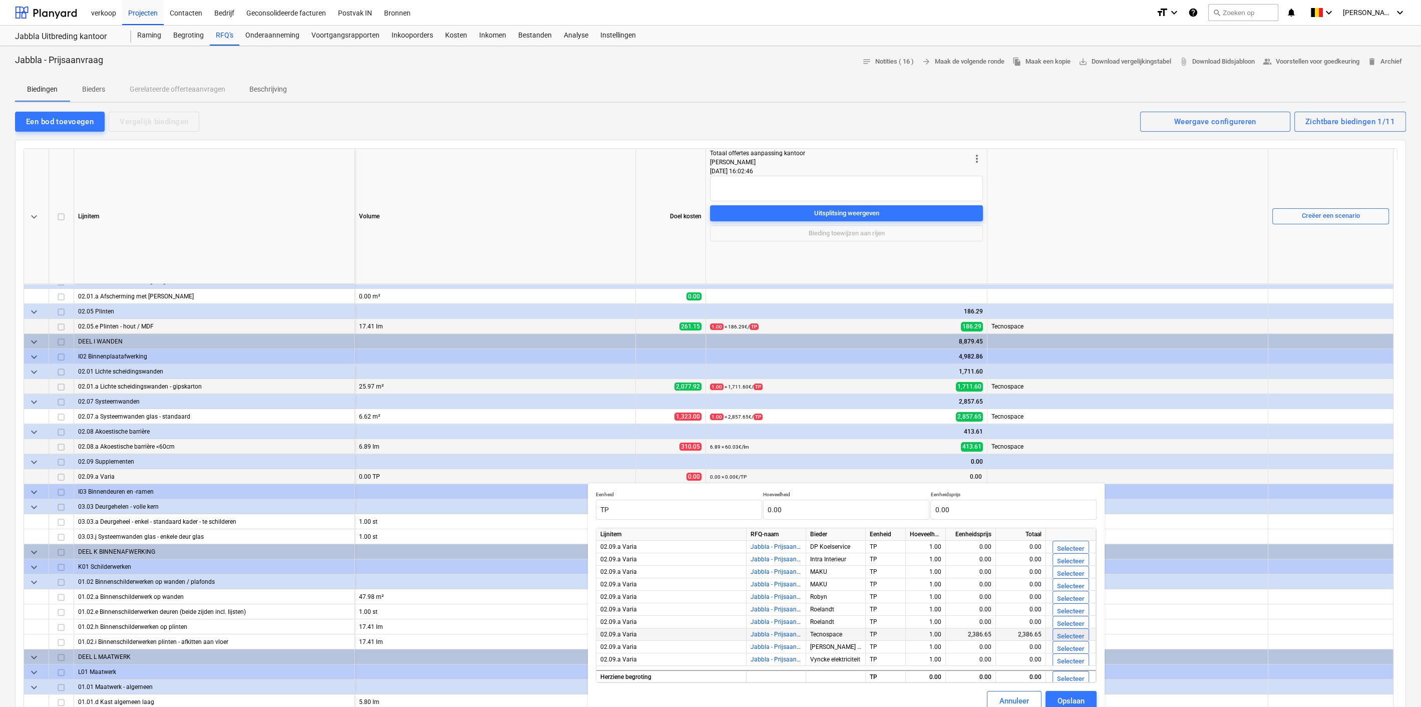
click at [1065, 635] on div "Selecteer" at bounding box center [1071, 637] width 28 height 12
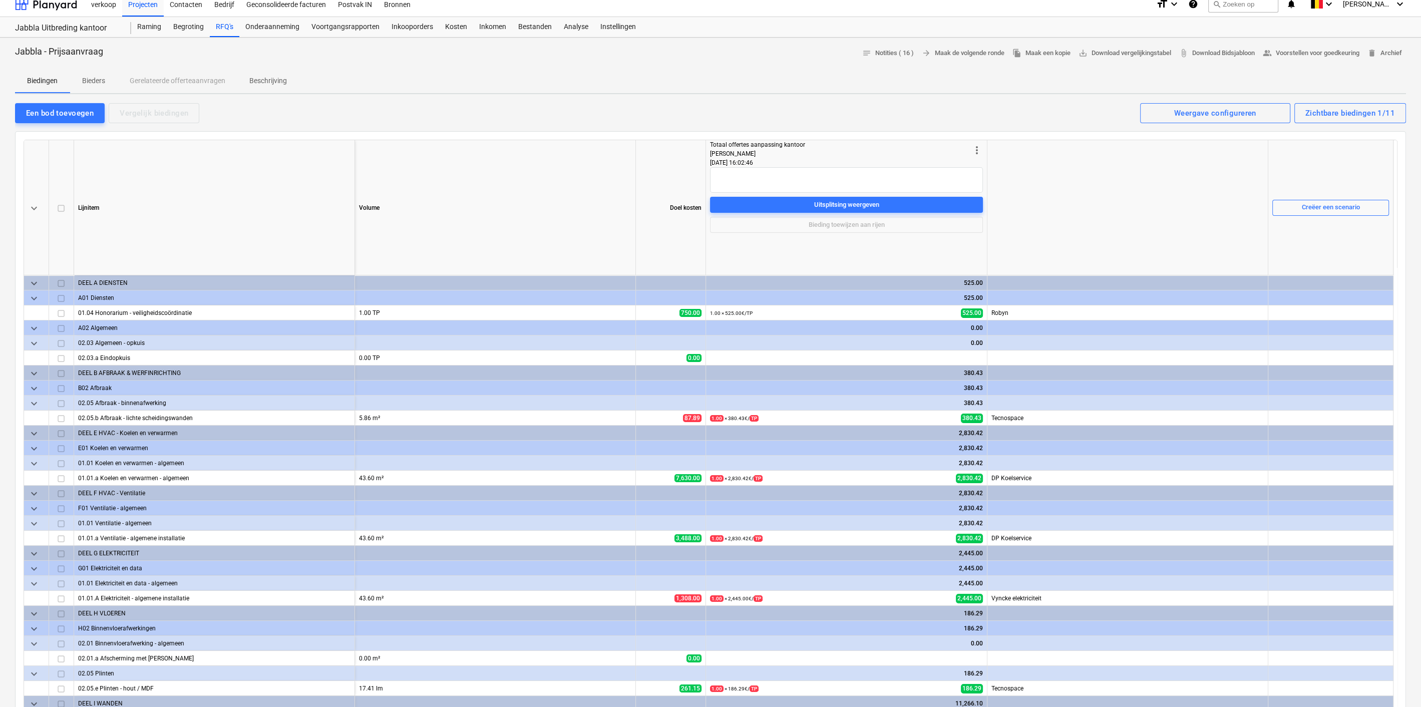
scroll to position [0, 0]
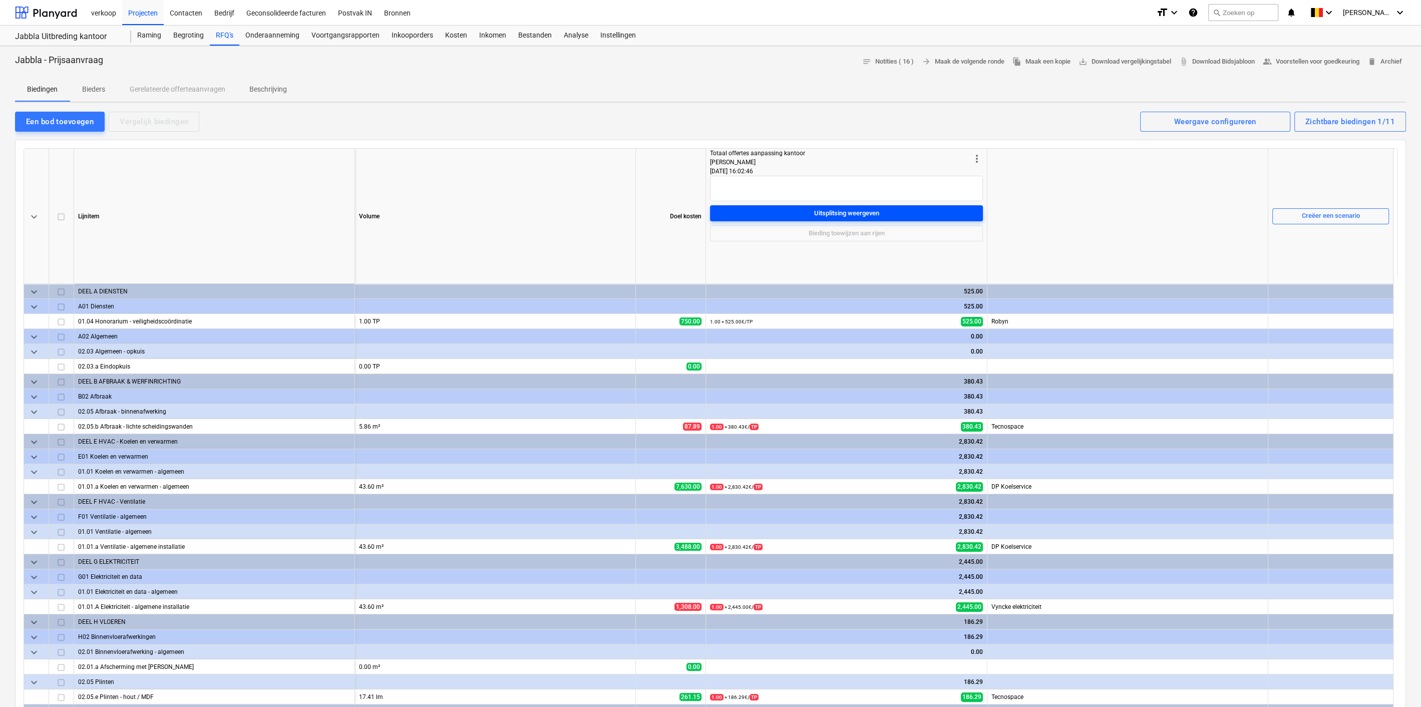
click at [902, 210] on span "Uitsplitsing weergeven" at bounding box center [846, 214] width 265 height 12
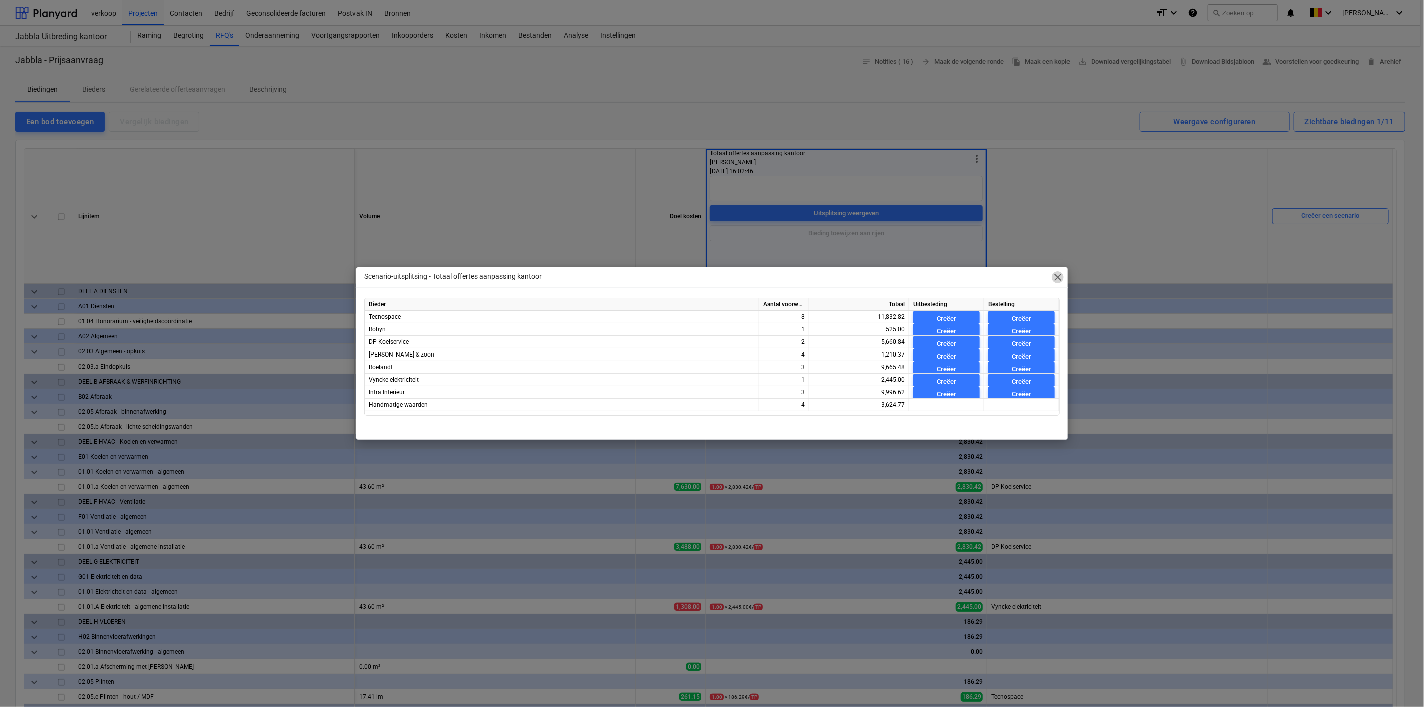
click at [1062, 279] on span "close" at bounding box center [1058, 277] width 12 height 12
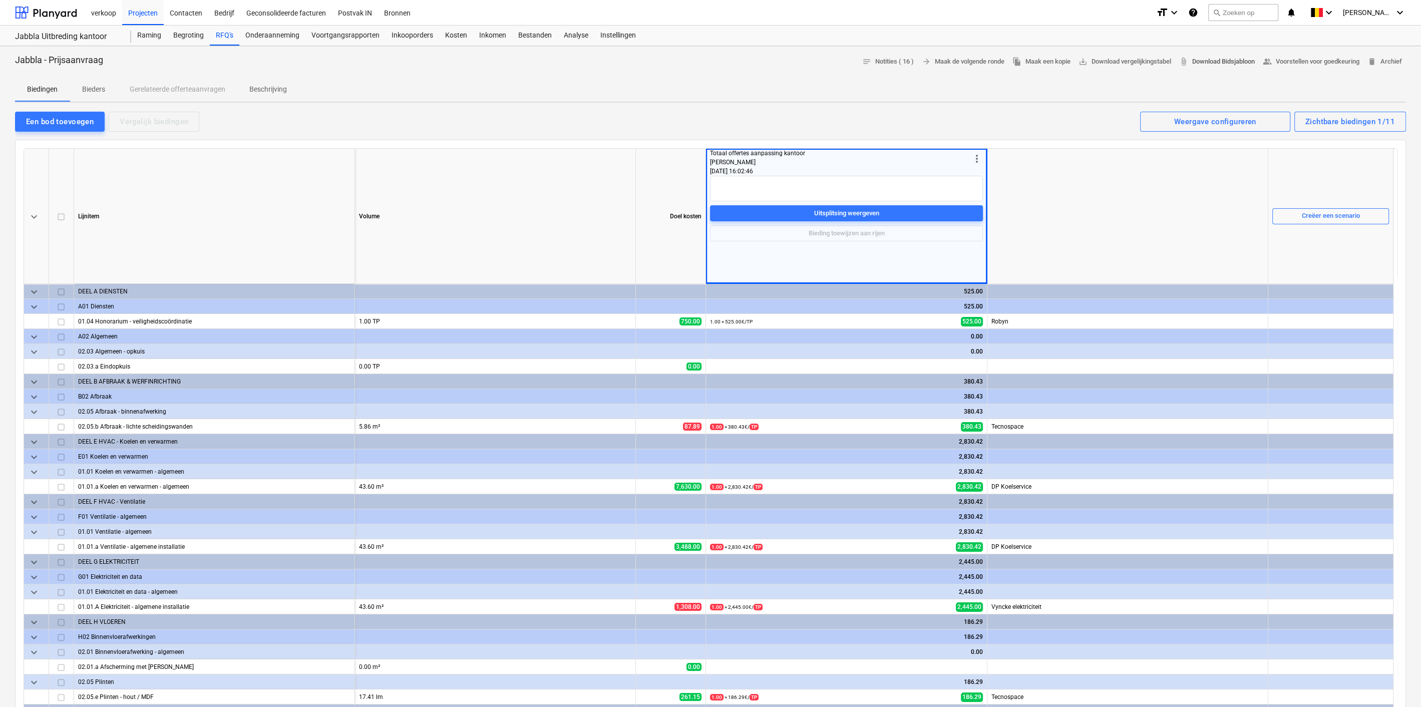
click at [1202, 60] on span "attach_file Download Bidsjabloon" at bounding box center [1218, 62] width 76 height 12
click at [1113, 64] on span "save_alt Download vergelijkingstabel" at bounding box center [1125, 62] width 93 height 12
click at [1138, 63] on span "save_alt Download vergelijkingstabel" at bounding box center [1125, 62] width 93 height 12
